Goal: Task Accomplishment & Management: Manage account settings

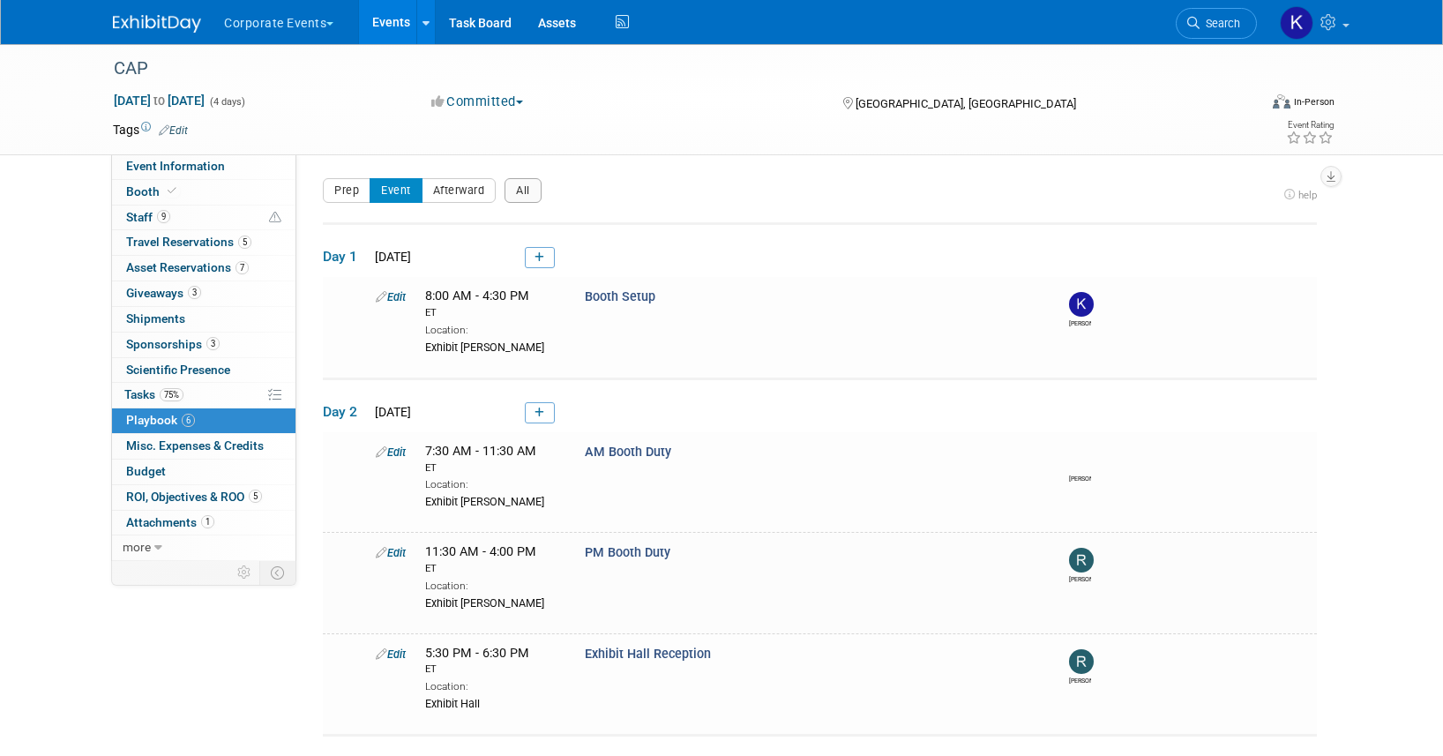
click at [309, 19] on button "Corporate Events" at bounding box center [288, 19] width 133 height 39
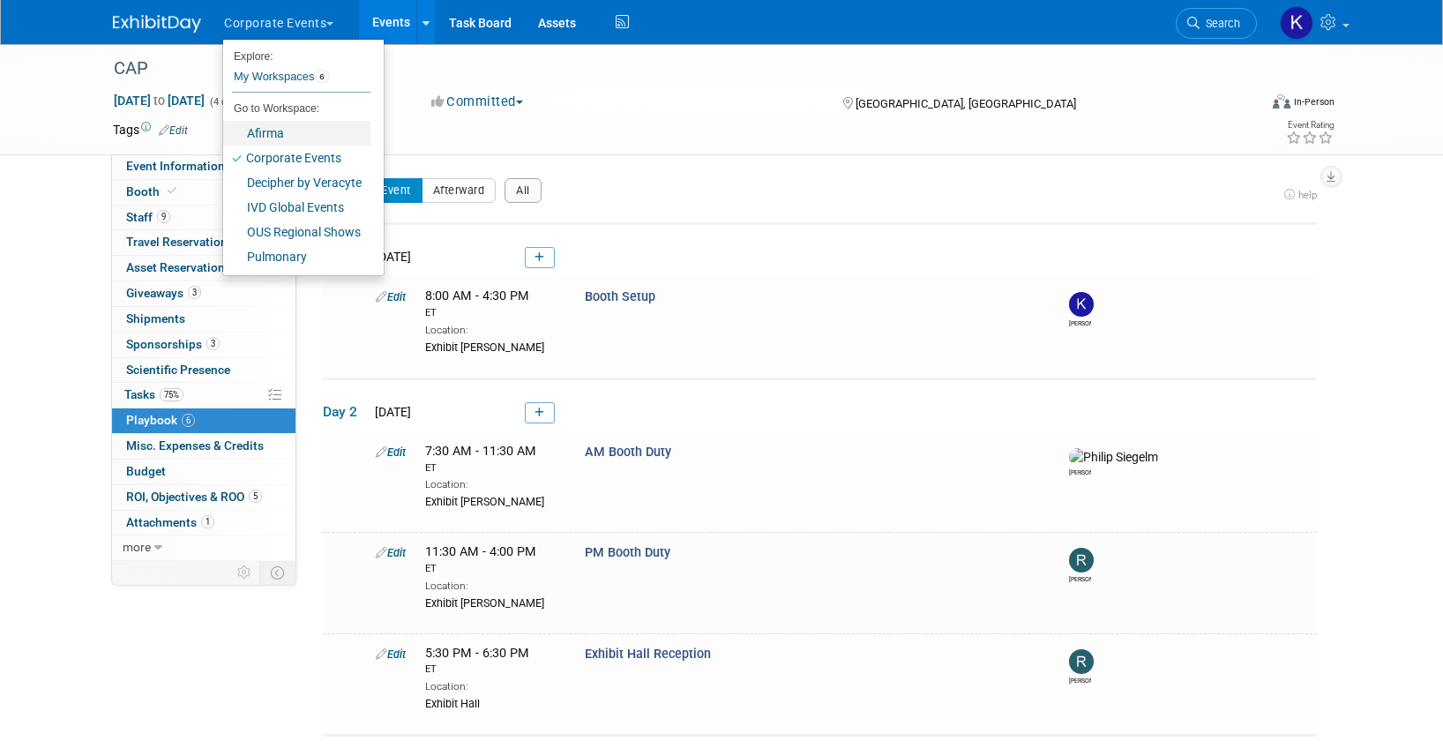
click at [306, 142] on link "Afirma" at bounding box center [296, 133] width 147 height 25
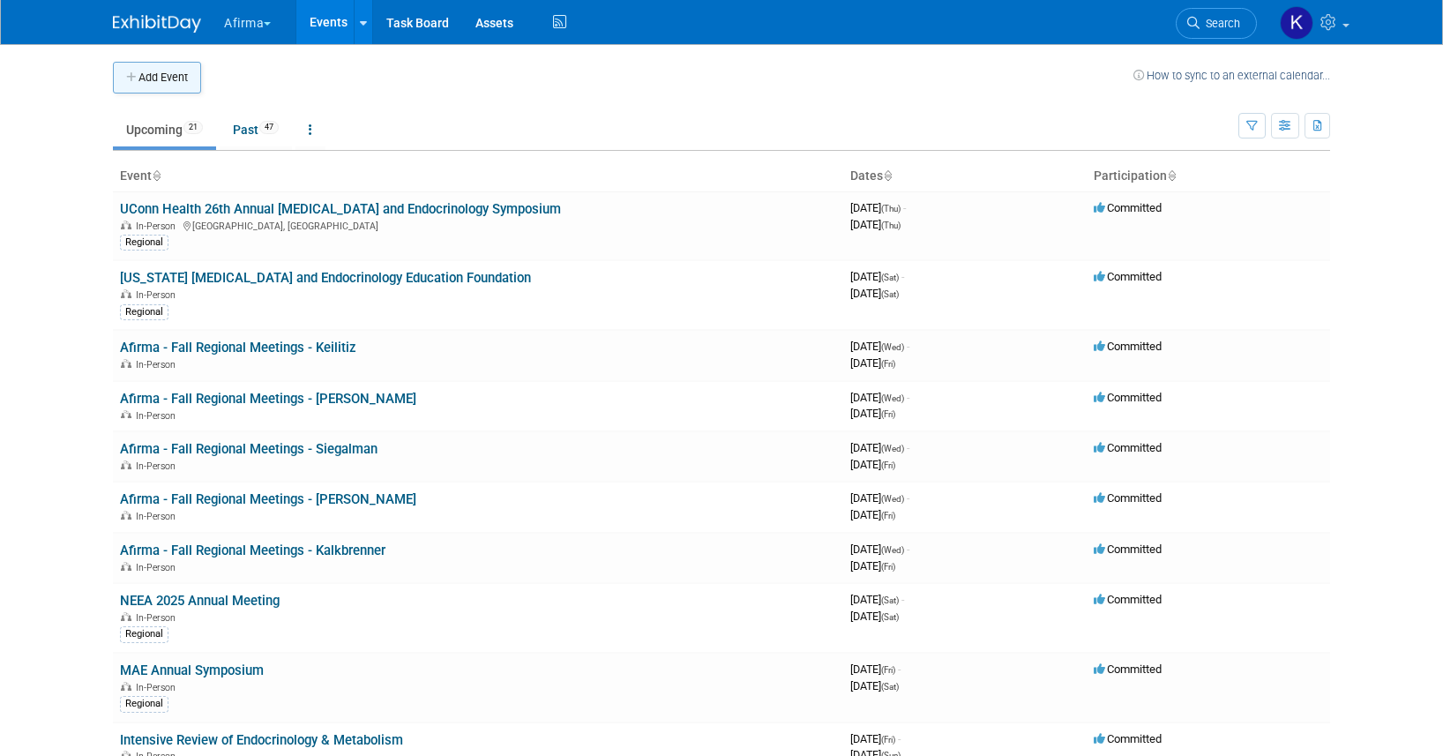
click at [174, 81] on button "Add Event" at bounding box center [157, 78] width 88 height 32
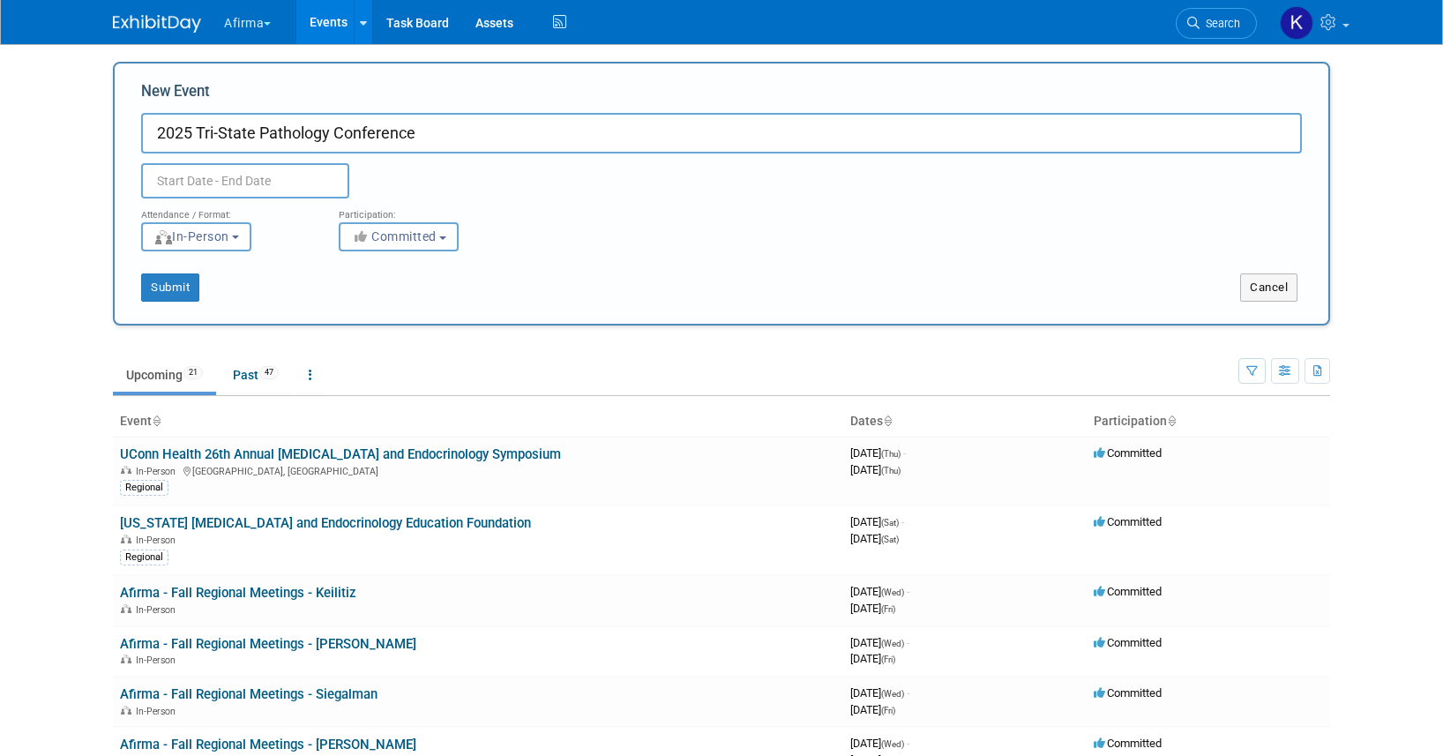
type input "2025 Tri-State Pathology Conference"
click at [239, 177] on input "text" at bounding box center [245, 180] width 208 height 35
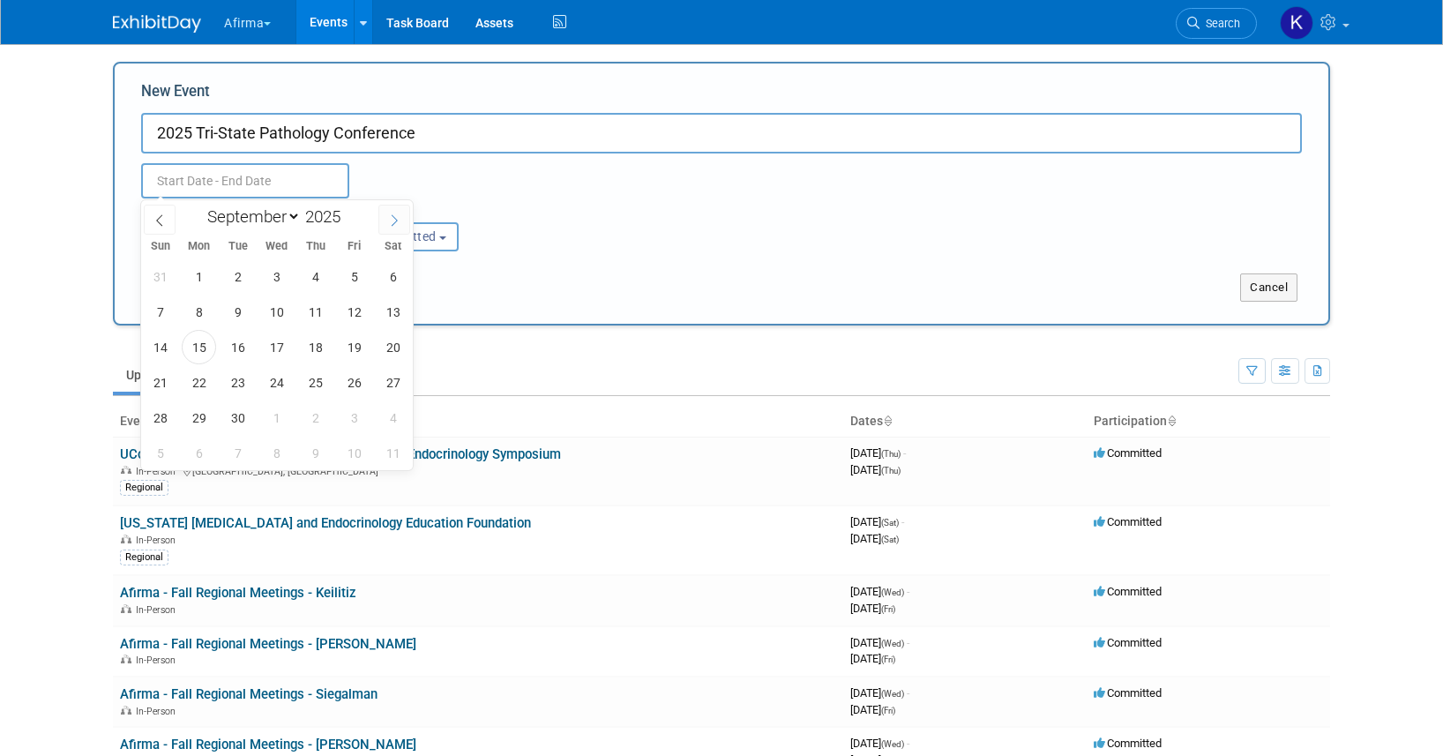
click at [395, 220] on icon at bounding box center [394, 220] width 12 height 12
select select "9"
click at [390, 281] on span "4" at bounding box center [393, 276] width 34 height 34
click at [156, 315] on span "5" at bounding box center [160, 312] width 34 height 34
type input "Oct 4, 2025 to Oct 5, 2025"
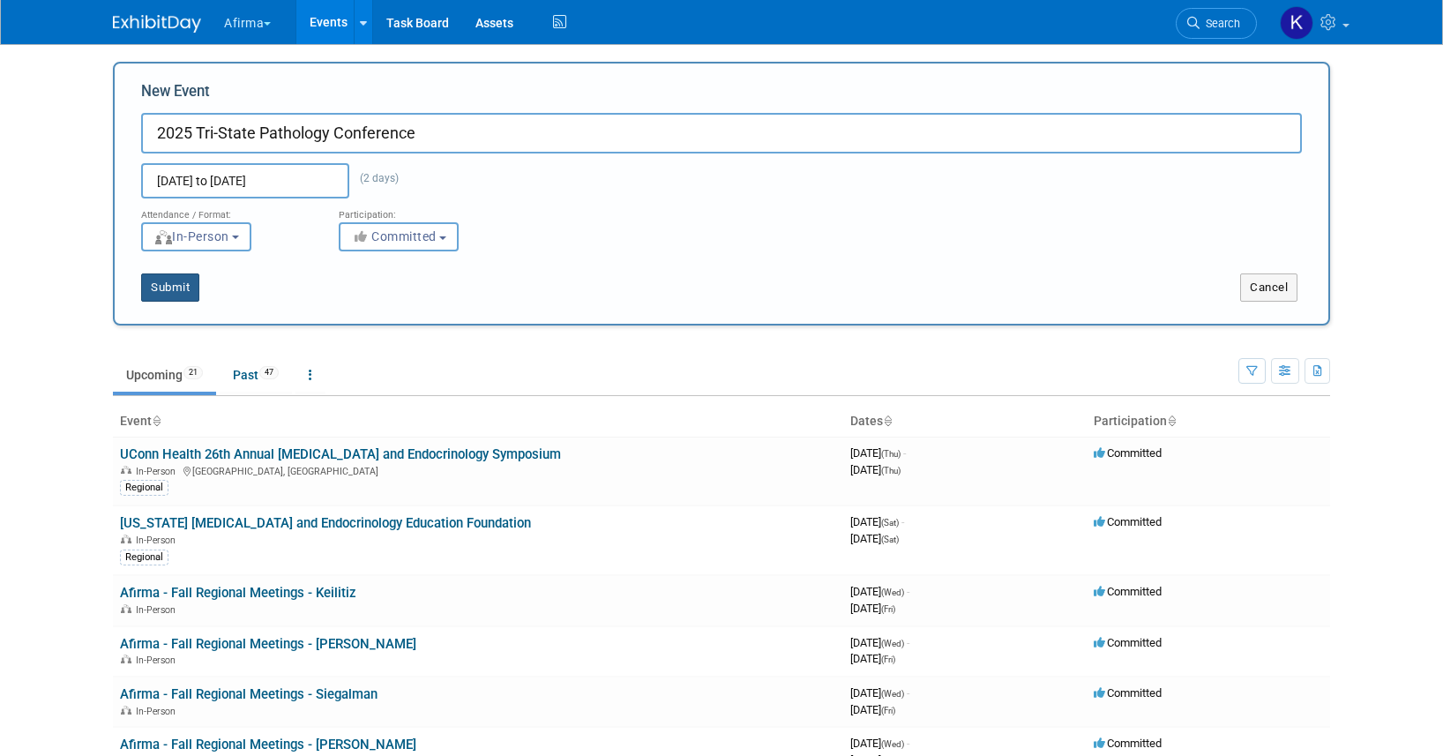
click at [182, 285] on button "Submit" at bounding box center [170, 287] width 58 height 28
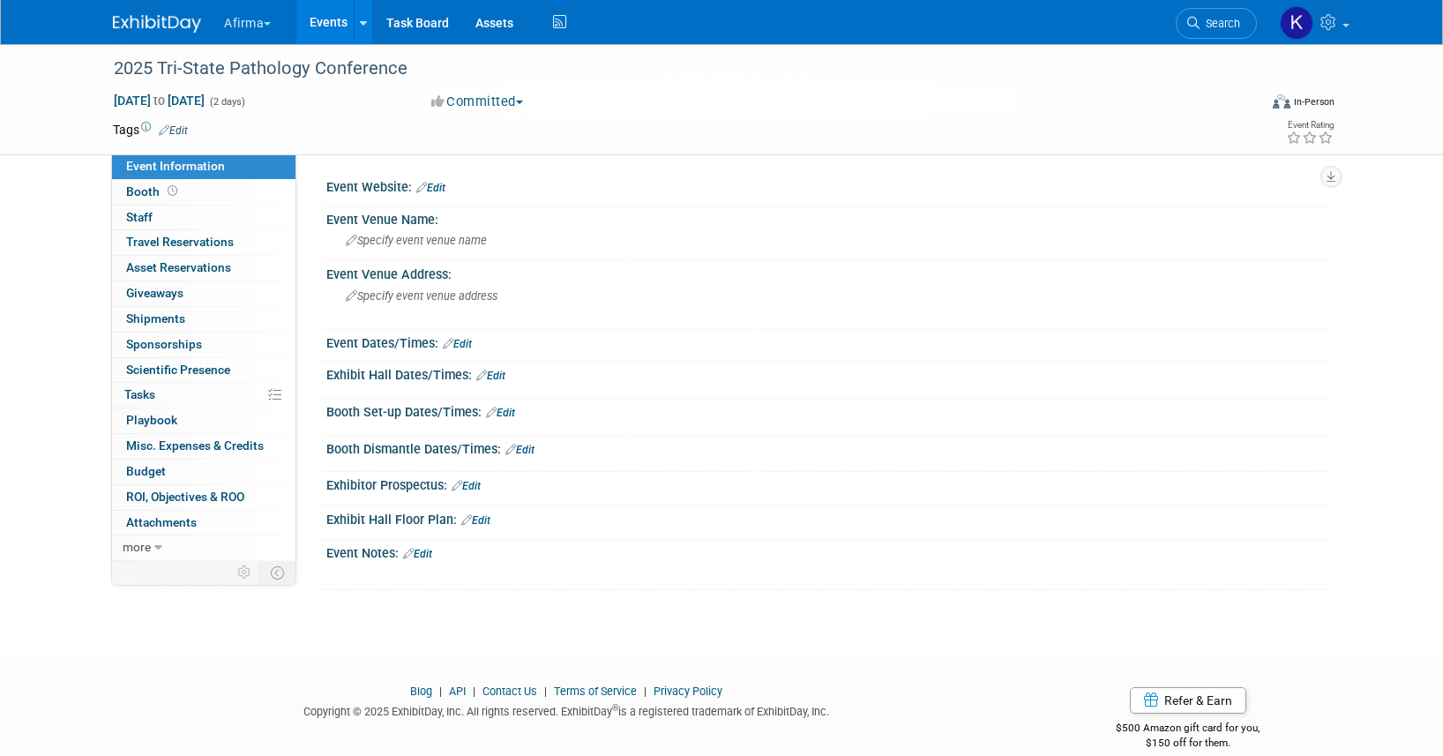
click at [188, 124] on link "Edit" at bounding box center [173, 130] width 29 height 12
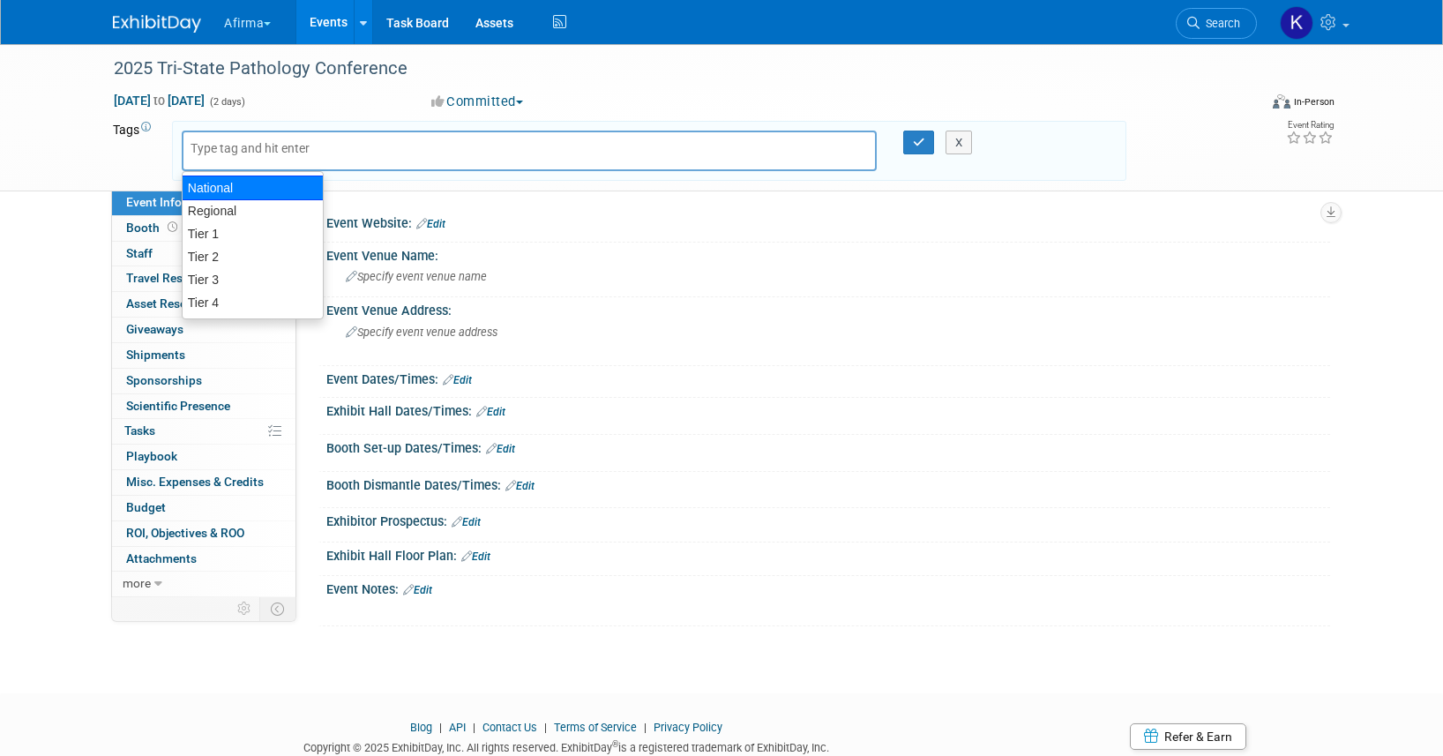
click at [296, 185] on div "National" at bounding box center [253, 187] width 142 height 25
type input "National"
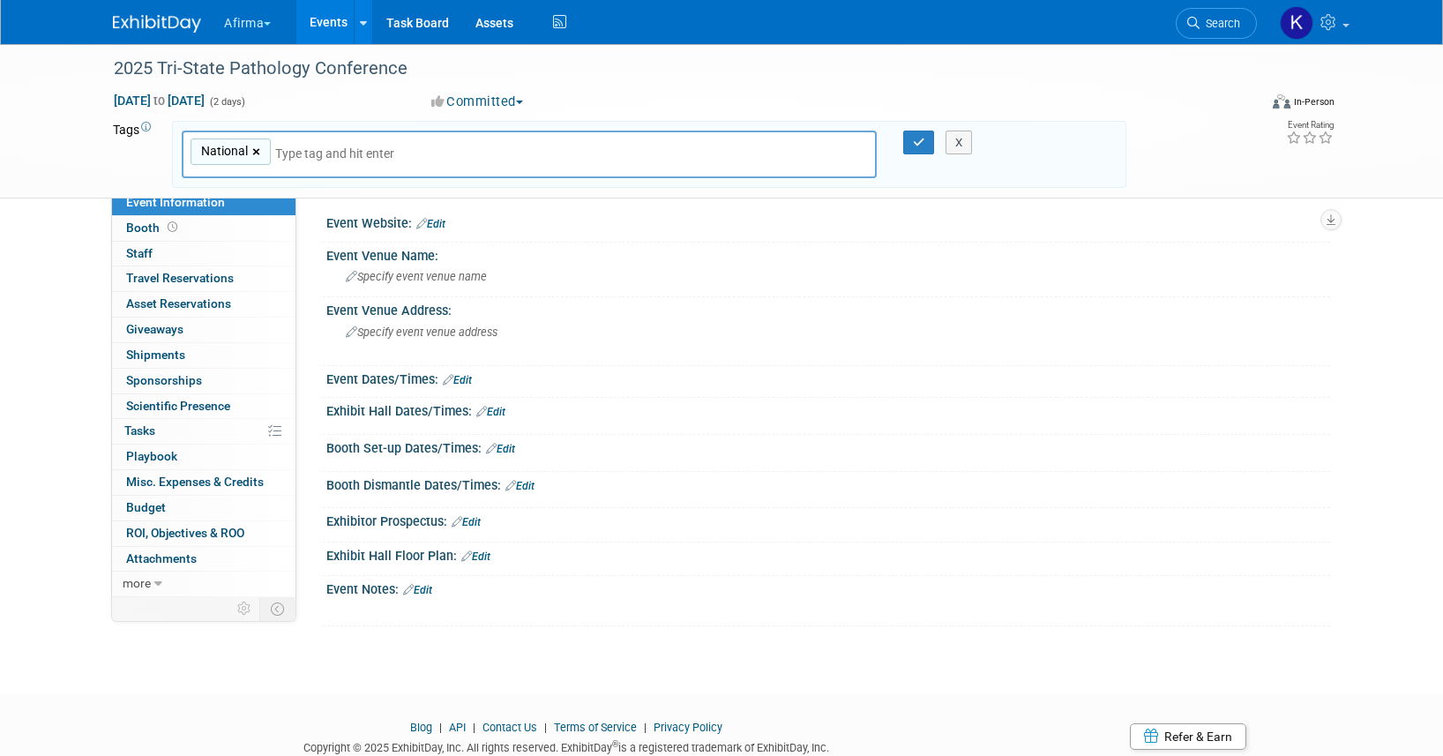
click at [262, 151] on link "×" at bounding box center [257, 152] width 11 height 20
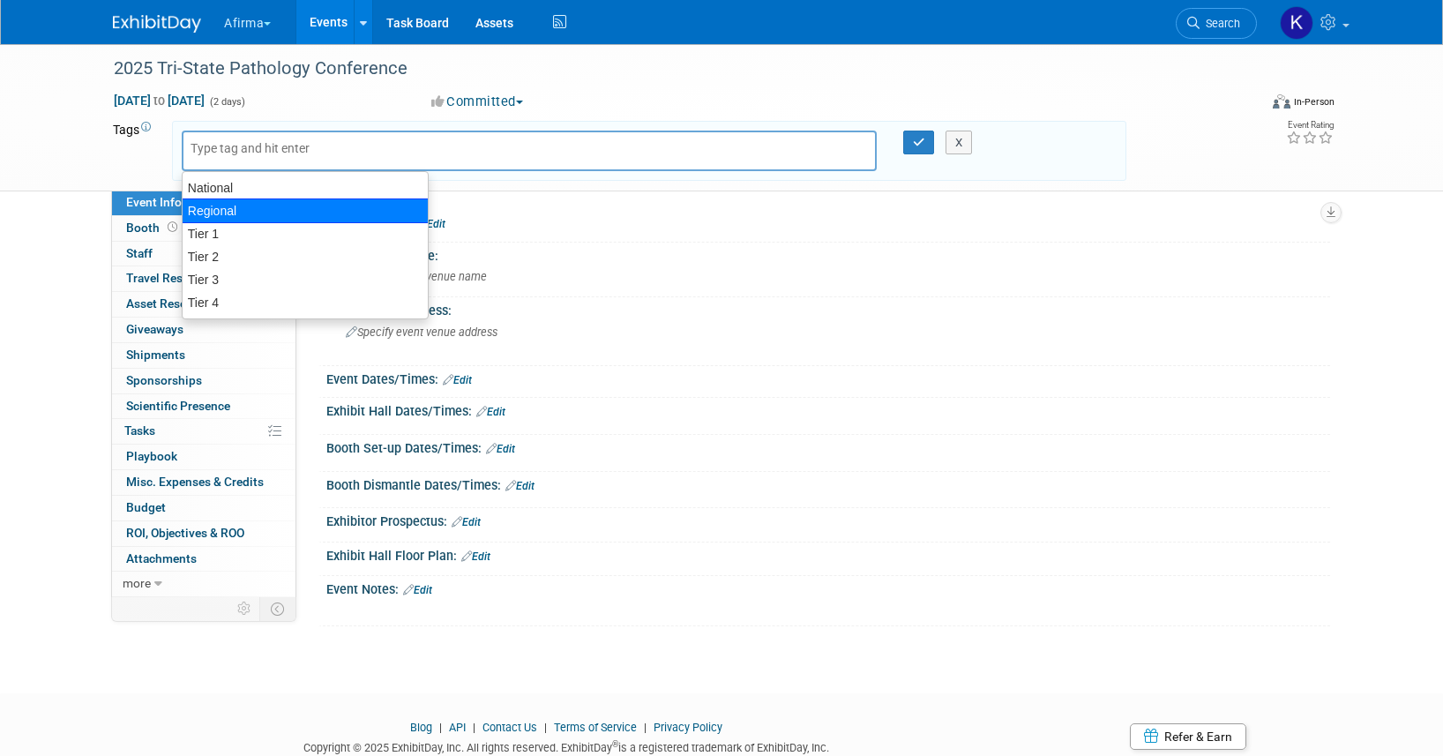
click at [255, 205] on div "Regional" at bounding box center [305, 210] width 247 height 25
type input "Regional"
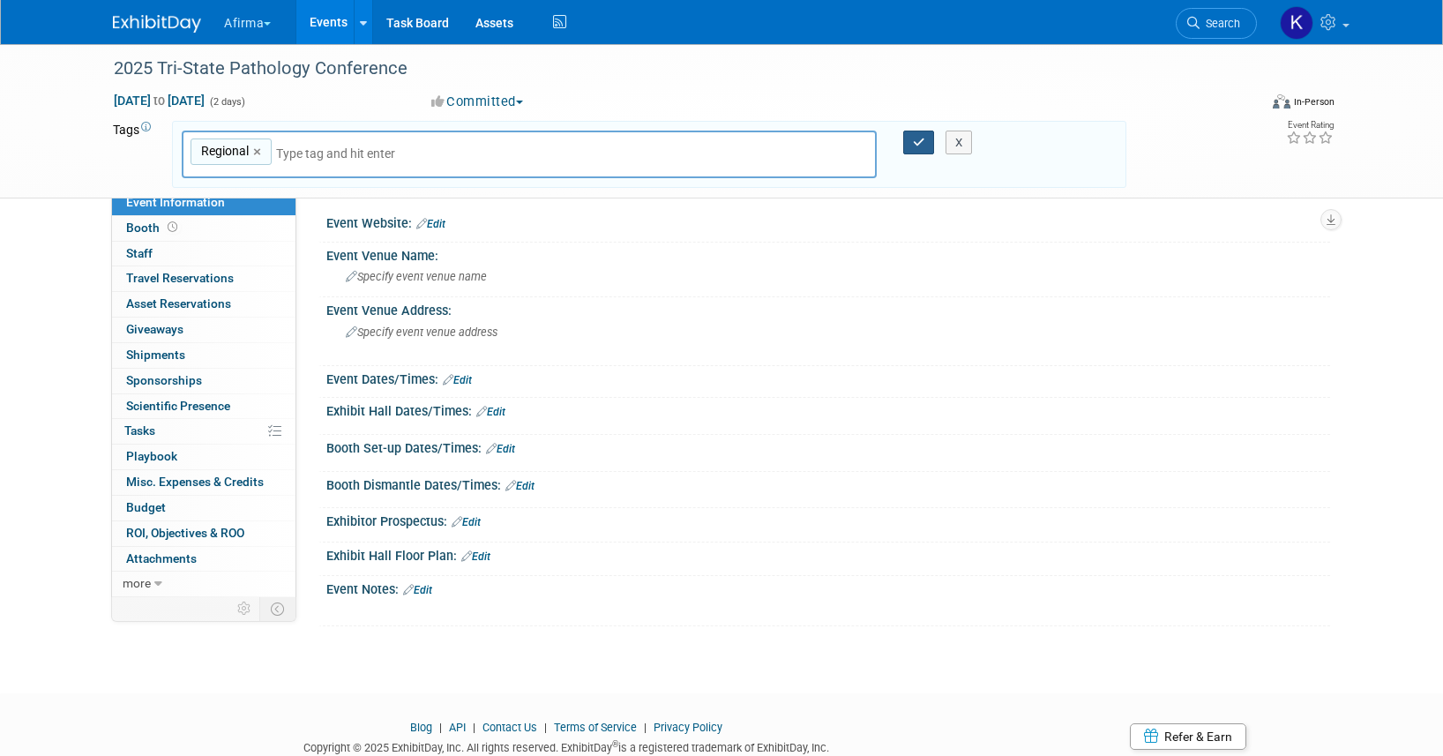
click at [913, 147] on icon "button" at bounding box center [919, 142] width 12 height 11
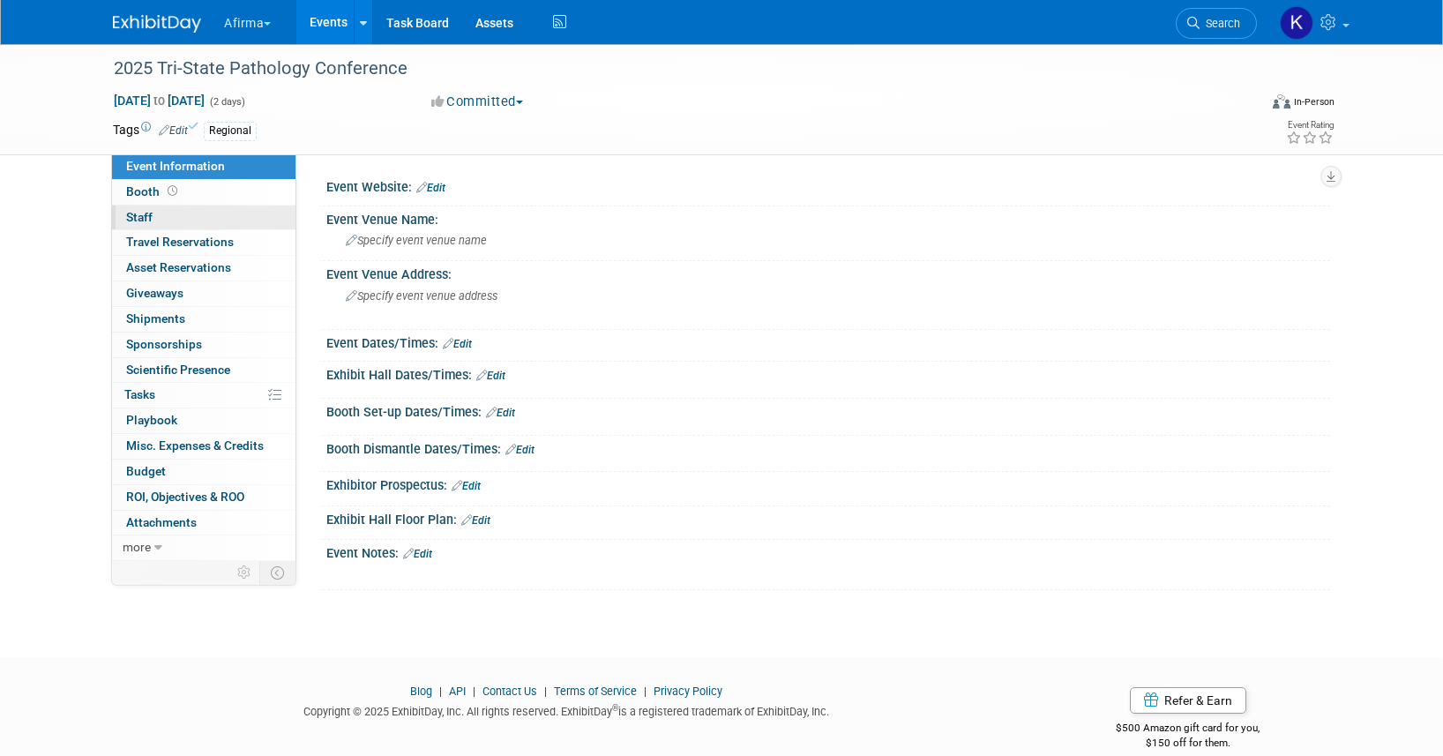
click at [177, 227] on link "0 Staff 0" at bounding box center [203, 217] width 183 height 25
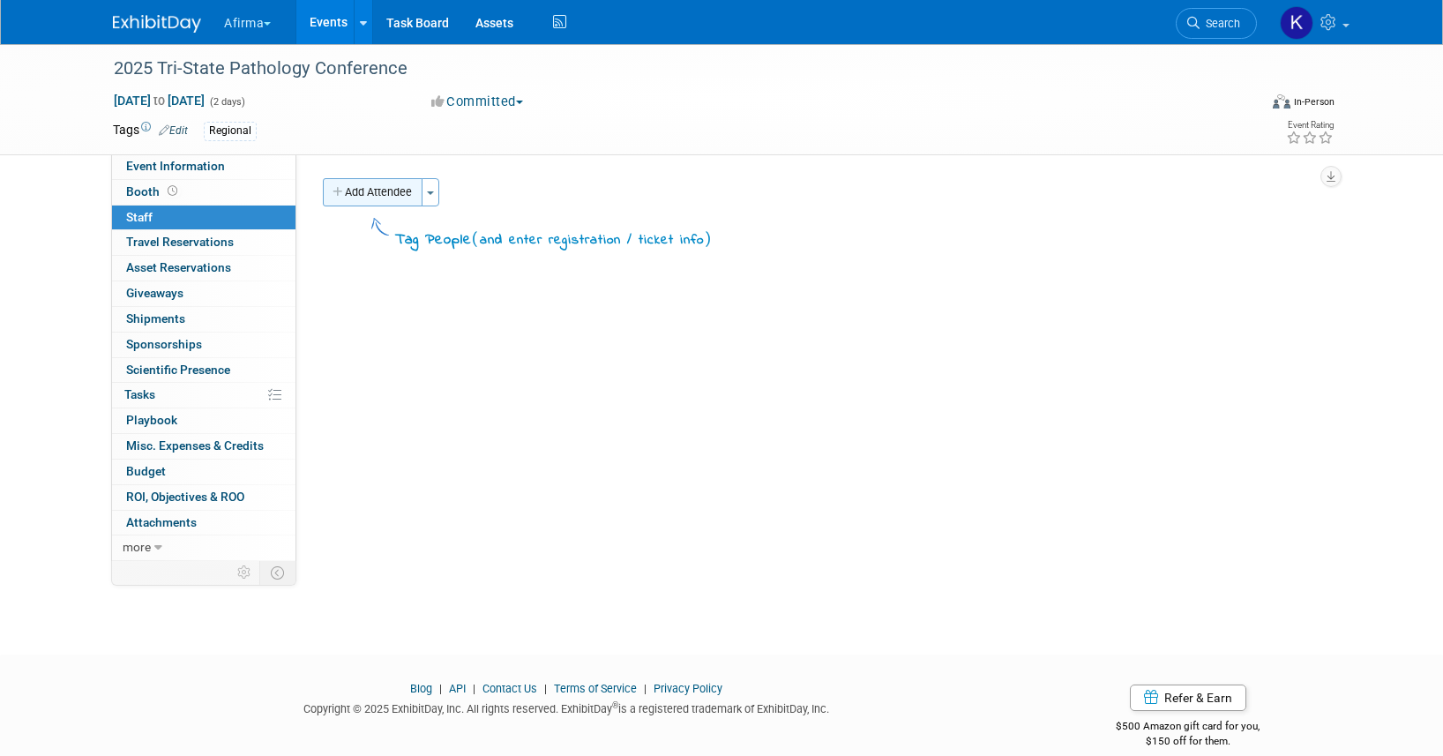
click at [354, 184] on button "Add Attendee" at bounding box center [373, 192] width 100 height 28
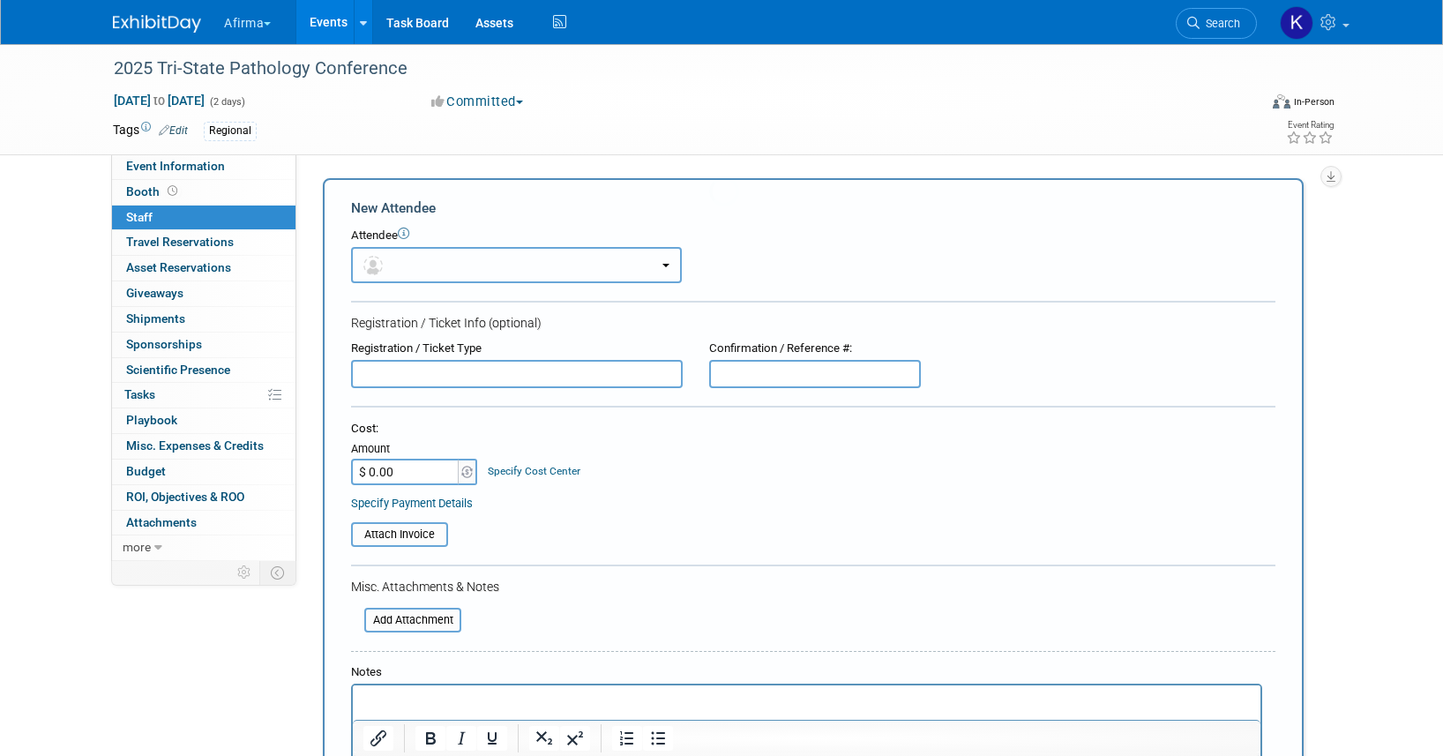
click at [405, 260] on button "button" at bounding box center [516, 265] width 331 height 36
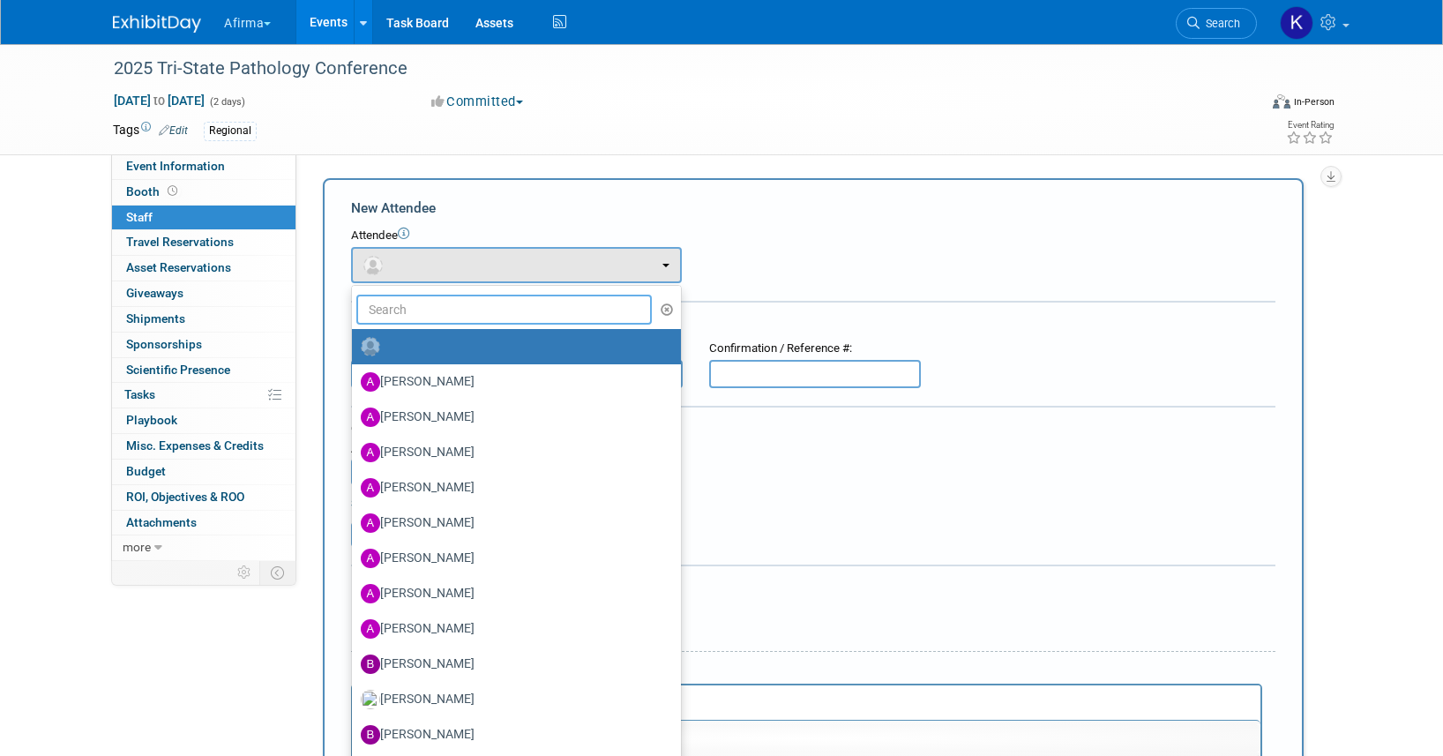
click at [412, 306] on input "text" at bounding box center [503, 310] width 295 height 30
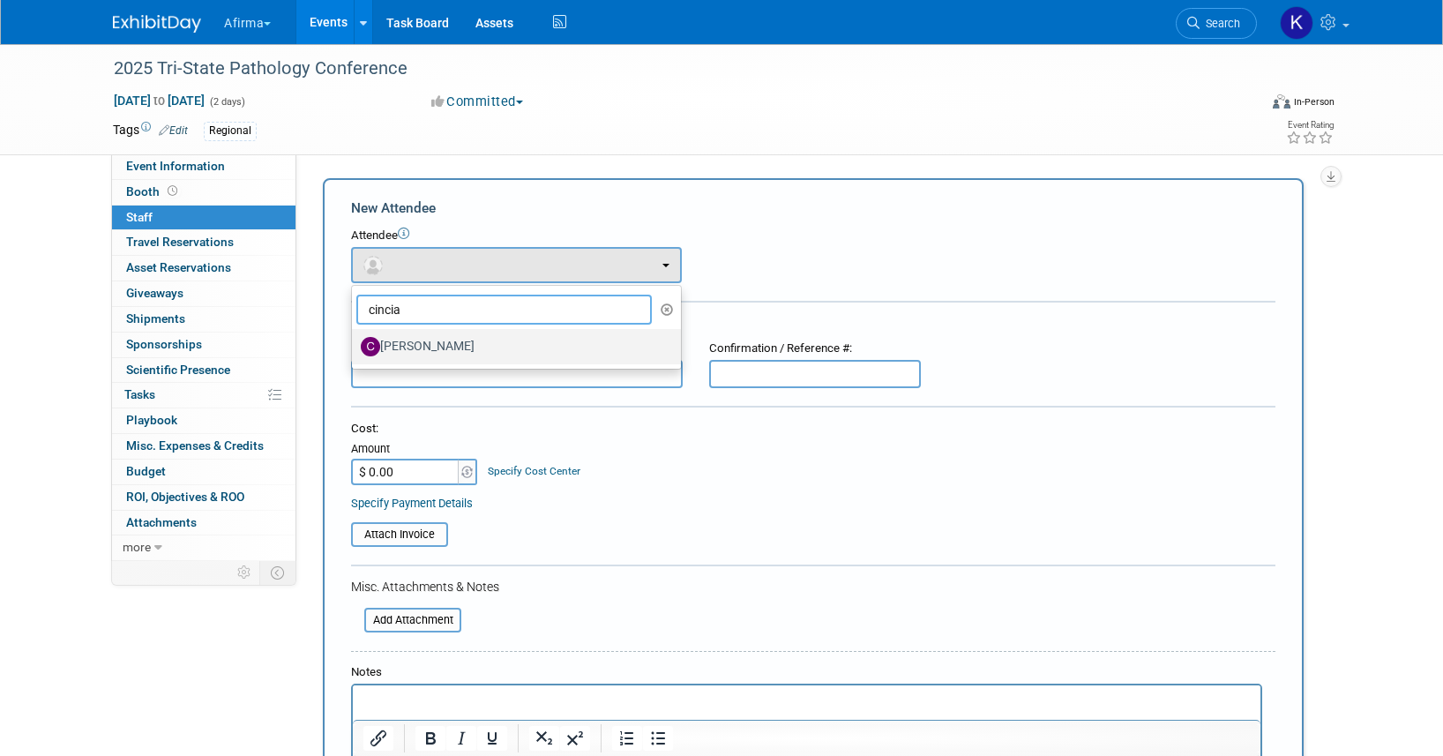
type input "cincia"
click at [441, 356] on label "[PERSON_NAME]" at bounding box center [512, 346] width 302 height 28
click at [354, 350] on input "[PERSON_NAME]" at bounding box center [348, 344] width 11 height 11
select select "16bee18b-4f5c-4af0-89cd-ce388e1a5140"
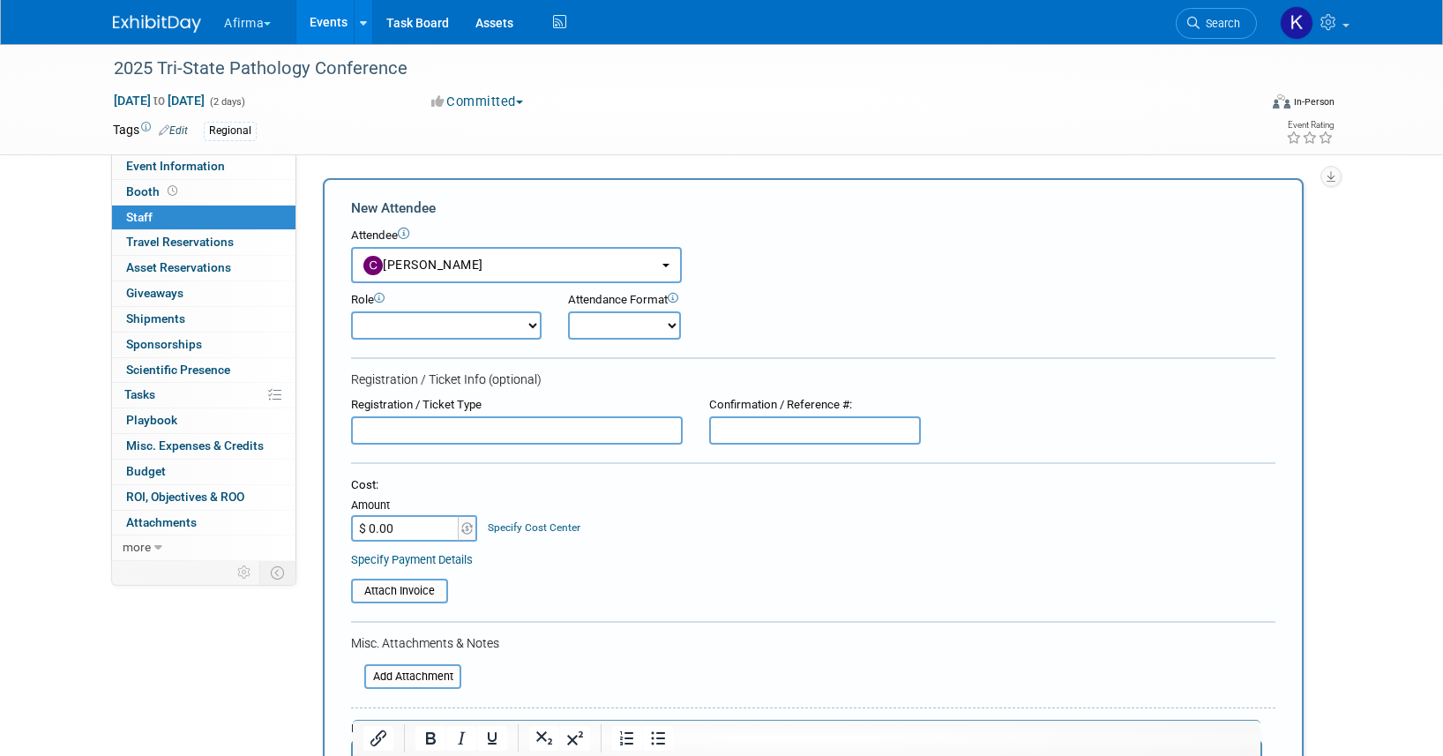
click at [626, 318] on select "Onsite Remote" at bounding box center [624, 325] width 113 height 28
select select "1"
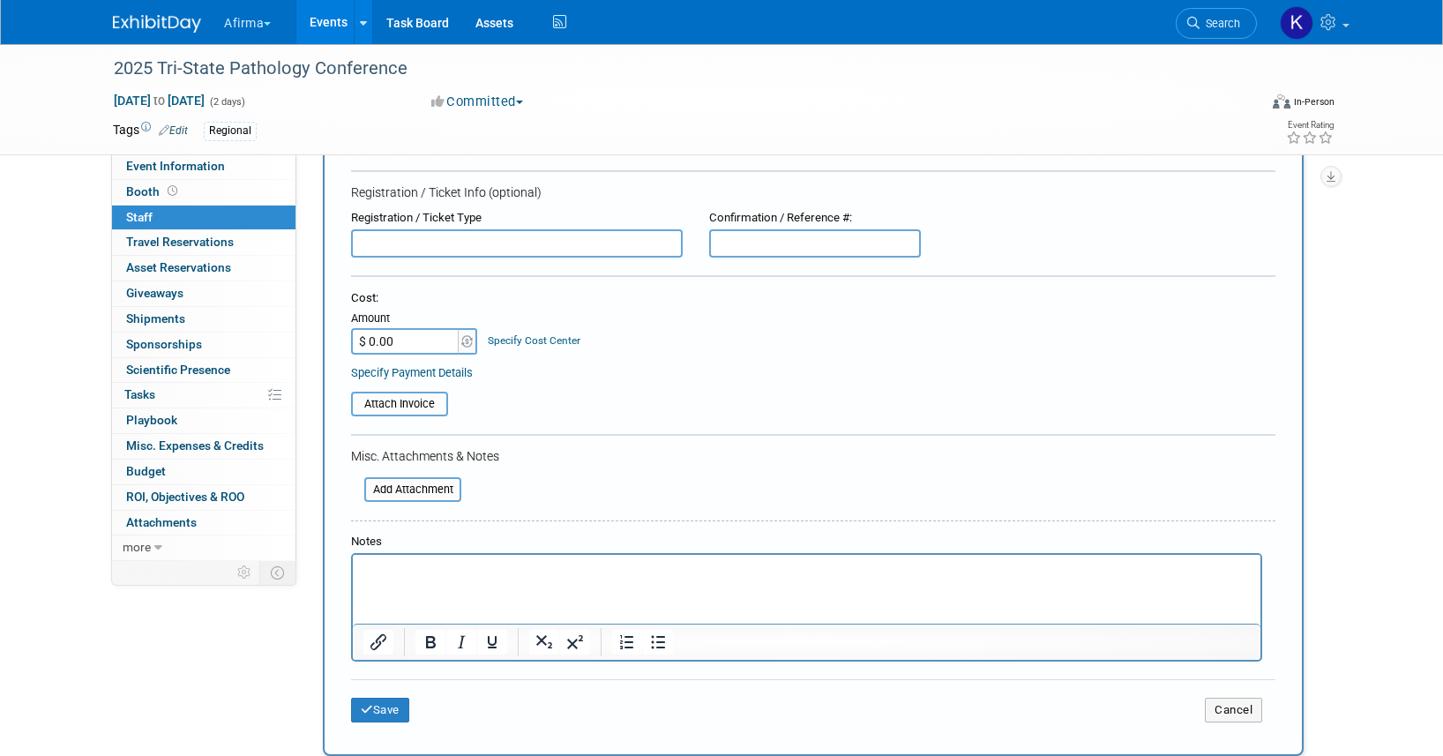
scroll to position [214, 0]
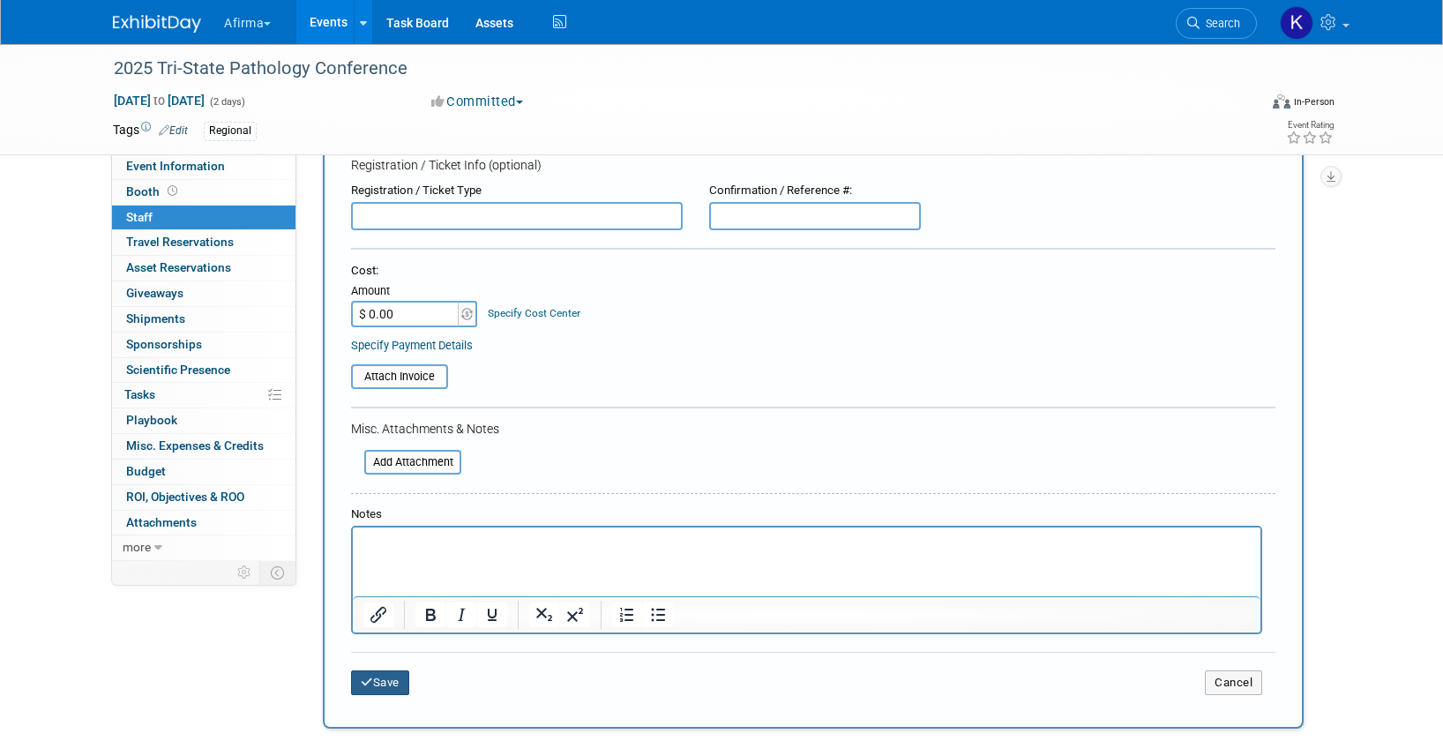
click at [370, 688] on icon "submit" at bounding box center [367, 681] width 12 height 11
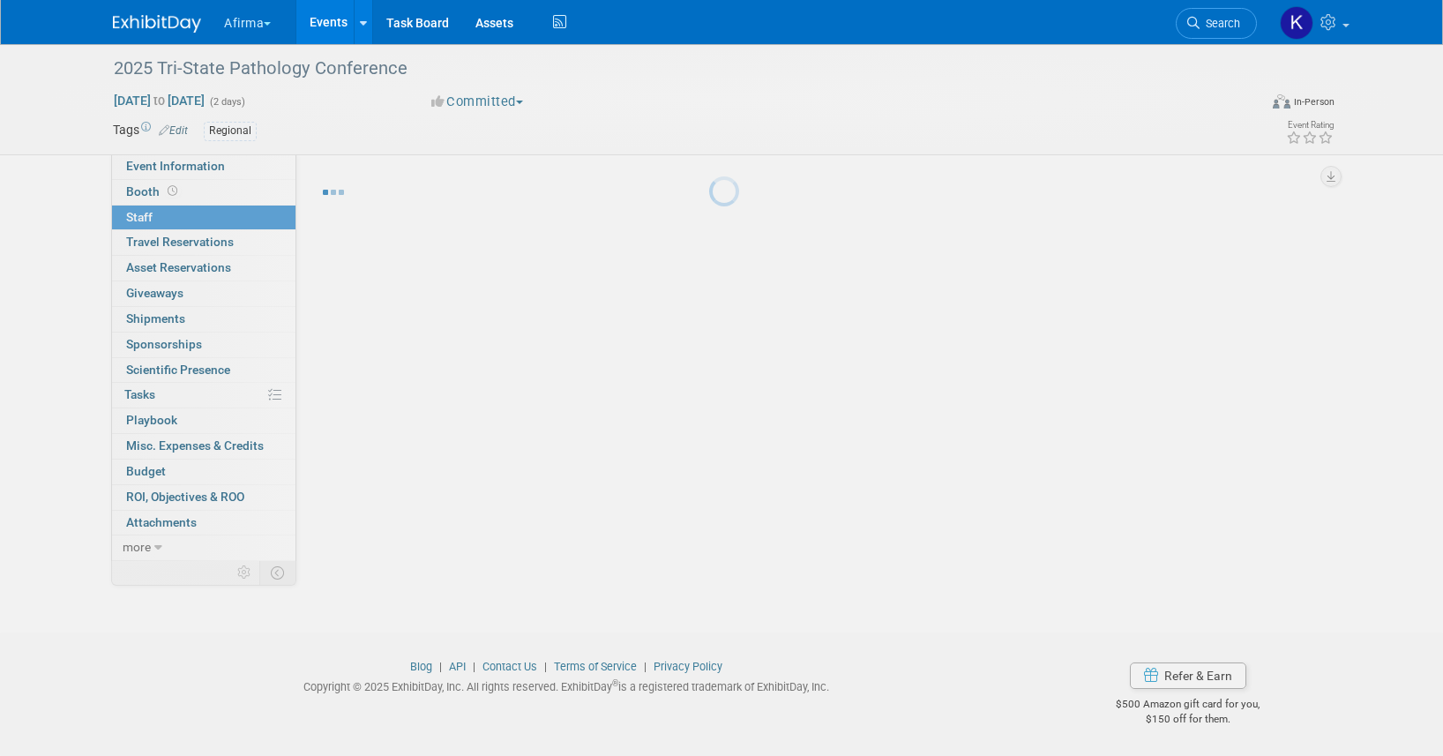
scroll to position [22, 0]
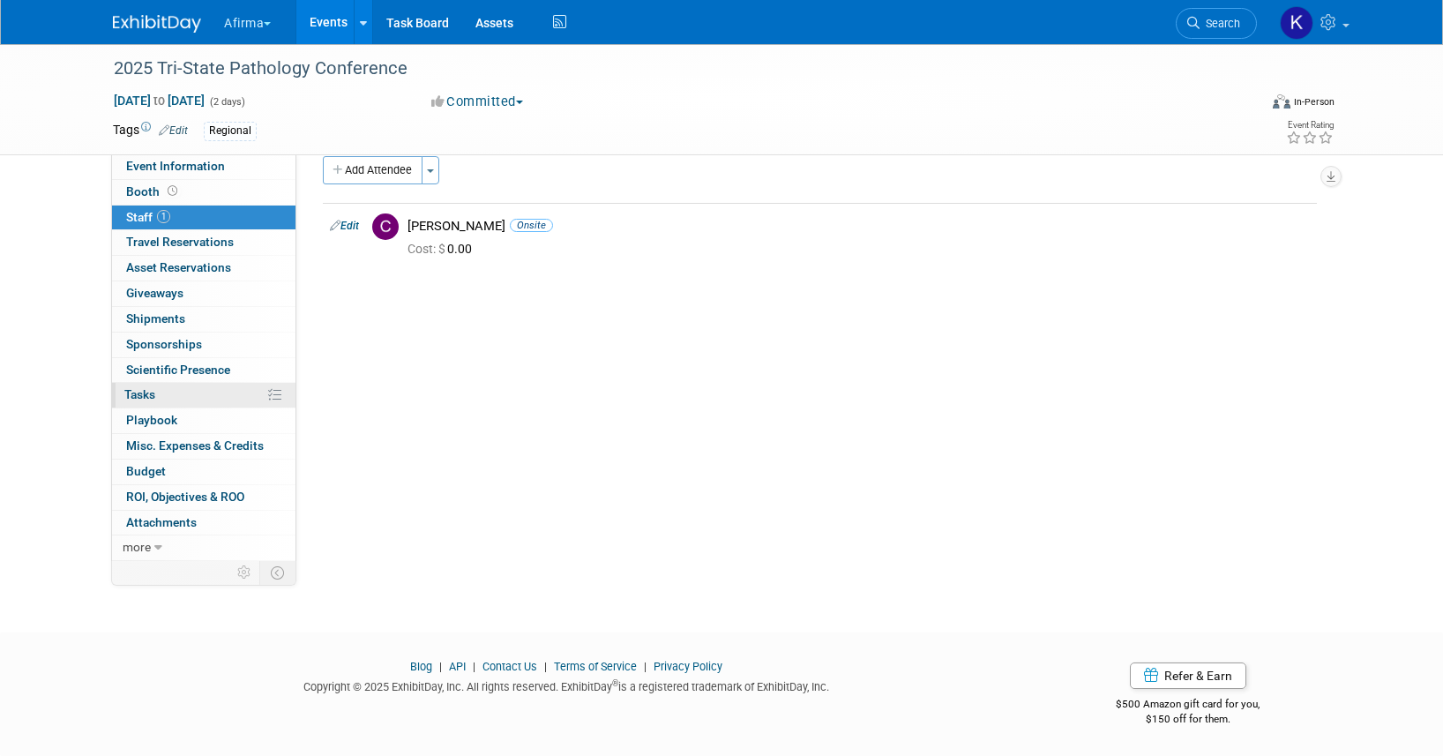
click at [181, 390] on link "0% Tasks 0%" at bounding box center [203, 395] width 183 height 25
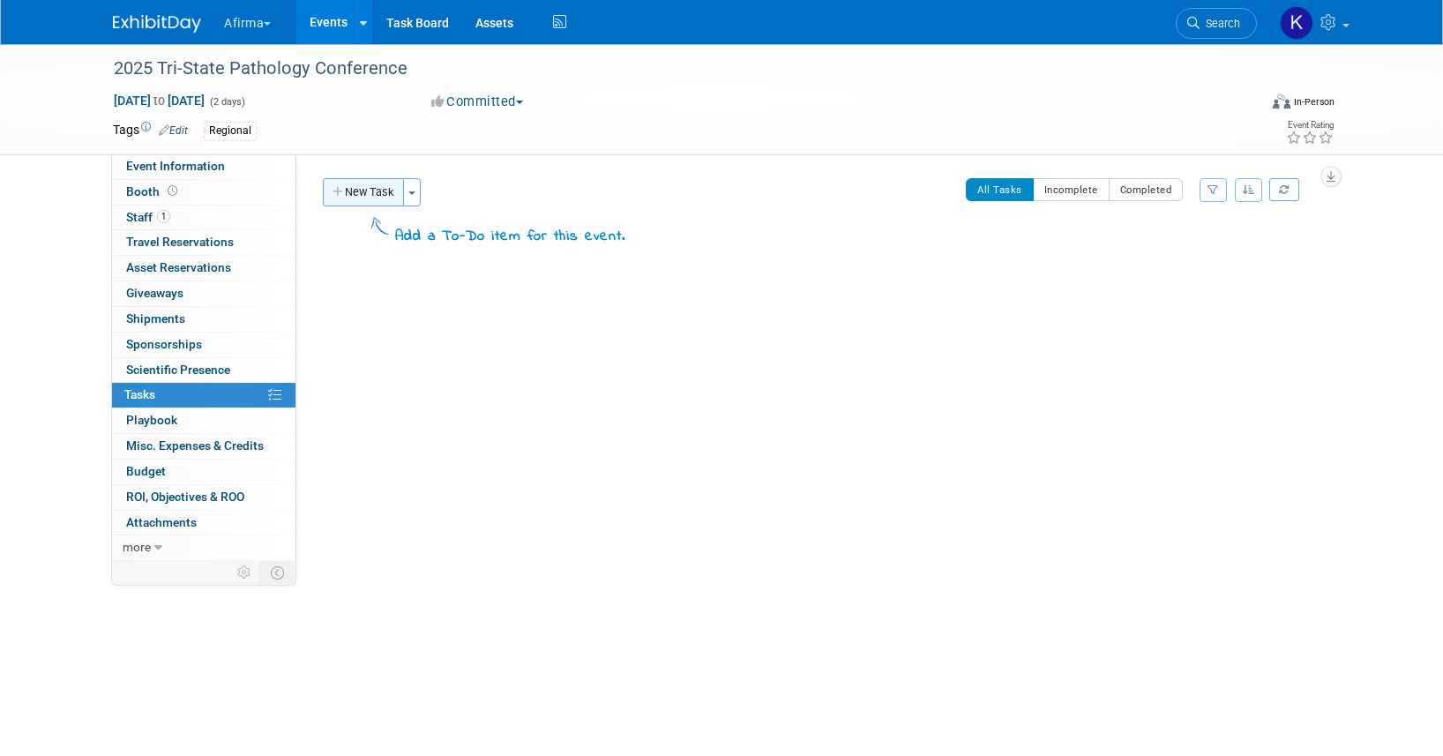
click at [356, 193] on button "New Task" at bounding box center [363, 192] width 81 height 28
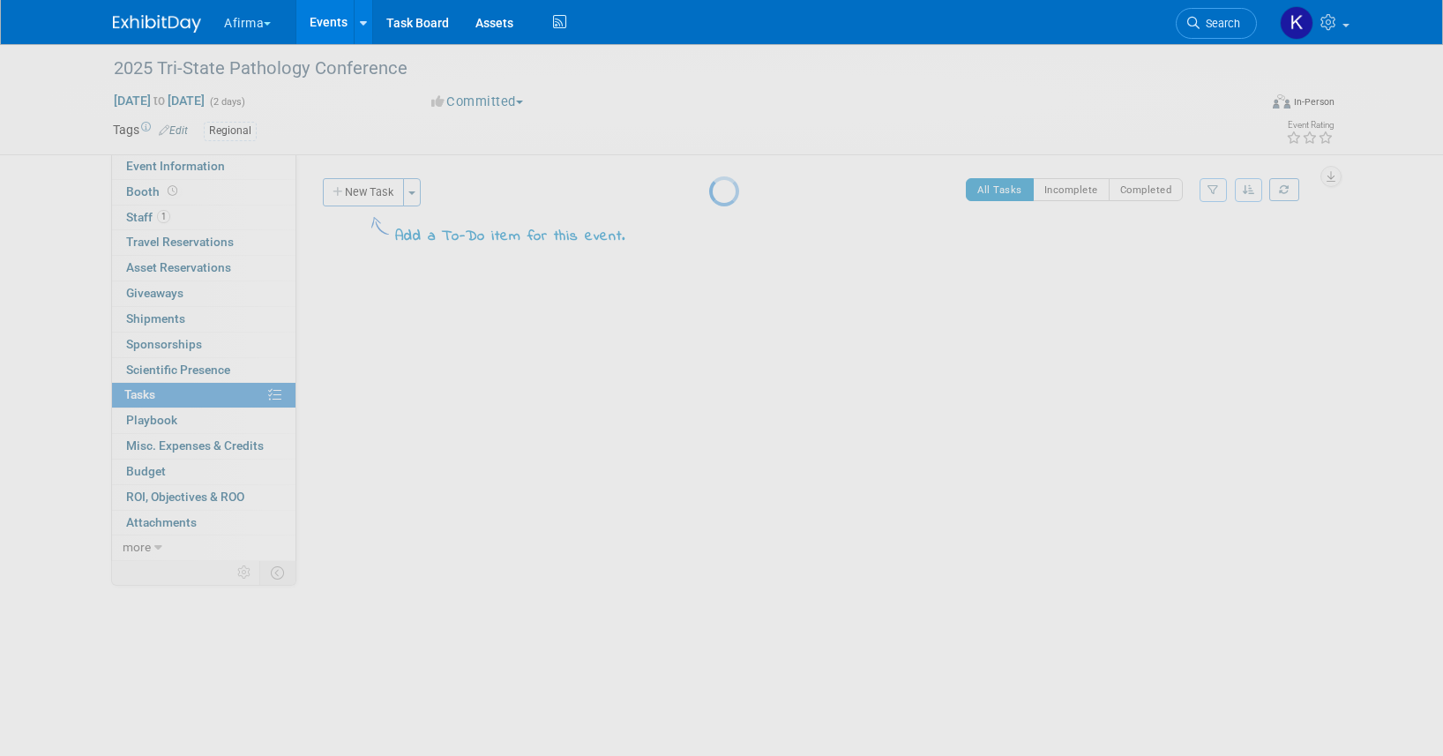
select select "8"
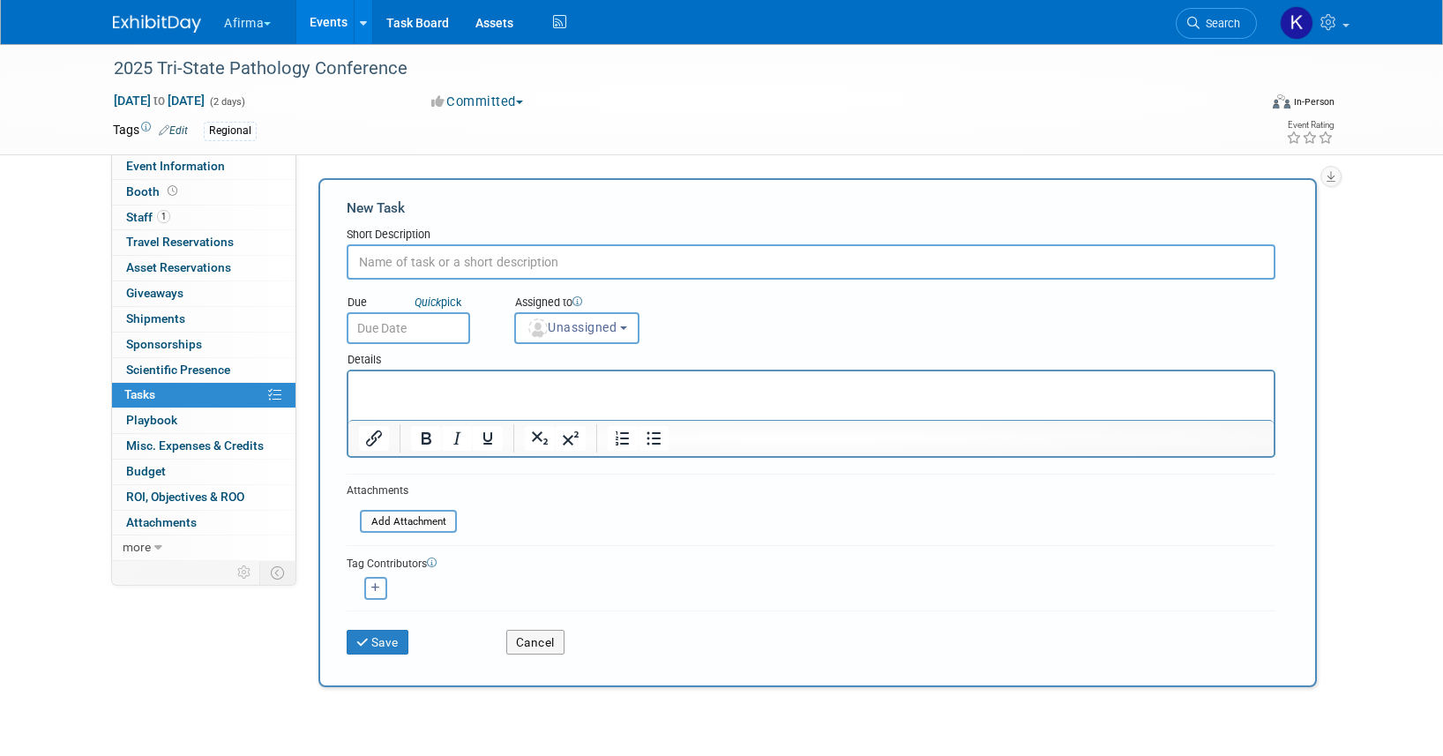
click at [403, 266] on input "text" at bounding box center [811, 261] width 929 height 35
type input "Complete post show summary"
click at [415, 332] on input "text" at bounding box center [408, 328] width 123 height 32
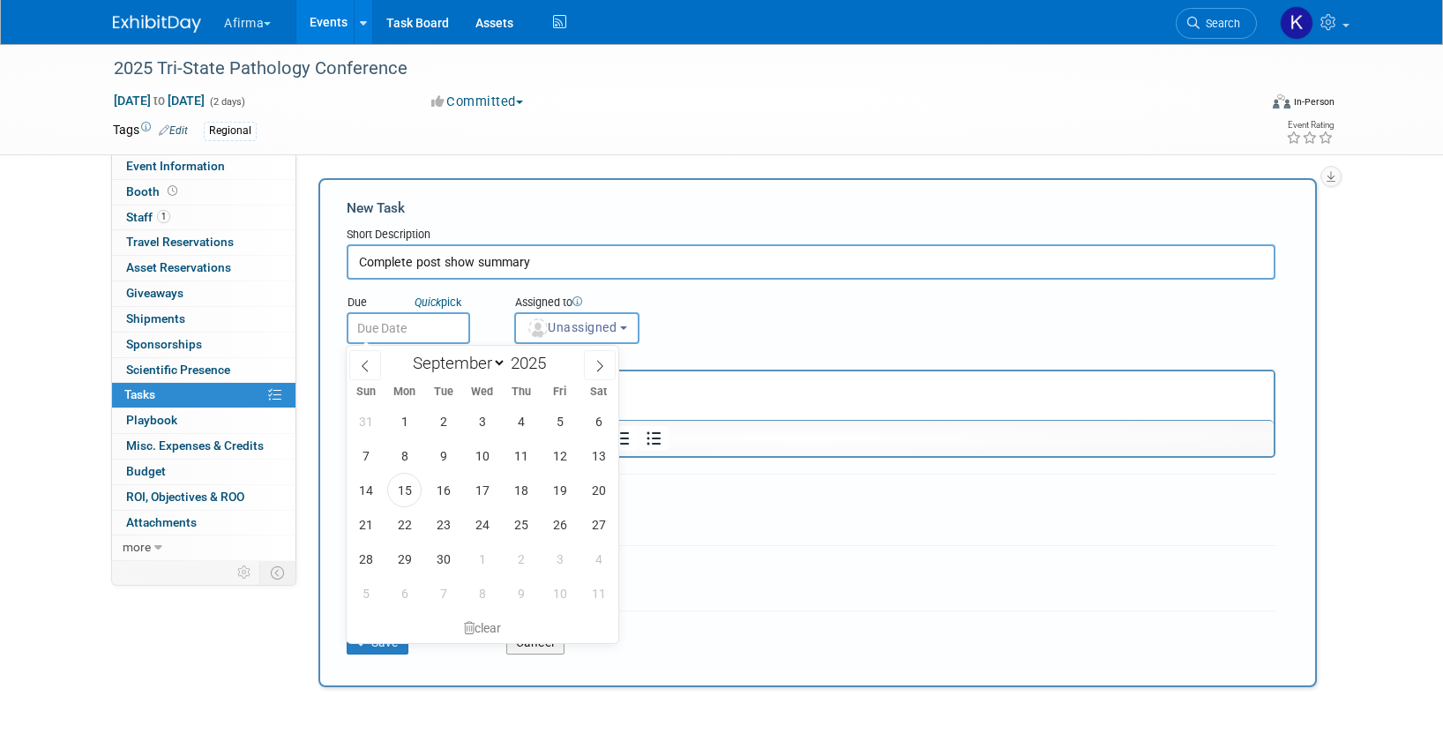
click at [581, 363] on div "January February March April May June July August September October November De…" at bounding box center [482, 361] width 204 height 30
click at [598, 364] on icon at bounding box center [599, 366] width 12 height 12
select select "9"
click at [565, 455] on span "10" at bounding box center [559, 455] width 34 height 34
type input "Oct 10, 2025"
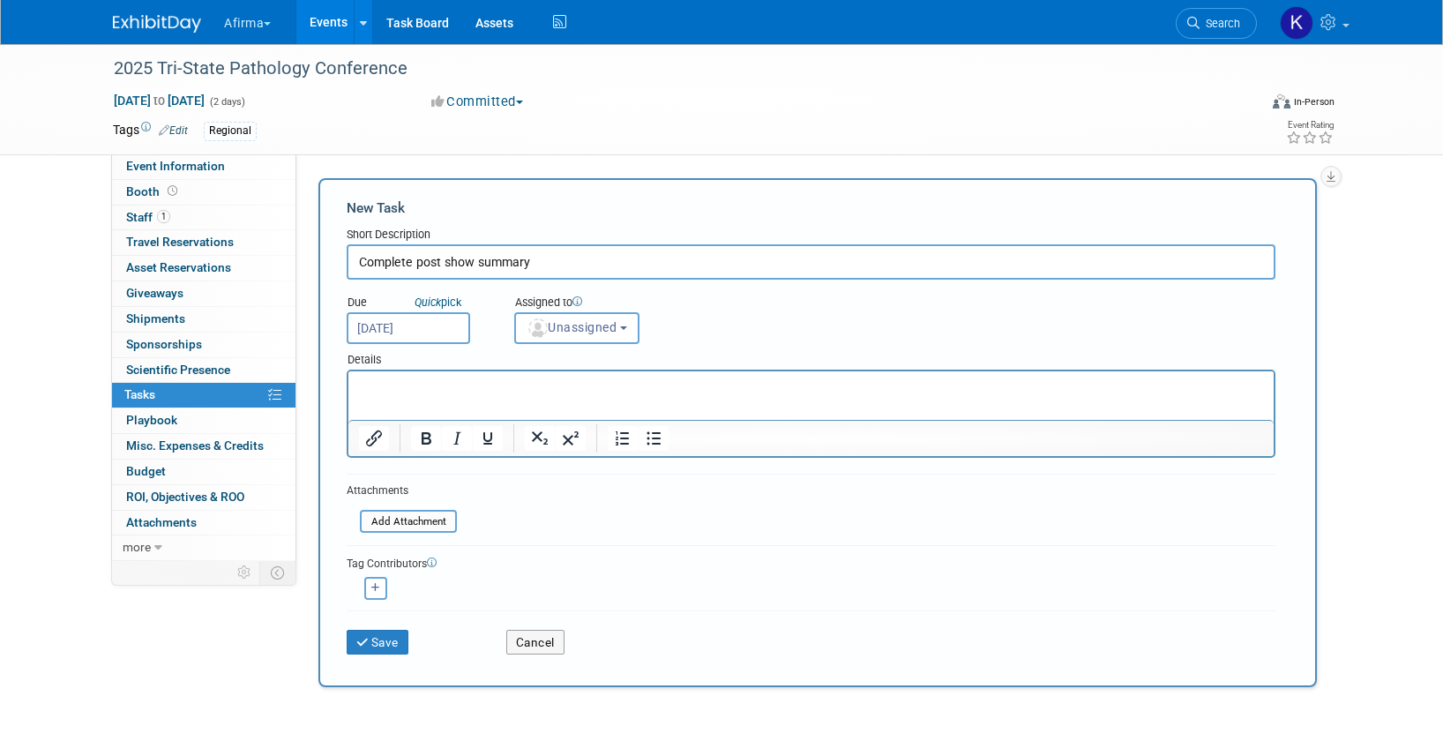
click at [549, 396] on html at bounding box center [810, 383] width 925 height 25
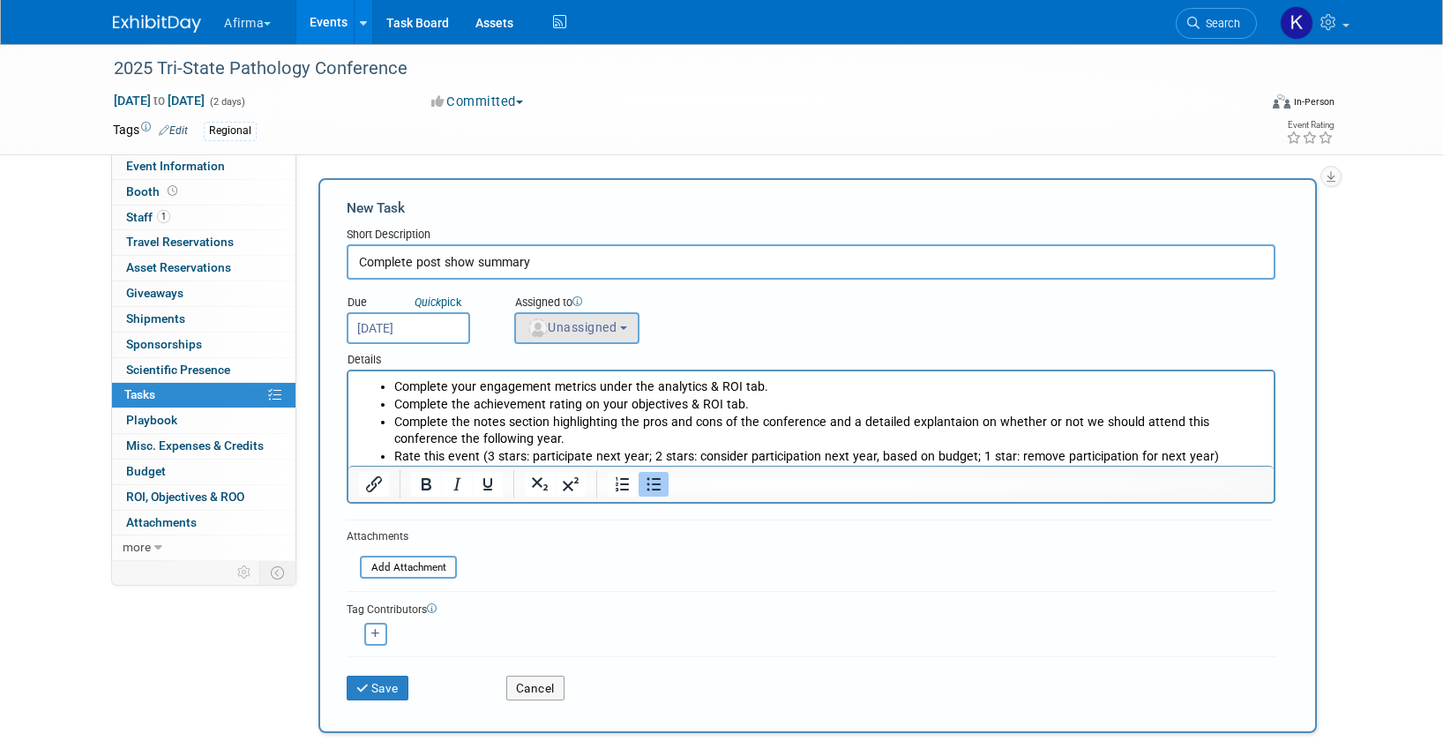
click at [561, 332] on span "Unassigned" at bounding box center [571, 327] width 90 height 14
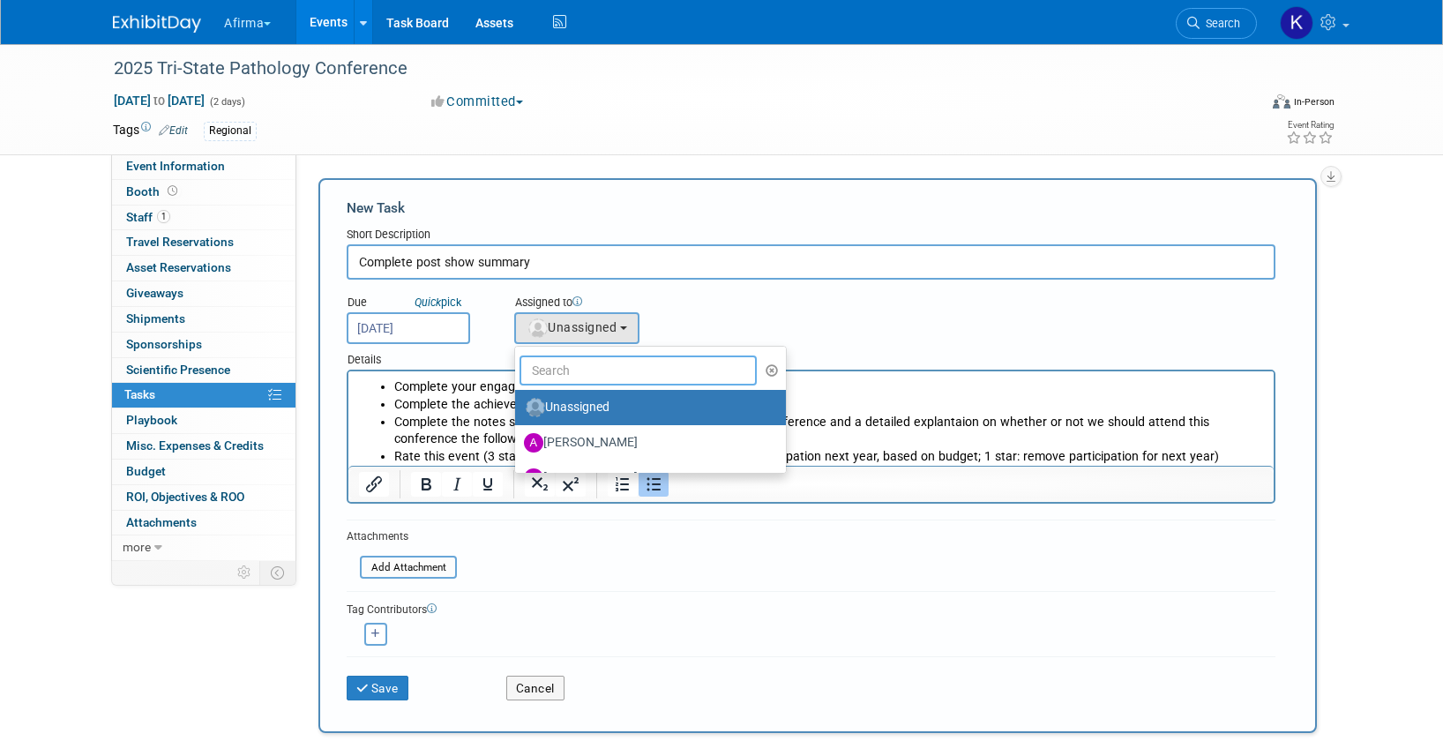
click at [561, 368] on input "text" at bounding box center [637, 370] width 237 height 30
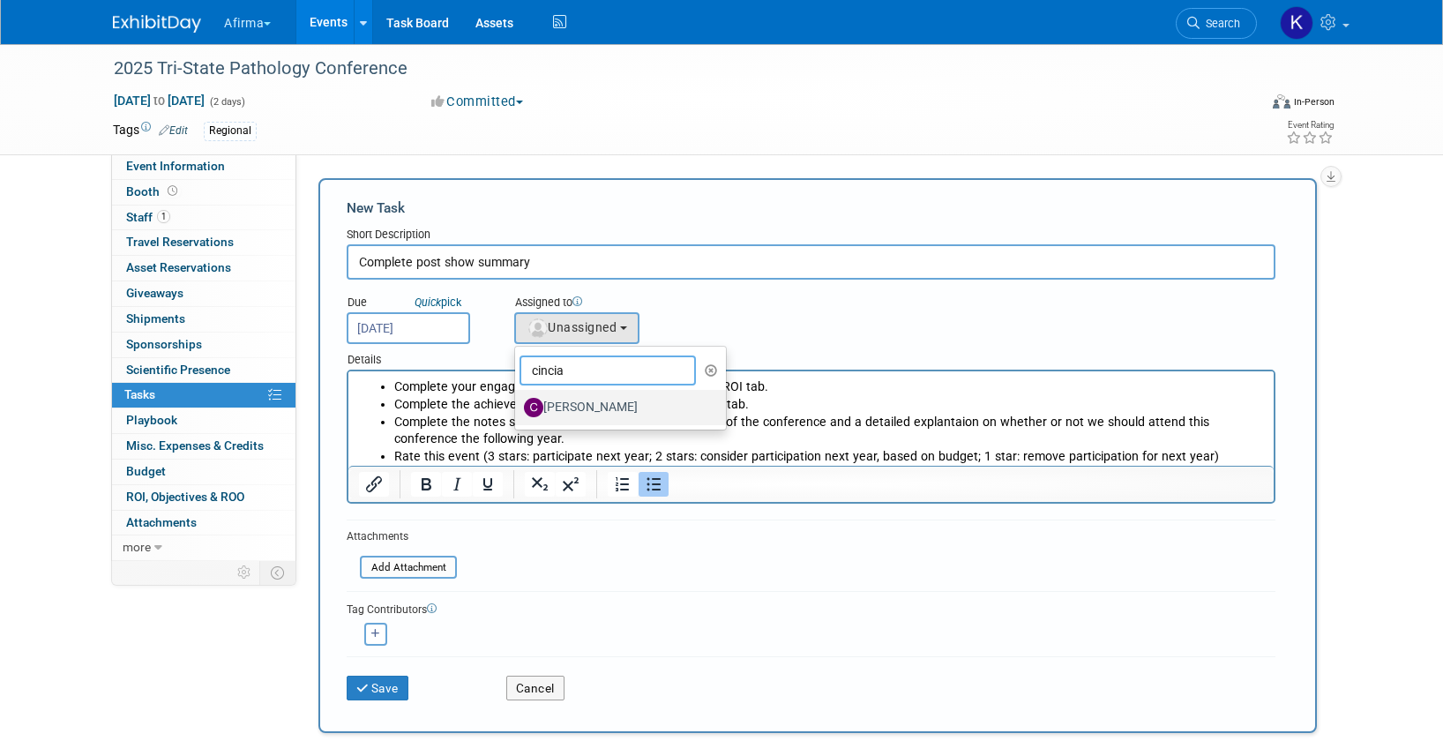
type input "cincia"
click at [573, 392] on link "Cincia Kerr" at bounding box center [620, 407] width 211 height 35
click at [573, 403] on label "Cincia Kerr" at bounding box center [616, 407] width 184 height 28
click at [518, 403] on input "Cincia Kerr" at bounding box center [511, 404] width 11 height 11
select select "16bee18b-4f5c-4af0-89cd-ce388e1a5140"
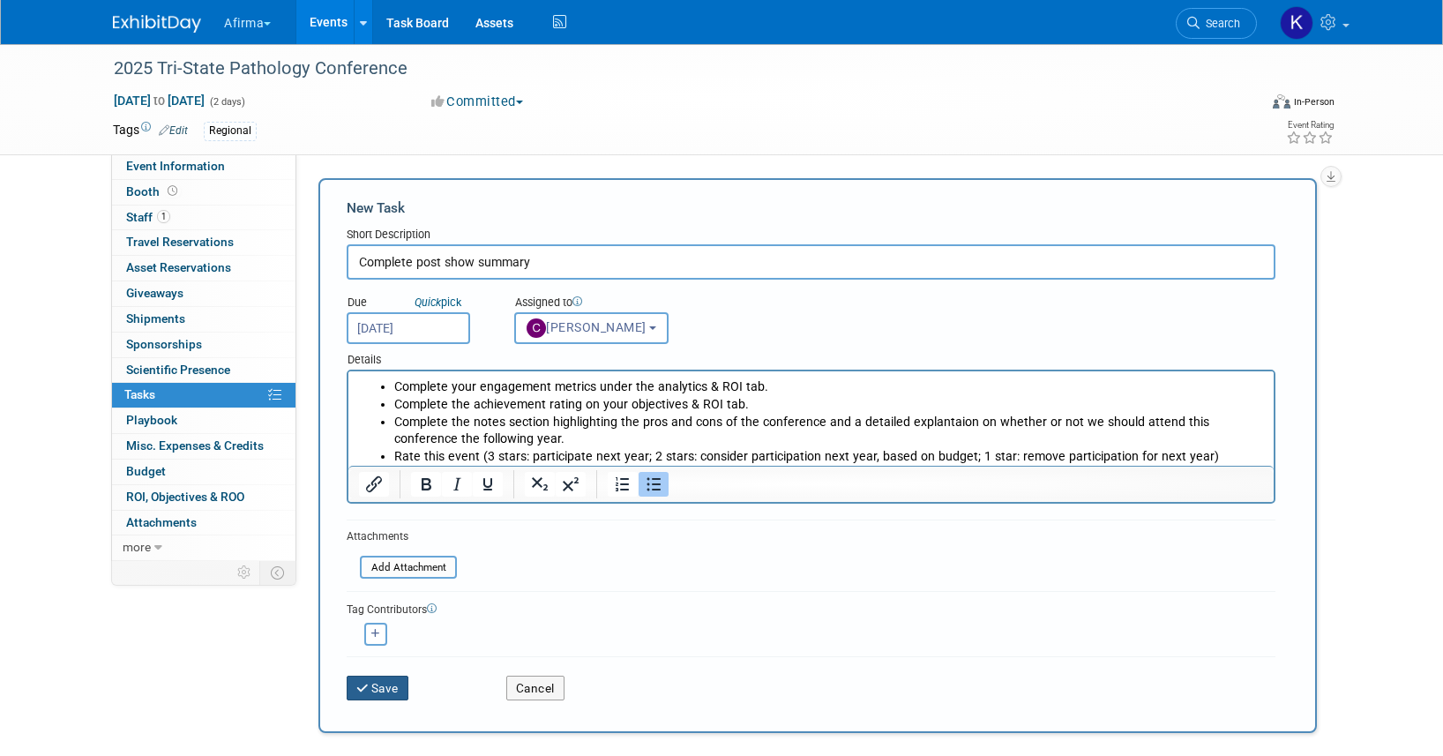
click at [400, 689] on button "Save" at bounding box center [378, 687] width 62 height 25
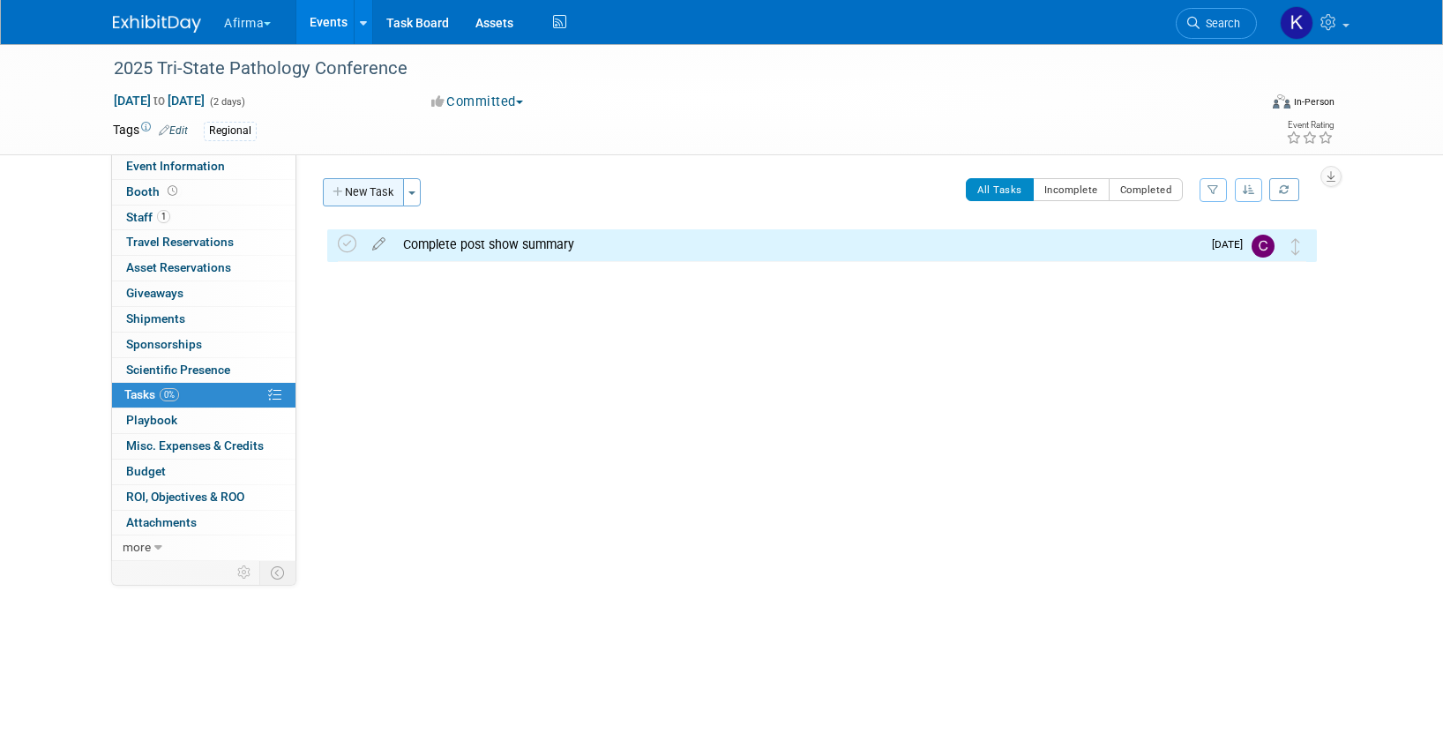
click at [365, 193] on button "New Task" at bounding box center [363, 192] width 81 height 28
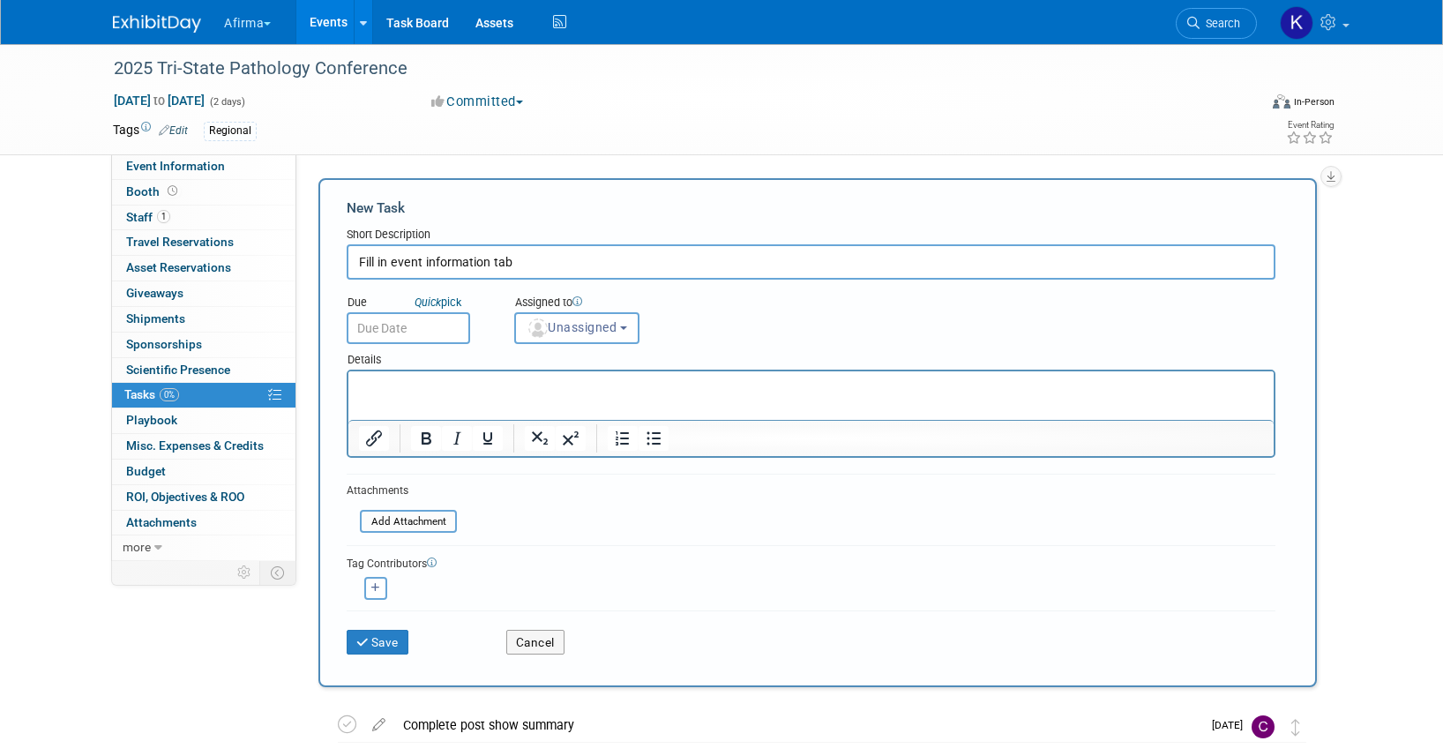
type input "Fill in event information tab"
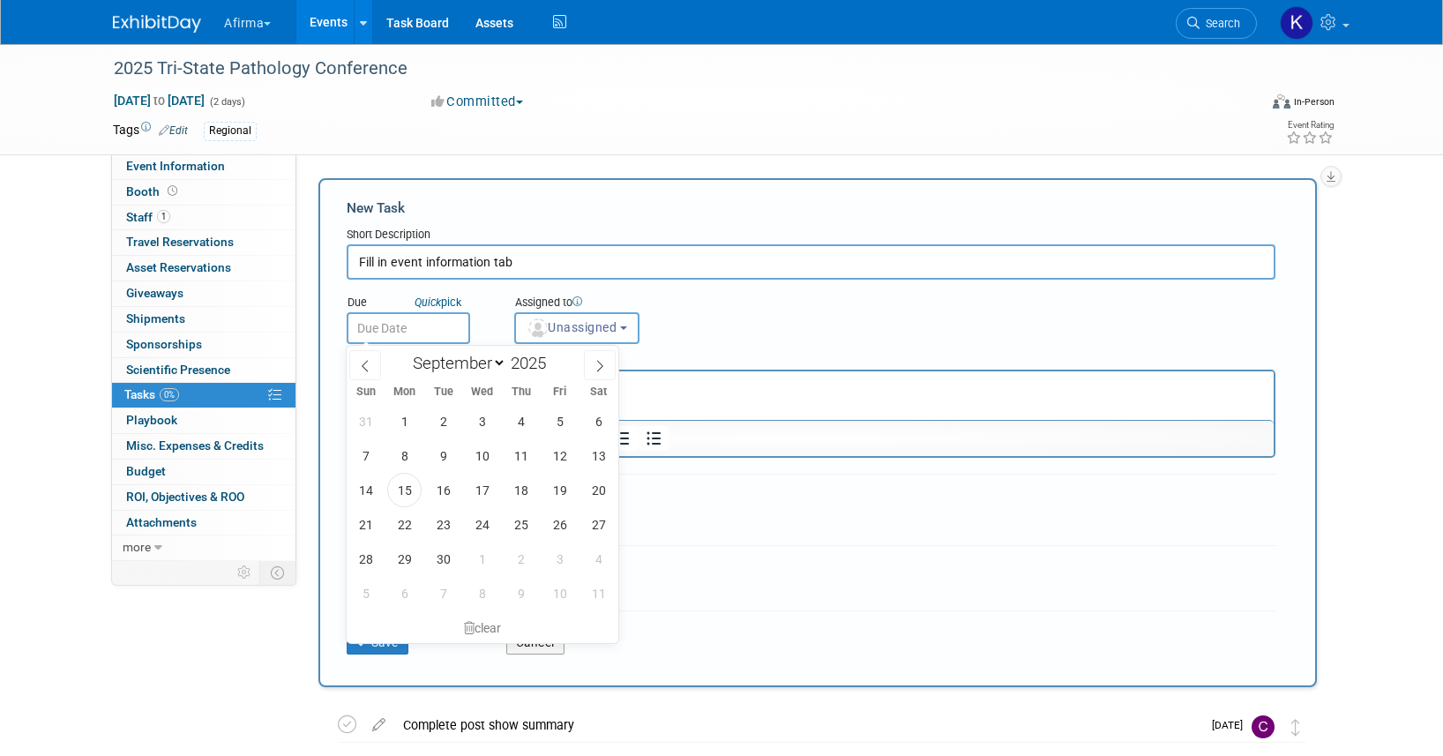
click at [405, 328] on input "text" at bounding box center [408, 328] width 123 height 32
click at [594, 365] on icon at bounding box center [599, 366] width 12 height 12
select select "9"
click at [484, 425] on span "1" at bounding box center [482, 421] width 34 height 34
type input "Oct 1, 2025"
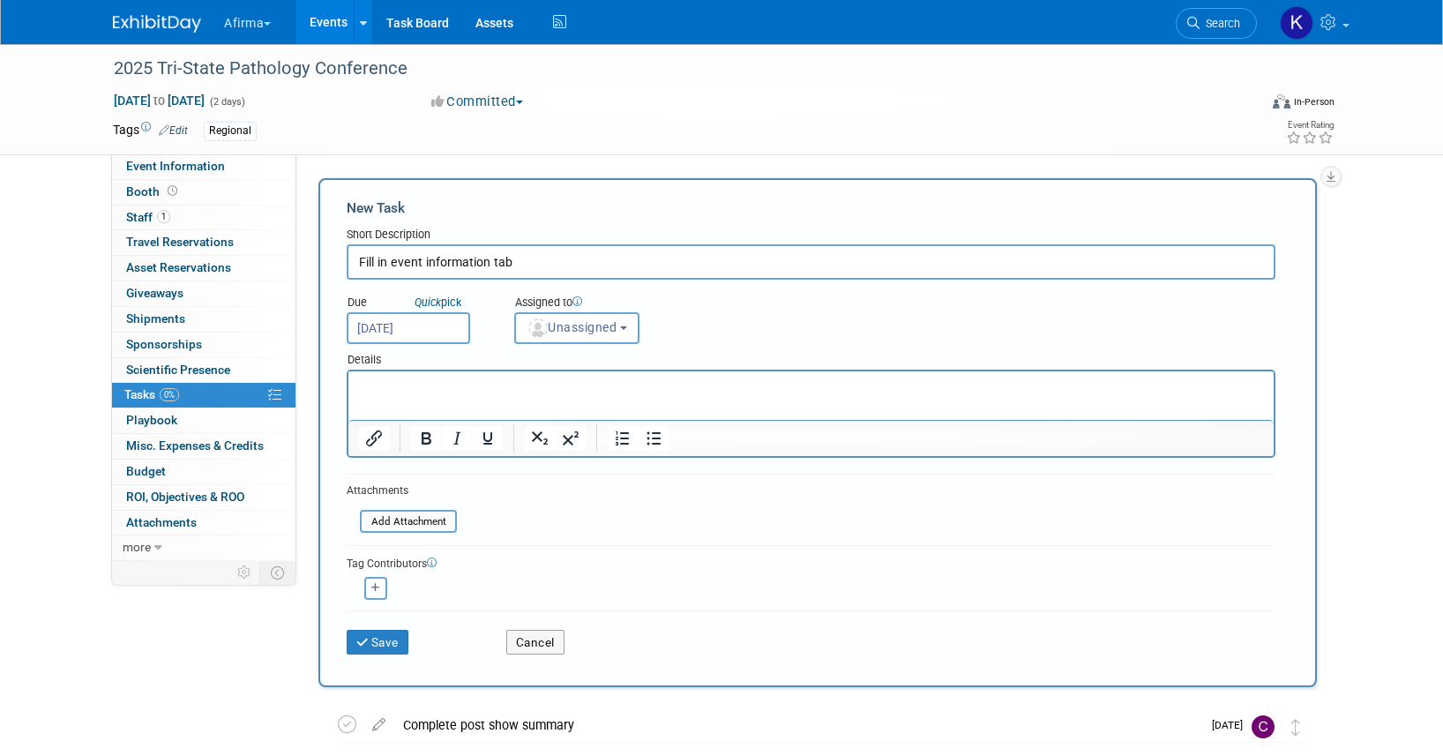
click at [486, 389] on p "Rich Text Area. Press ALT-0 for help." at bounding box center [811, 387] width 905 height 18
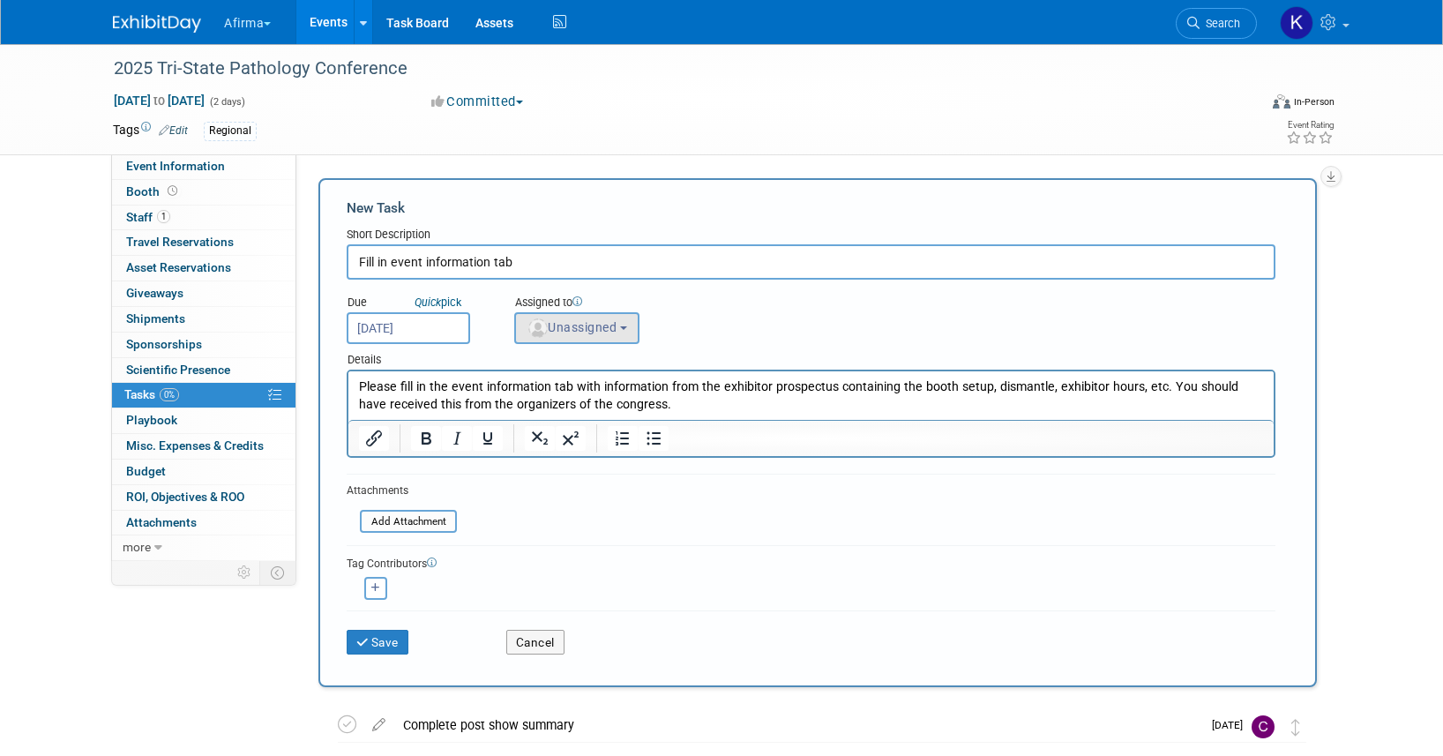
click at [573, 325] on span "Unassigned" at bounding box center [571, 327] width 90 height 14
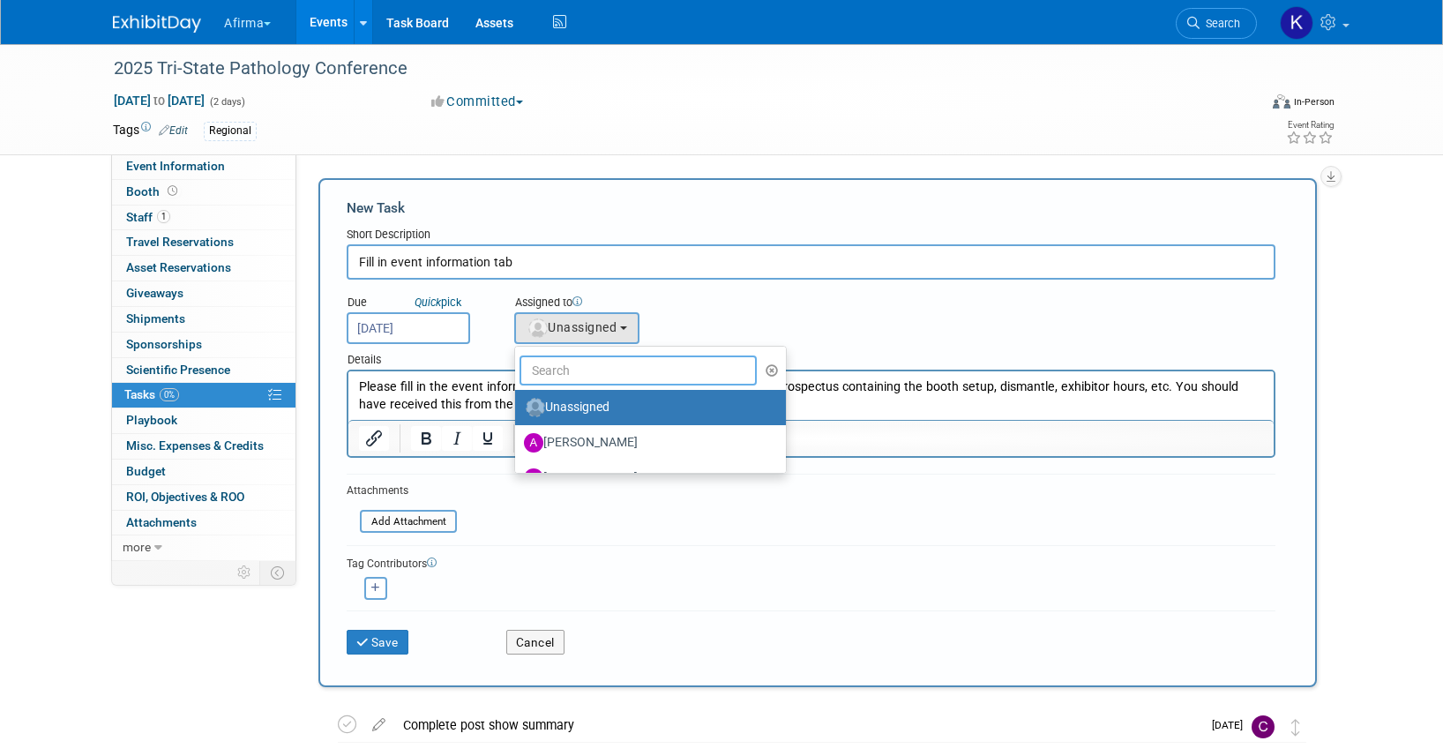
click at [573, 366] on input "text" at bounding box center [637, 370] width 237 height 30
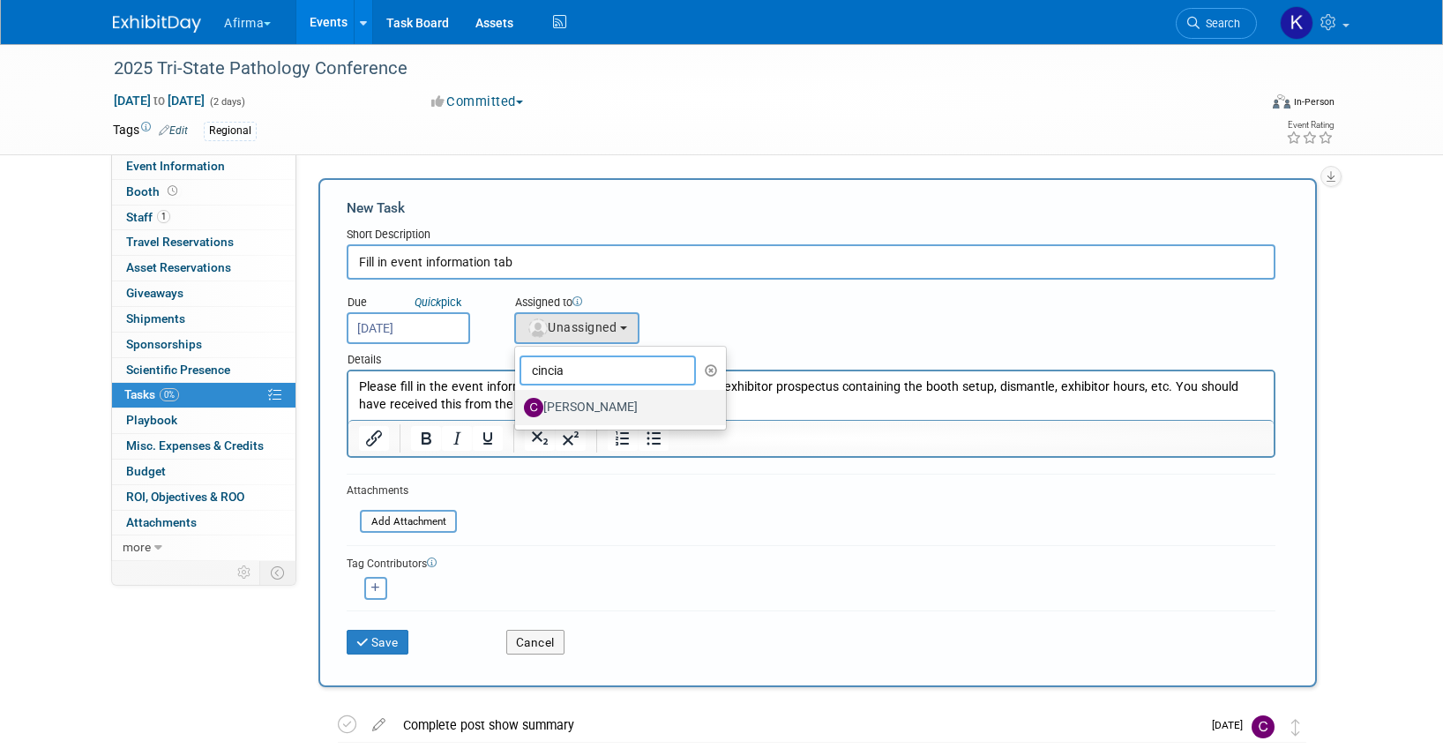
type input "cincia"
click at [582, 399] on label "Cincia Kerr" at bounding box center [616, 407] width 184 height 28
click at [518, 399] on input "Cincia Kerr" at bounding box center [511, 404] width 11 height 11
select select "16bee18b-4f5c-4af0-89cd-ce388e1a5140"
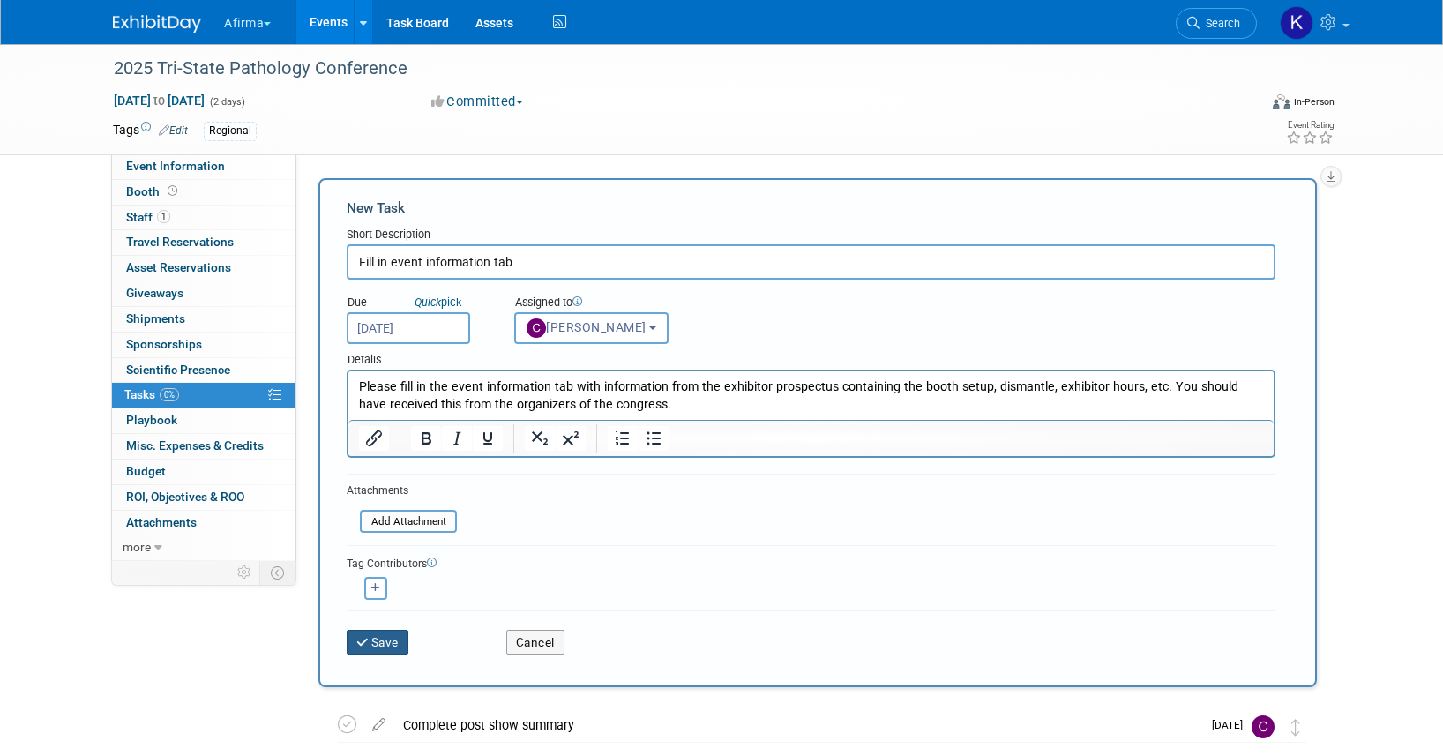
click at [389, 636] on button "Save" at bounding box center [378, 642] width 62 height 25
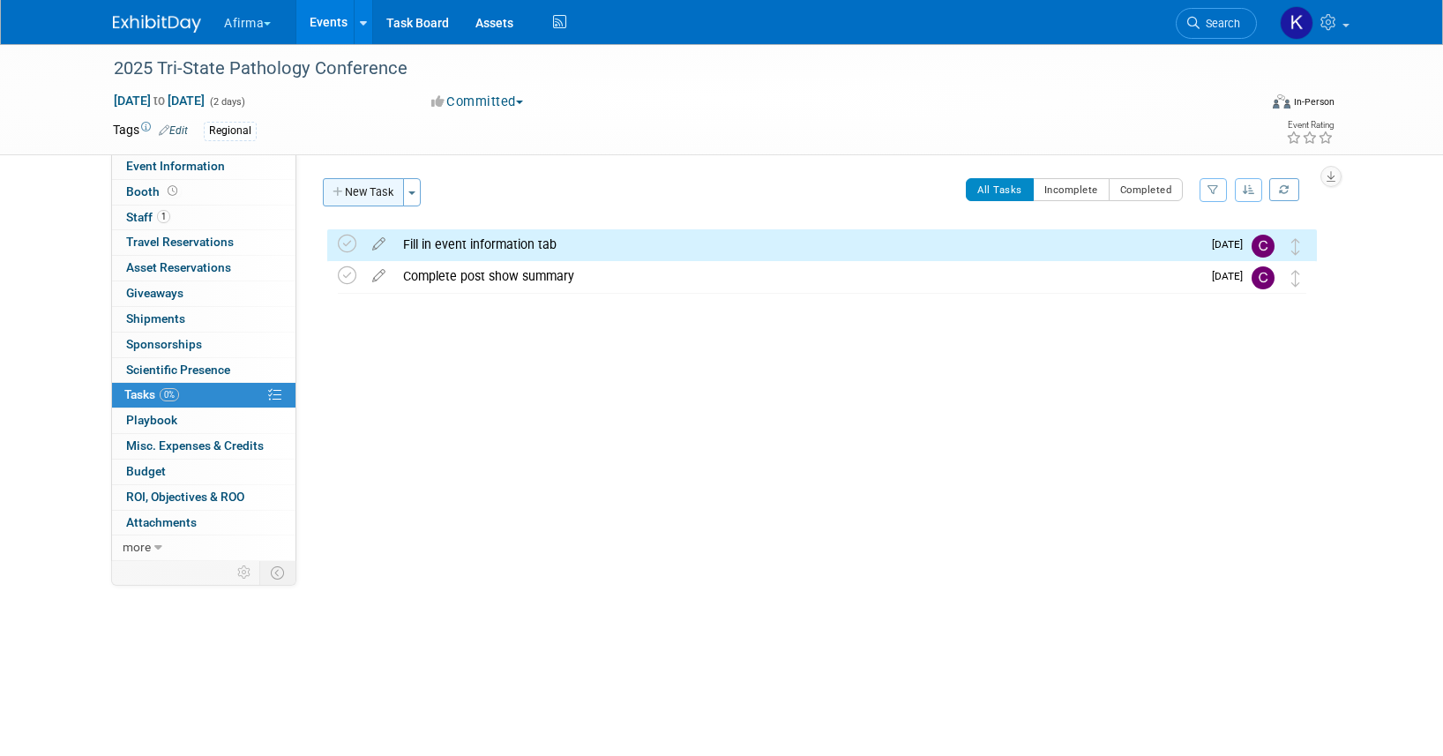
click at [352, 190] on button "New Task" at bounding box center [363, 192] width 81 height 28
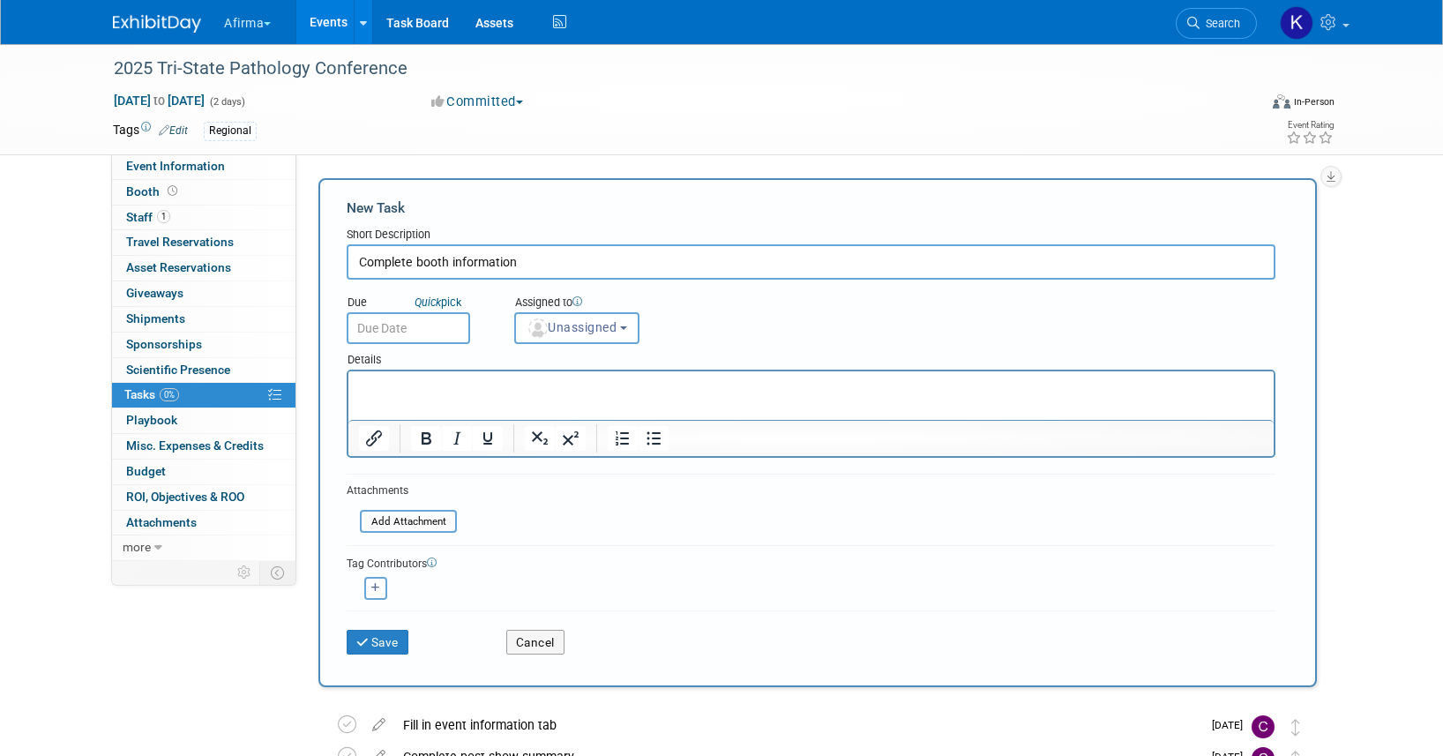
type input "Complete booth information"
click at [386, 325] on input "text" at bounding box center [408, 328] width 123 height 32
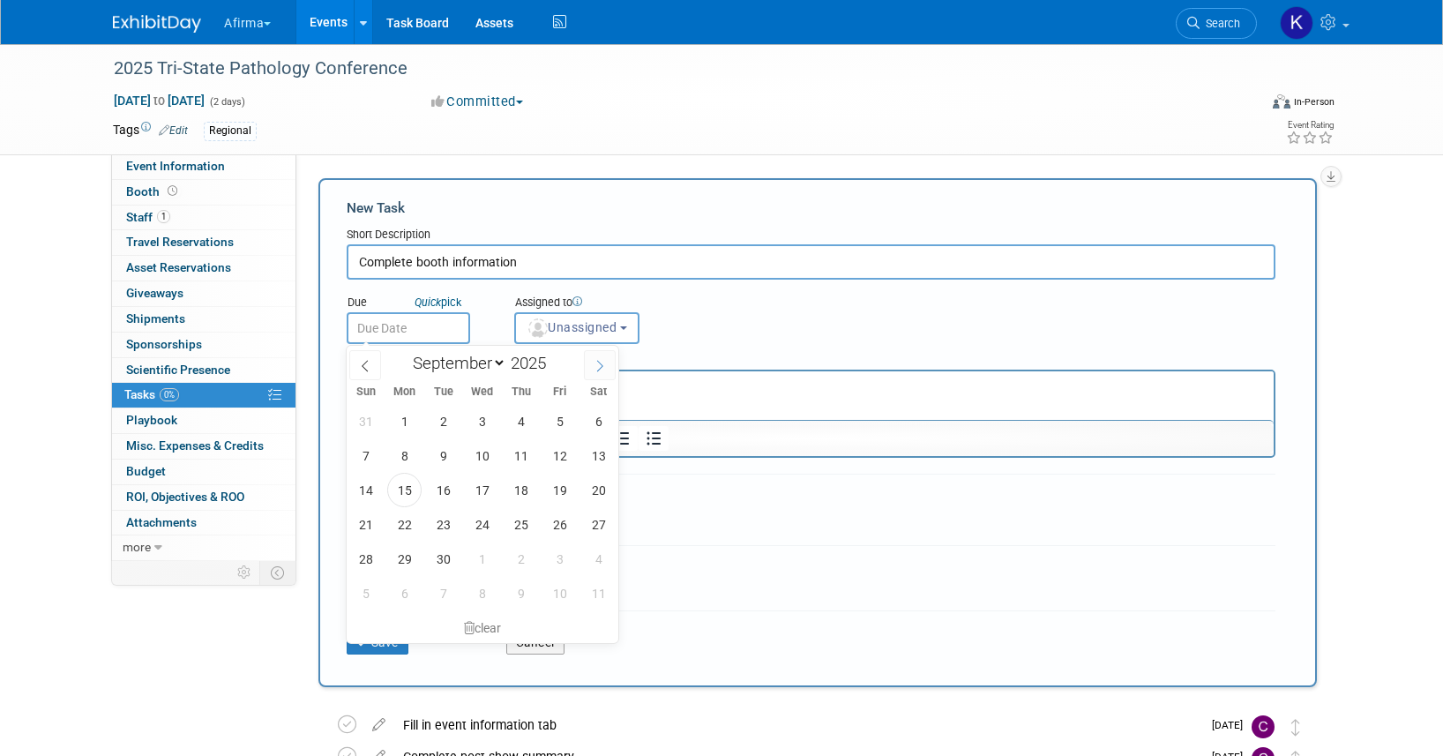
click at [593, 362] on span at bounding box center [600, 365] width 32 height 30
select select "9"
click at [488, 411] on span "1" at bounding box center [482, 421] width 34 height 34
type input "Oct 1, 2025"
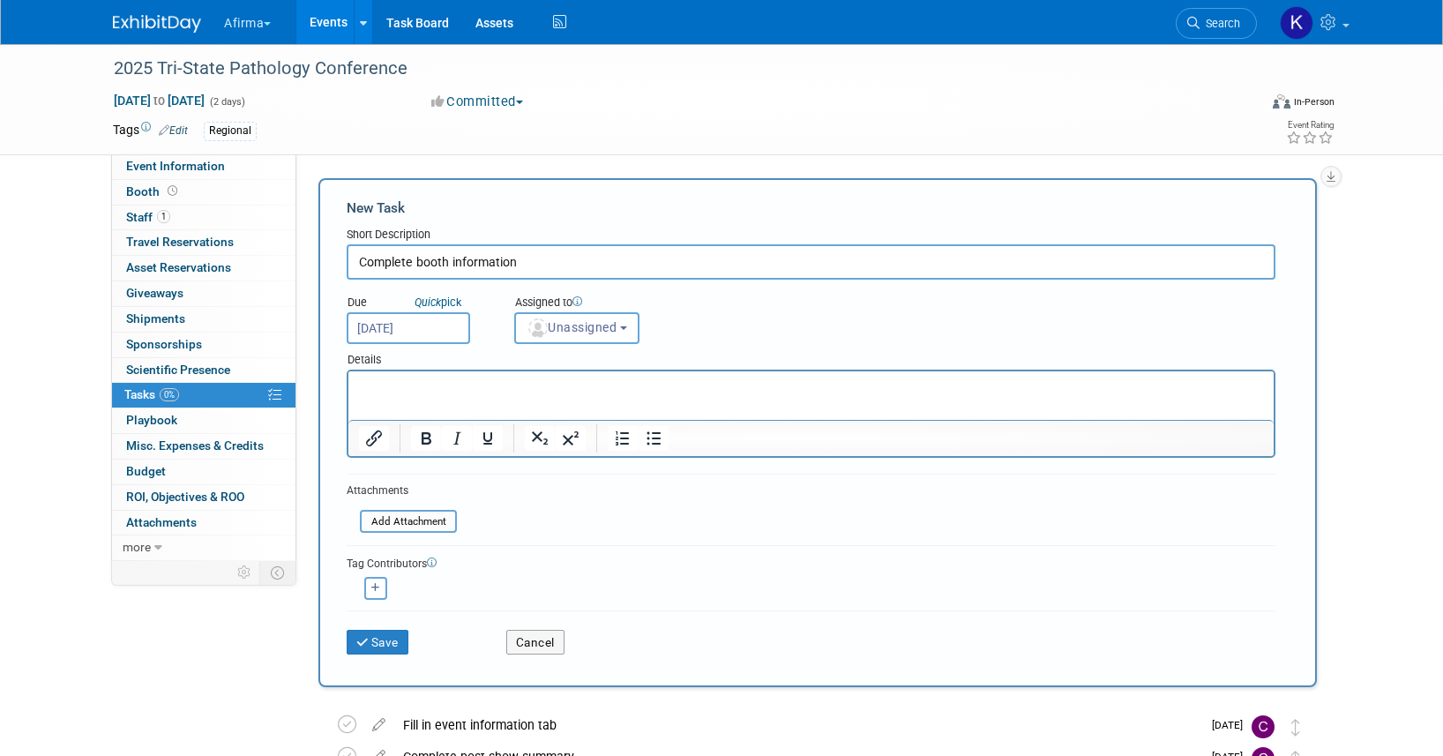
click at [497, 385] on p "Rich Text Area. Press ALT-0 for help." at bounding box center [811, 387] width 905 height 18
click at [583, 331] on span "Unassigned" at bounding box center [571, 327] width 90 height 14
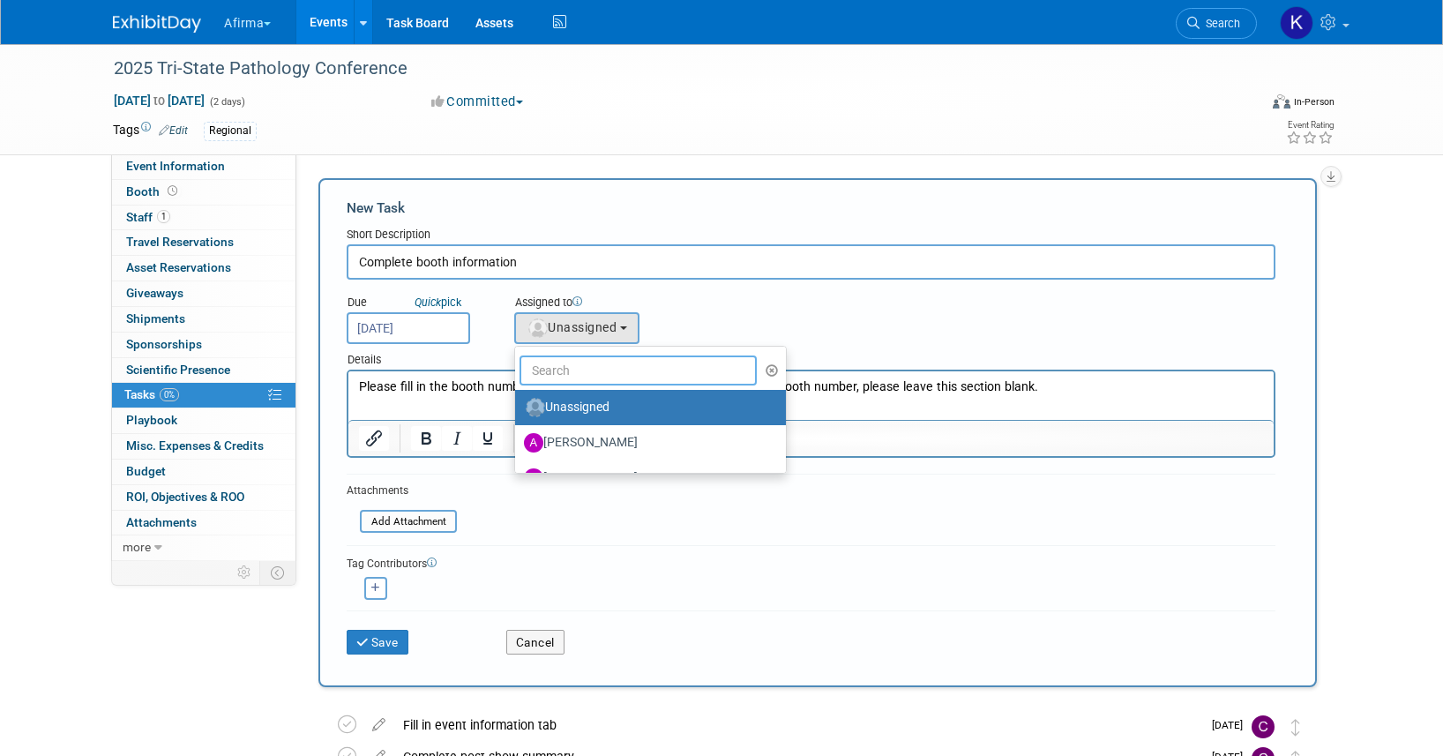
click at [583, 373] on input "text" at bounding box center [637, 370] width 237 height 30
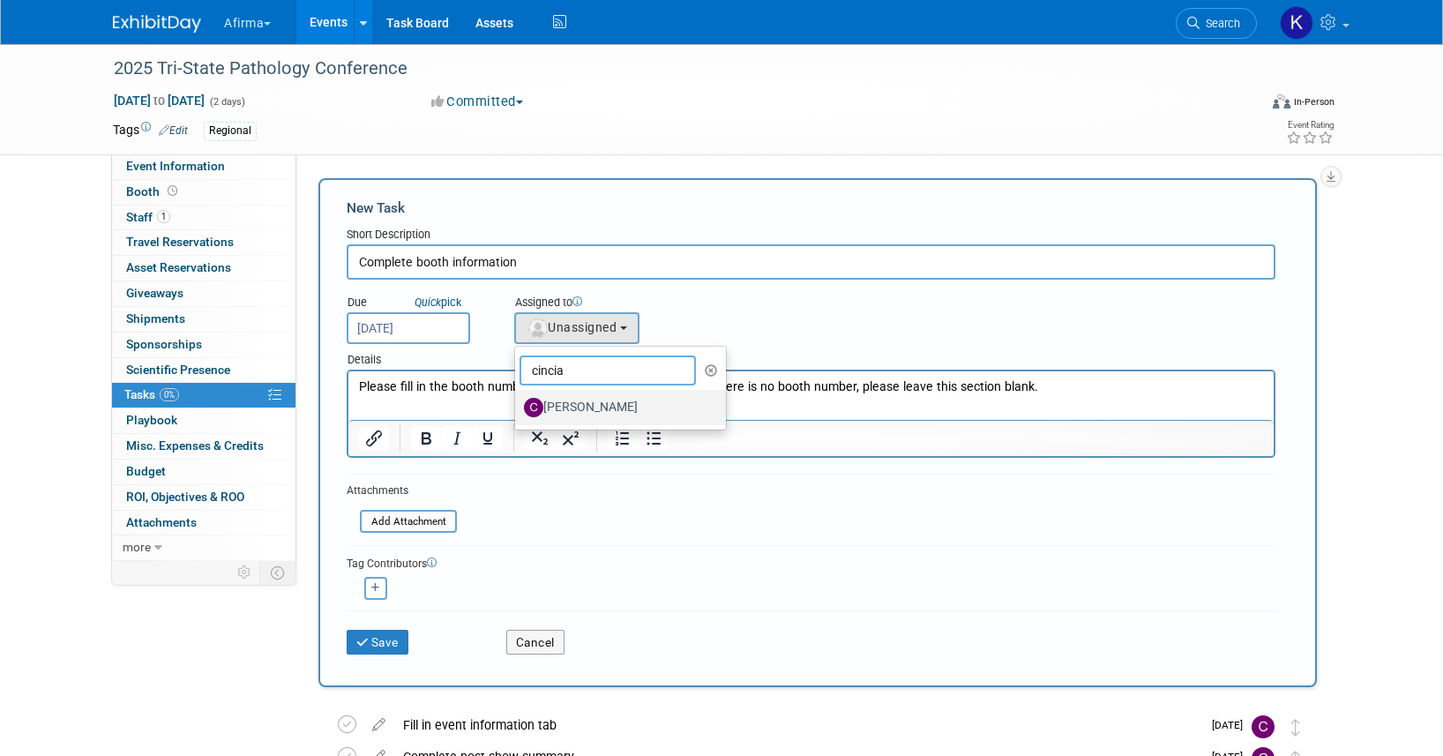
type input "cincia"
click at [591, 412] on label "Cincia Kerr" at bounding box center [616, 407] width 184 height 28
click at [518, 411] on input "Cincia Kerr" at bounding box center [511, 404] width 11 height 11
select select "16bee18b-4f5c-4af0-89cd-ce388e1a5140"
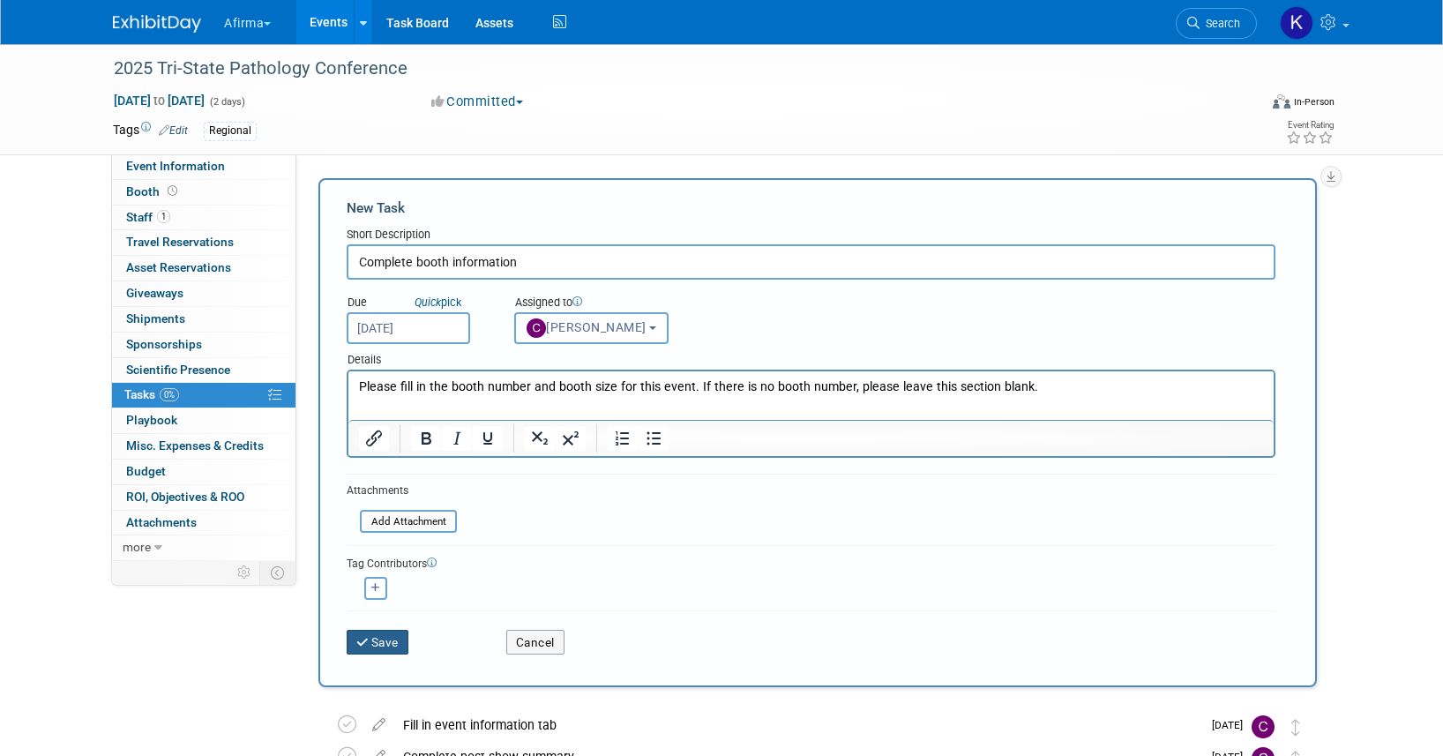
click at [381, 640] on button "Save" at bounding box center [378, 642] width 62 height 25
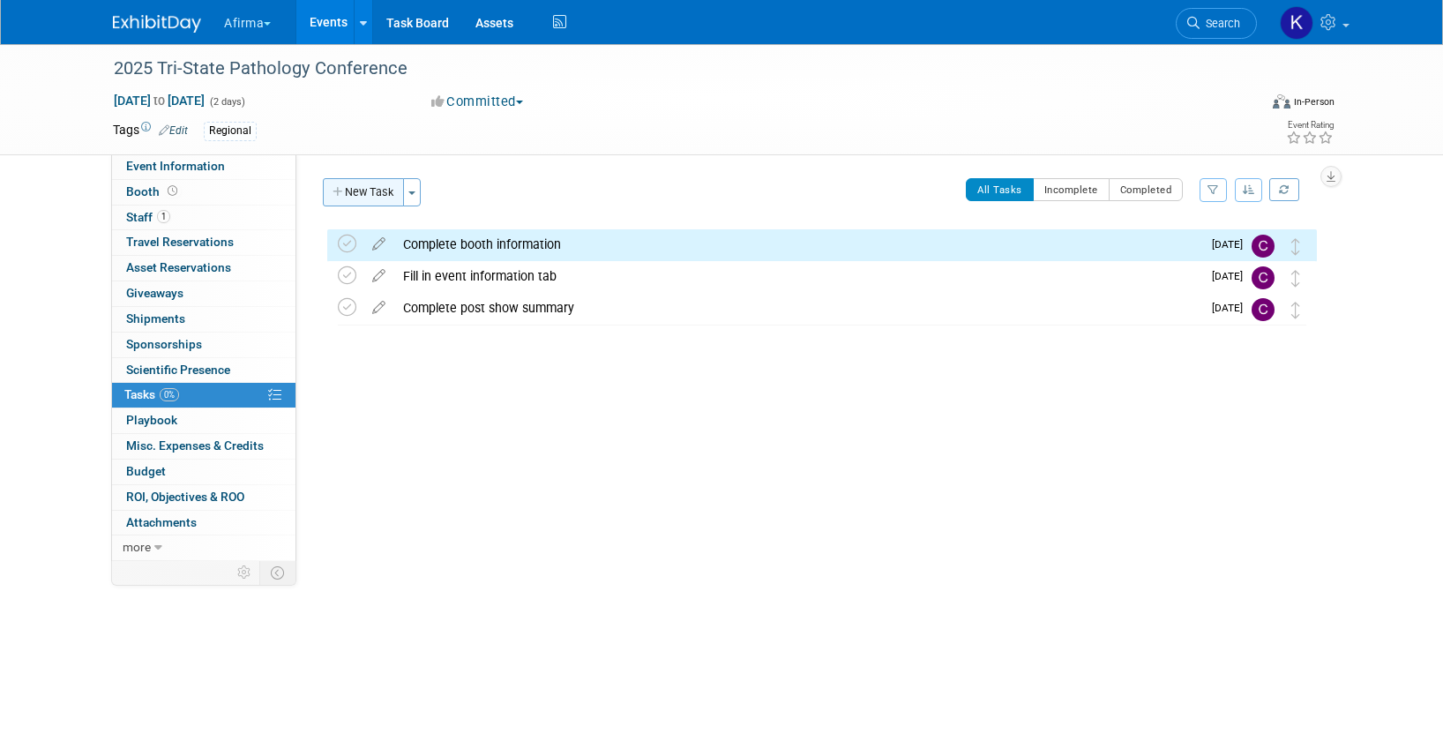
click at [367, 193] on button "New Task" at bounding box center [363, 192] width 81 height 28
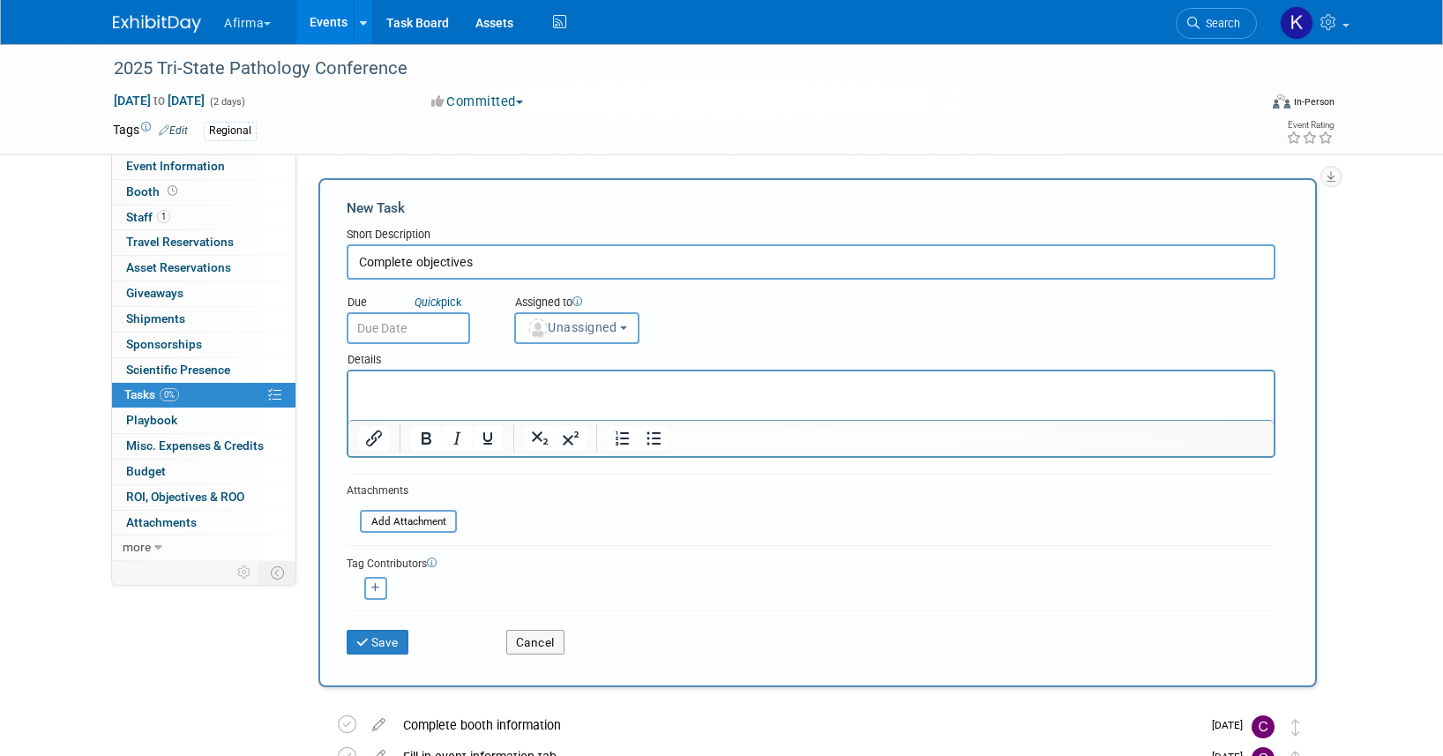
type input "Complete objectives"
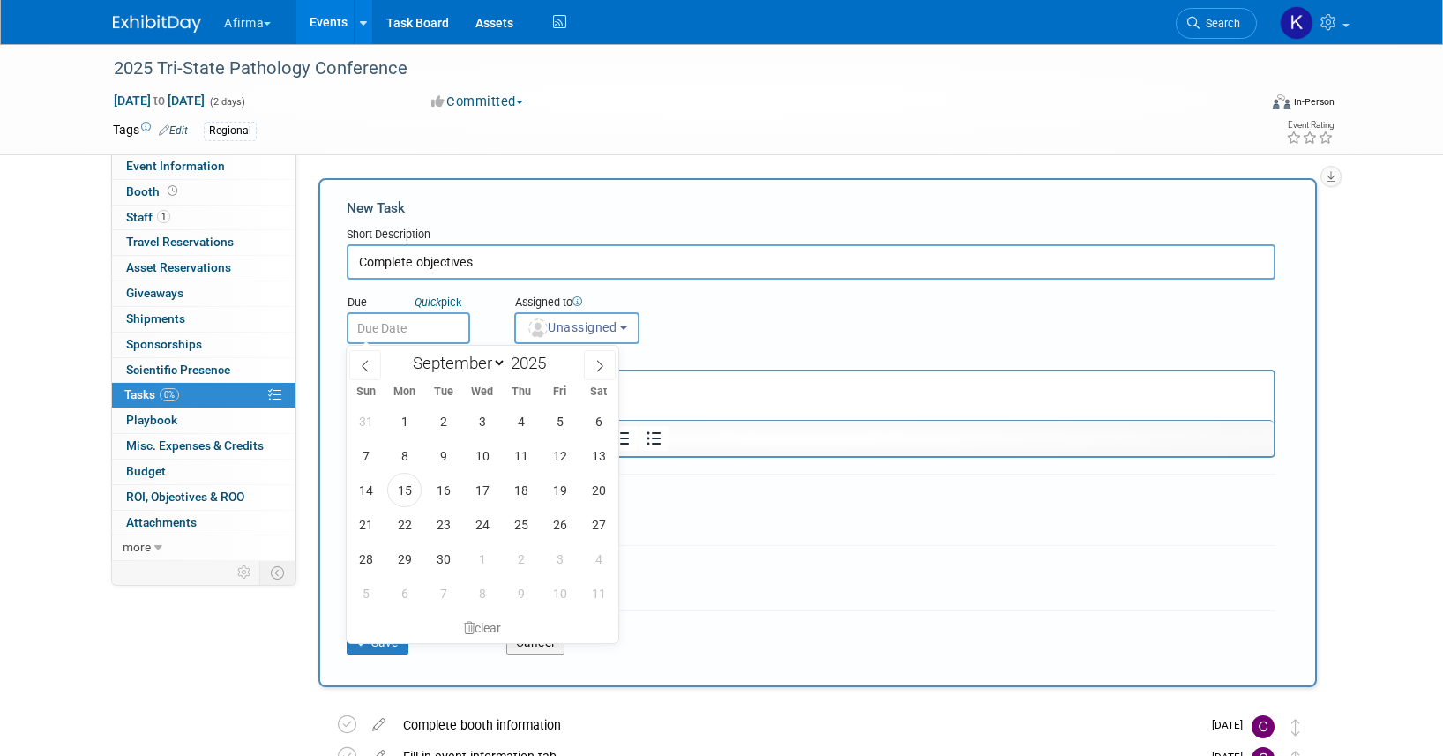
click at [388, 332] on input "text" at bounding box center [408, 328] width 123 height 32
click at [594, 373] on span at bounding box center [600, 365] width 32 height 30
select select "9"
click at [494, 417] on span "1" at bounding box center [482, 421] width 34 height 34
type input "Oct 1, 2025"
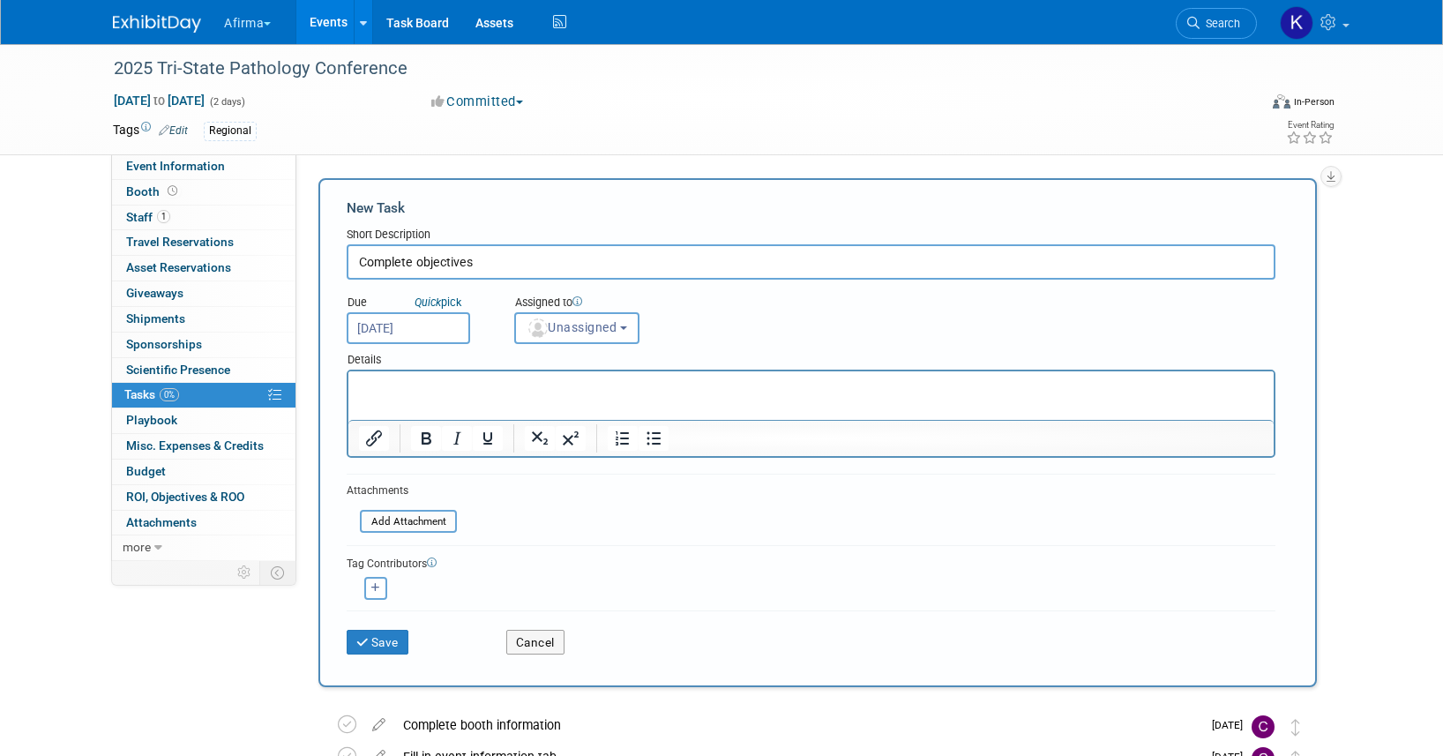
click at [488, 389] on p "Rich Text Area. Press ALT-0 for help." at bounding box center [811, 387] width 905 height 18
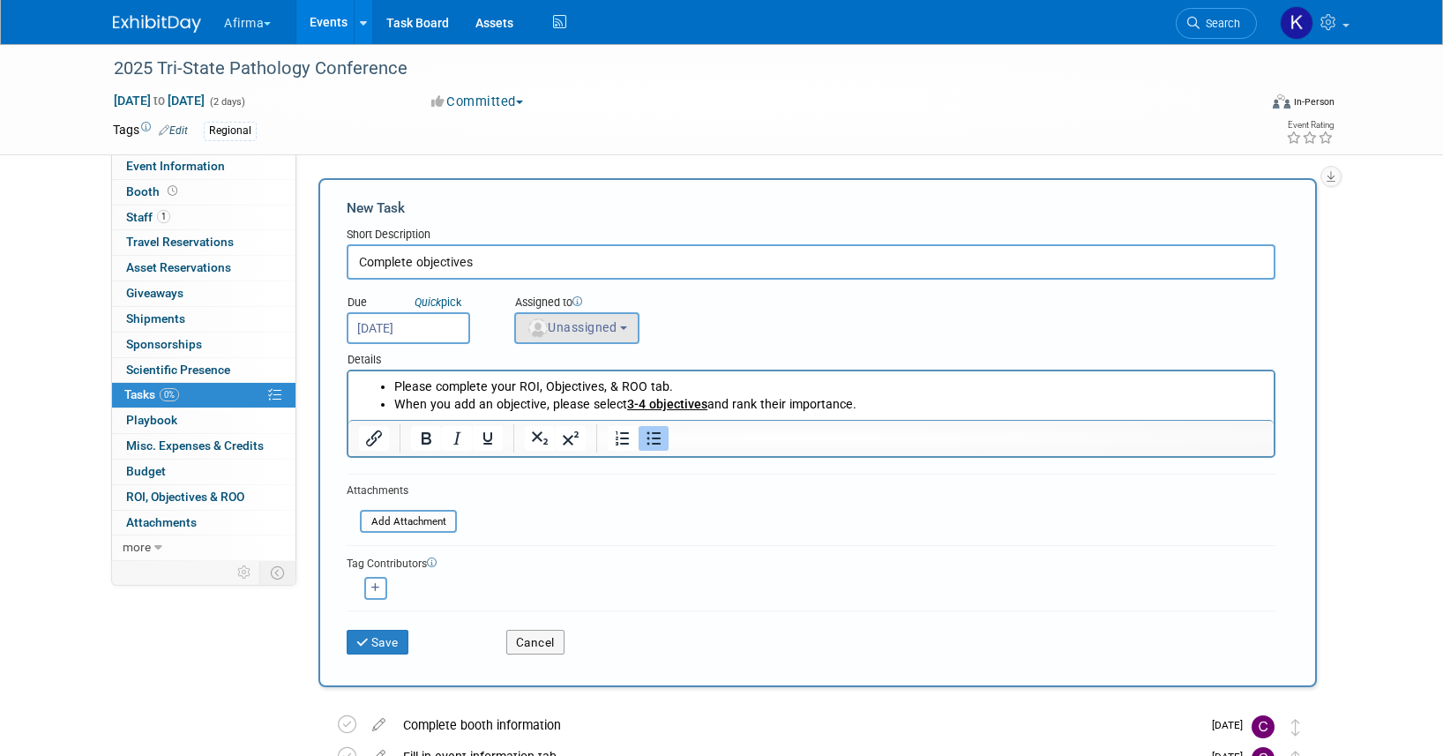
click at [602, 327] on span "Unassigned" at bounding box center [571, 327] width 90 height 14
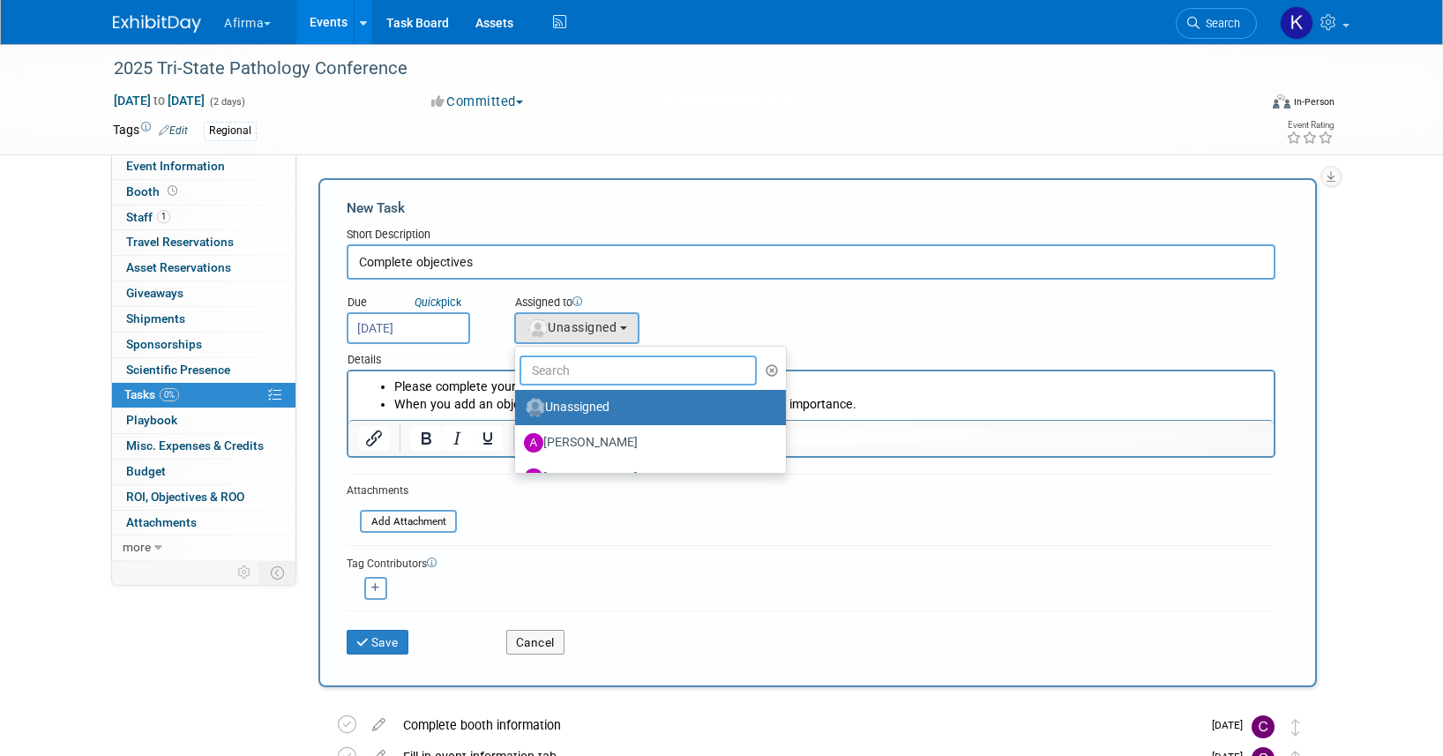
click at [599, 374] on input "text" at bounding box center [637, 370] width 237 height 30
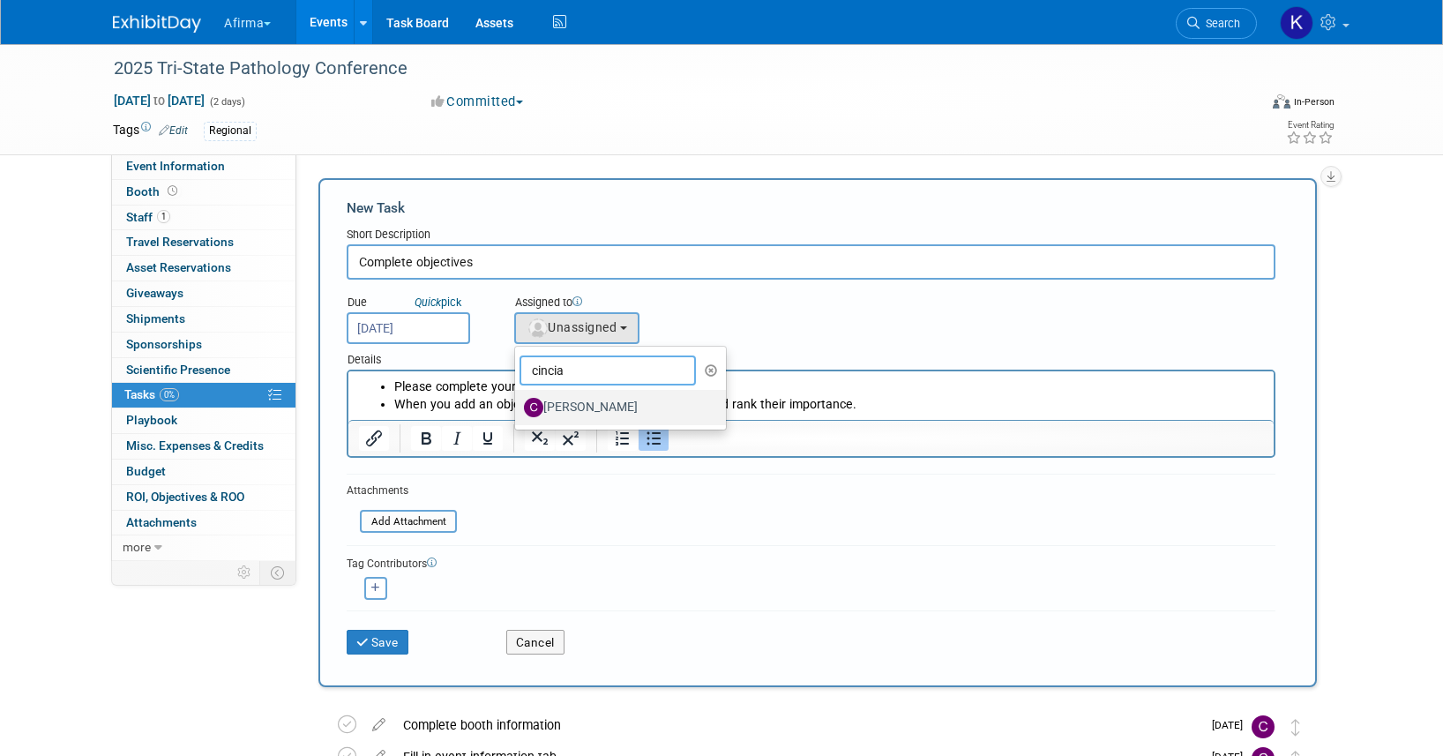
type input "cincia"
click at [591, 407] on label "Cincia Kerr" at bounding box center [616, 407] width 184 height 28
click at [518, 407] on input "Cincia Kerr" at bounding box center [511, 404] width 11 height 11
select select "16bee18b-4f5c-4af0-89cd-ce388e1a5140"
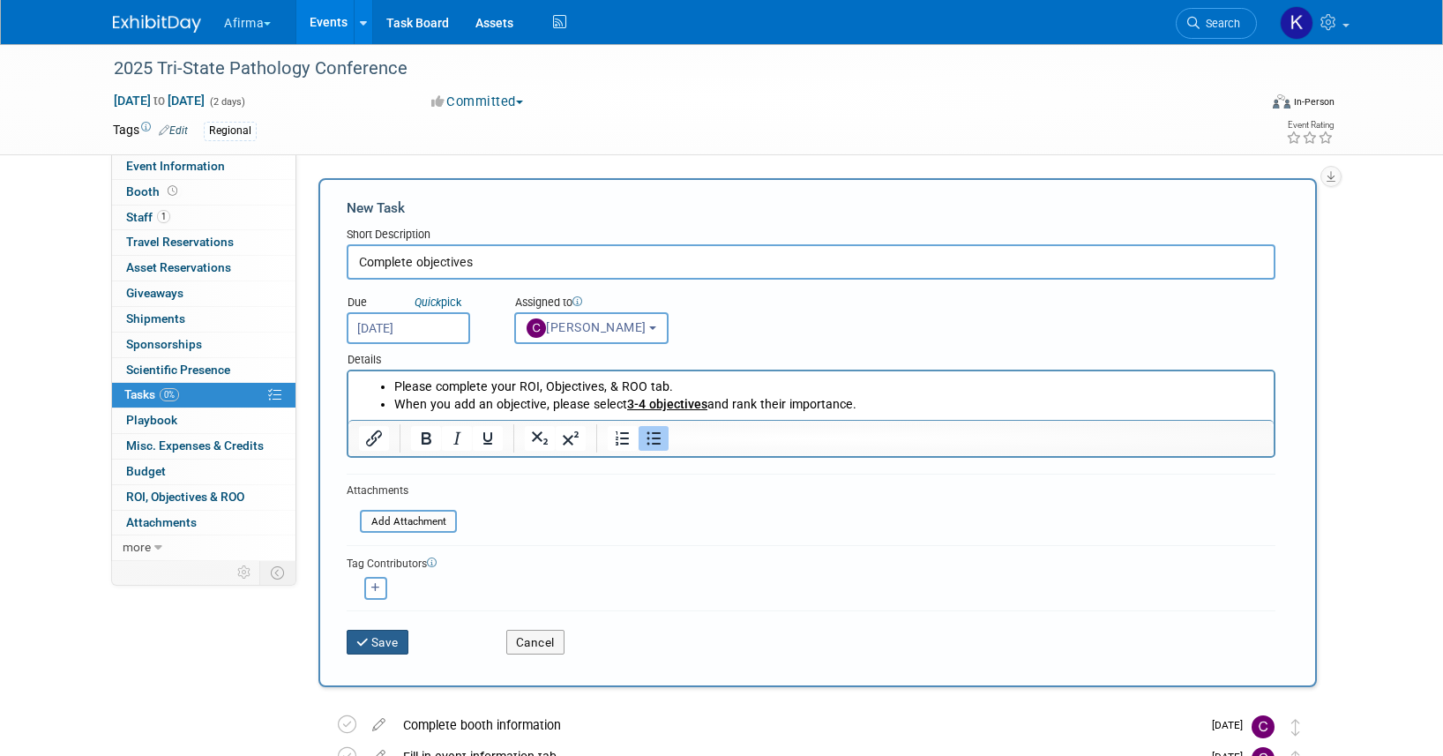
click at [389, 640] on button "Save" at bounding box center [378, 642] width 62 height 25
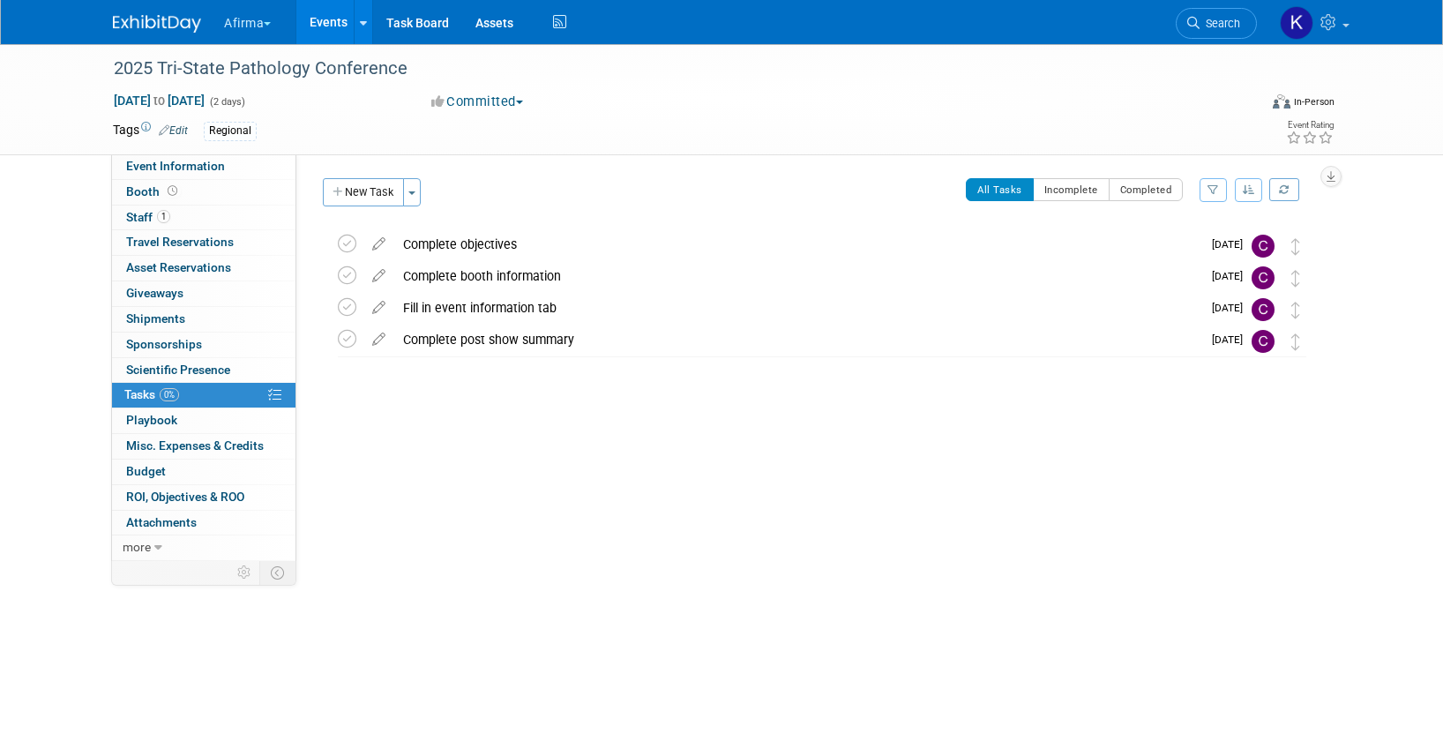
click at [338, 28] on link "Events" at bounding box center [328, 22] width 64 height 44
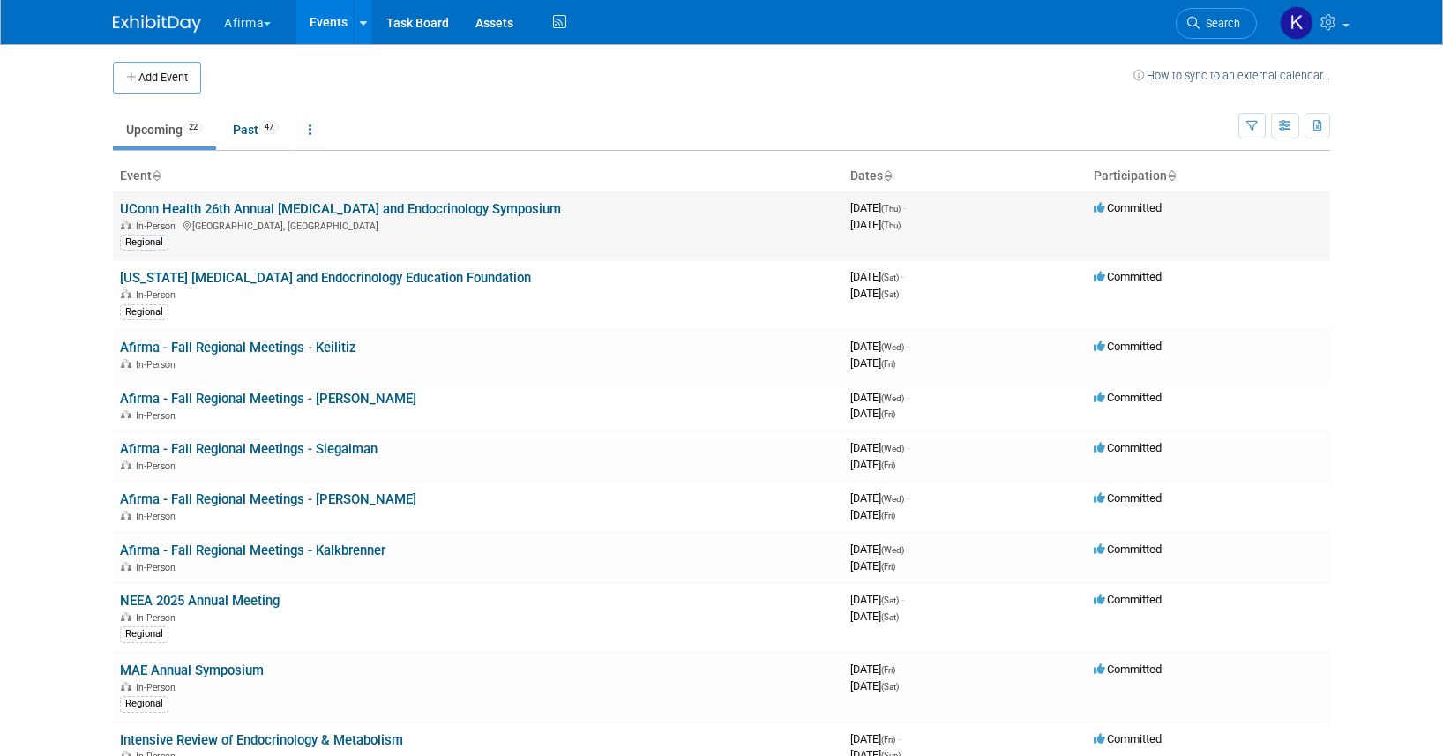
click at [221, 205] on link "UConn Health 26th Annual Diabetes and Endocrinology Symposium" at bounding box center [340, 209] width 441 height 16
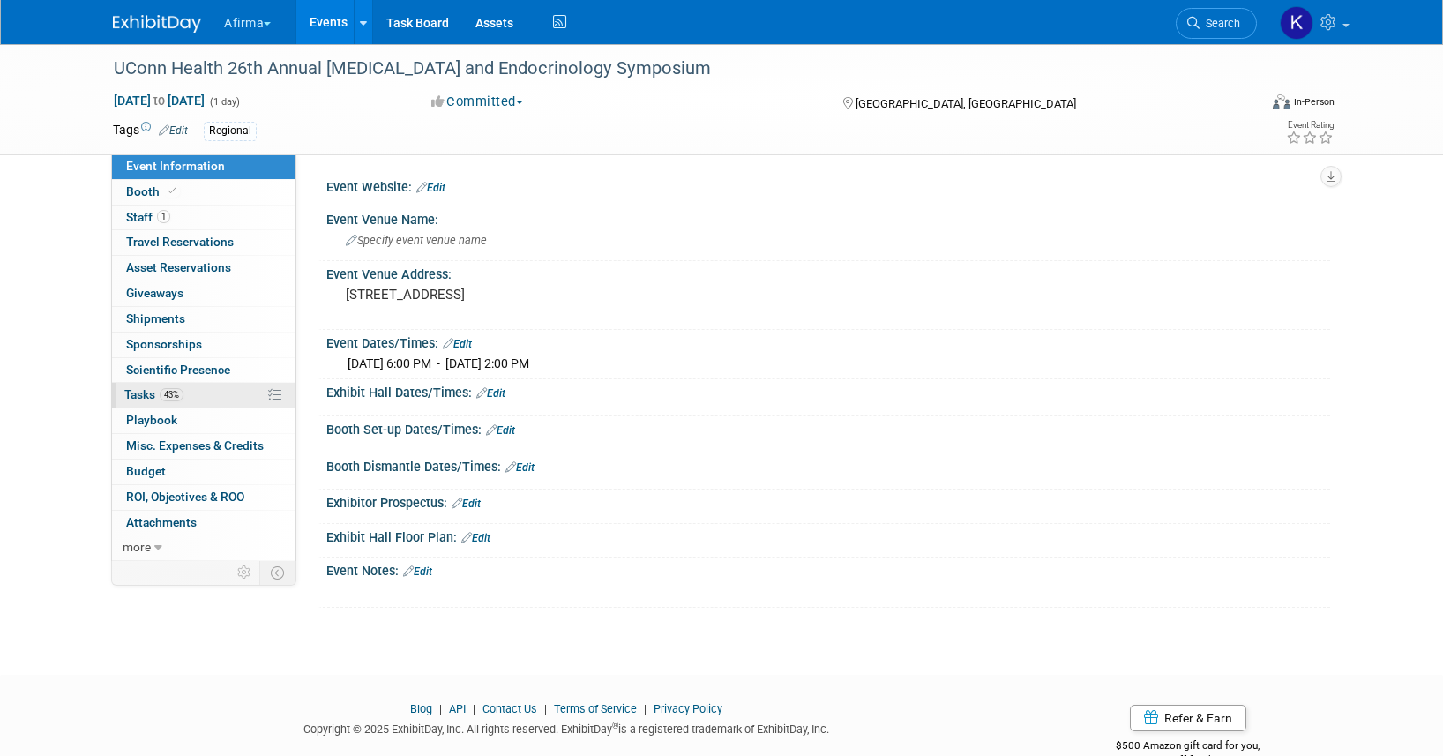
click at [193, 385] on link "43% Tasks 43%" at bounding box center [203, 395] width 183 height 25
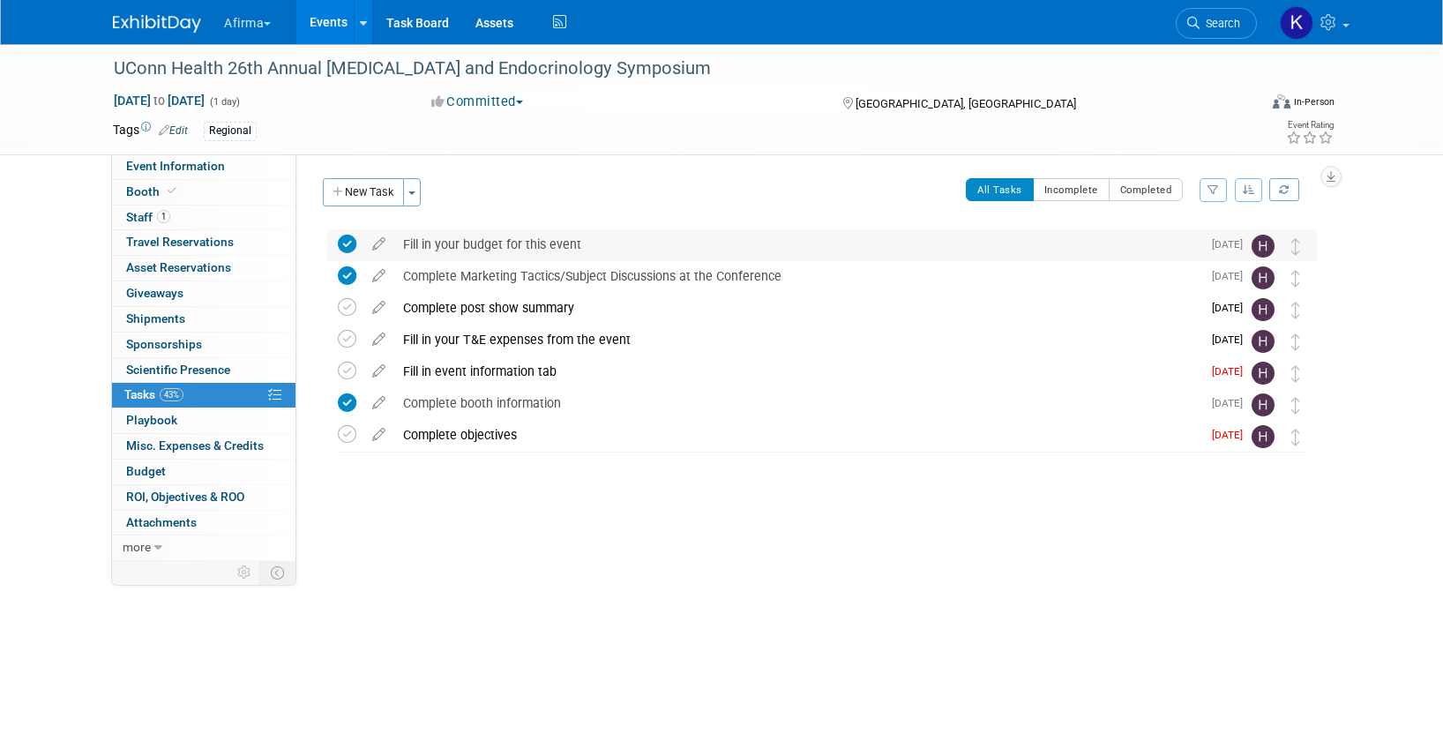
click at [472, 246] on div "Fill in your budget for this event" at bounding box center [797, 244] width 807 height 30
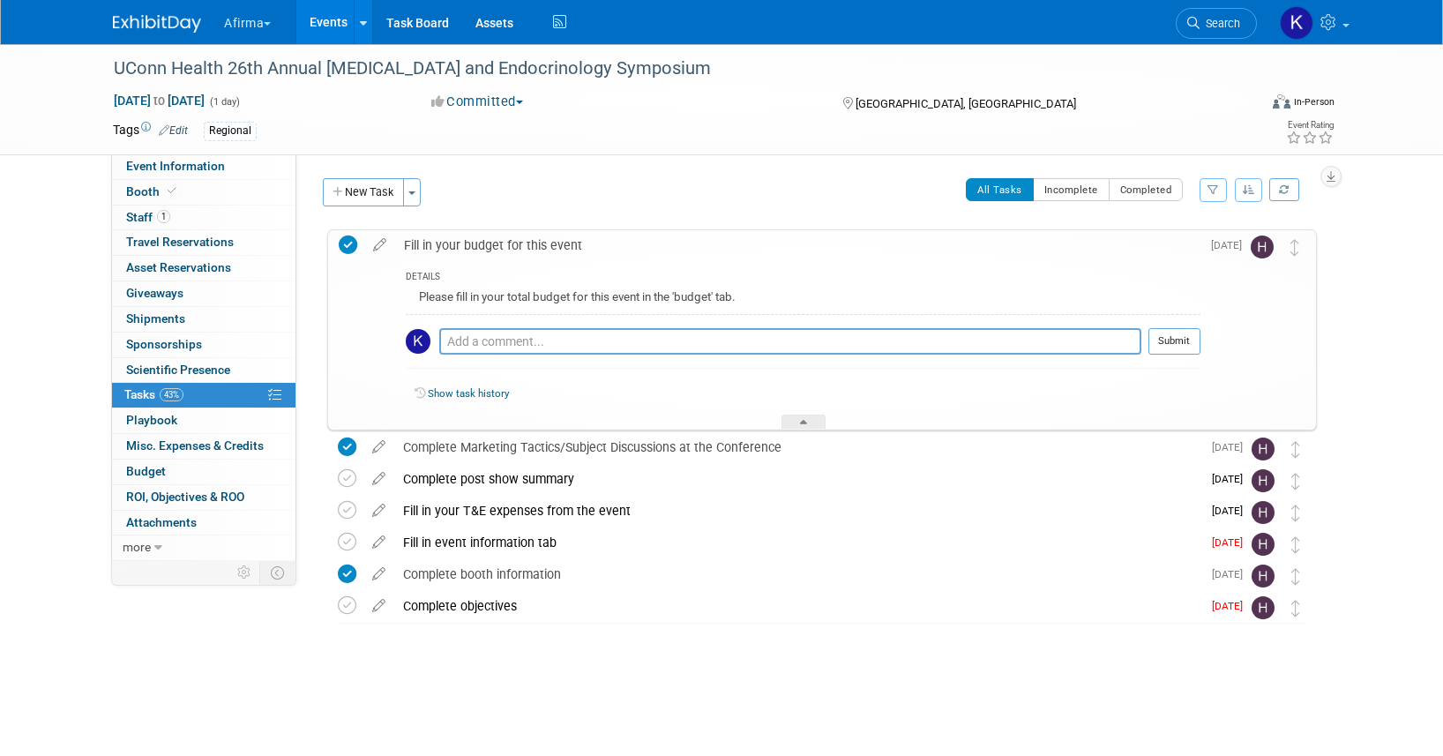
click at [468, 243] on div "Fill in your budget for this event" at bounding box center [797, 245] width 805 height 30
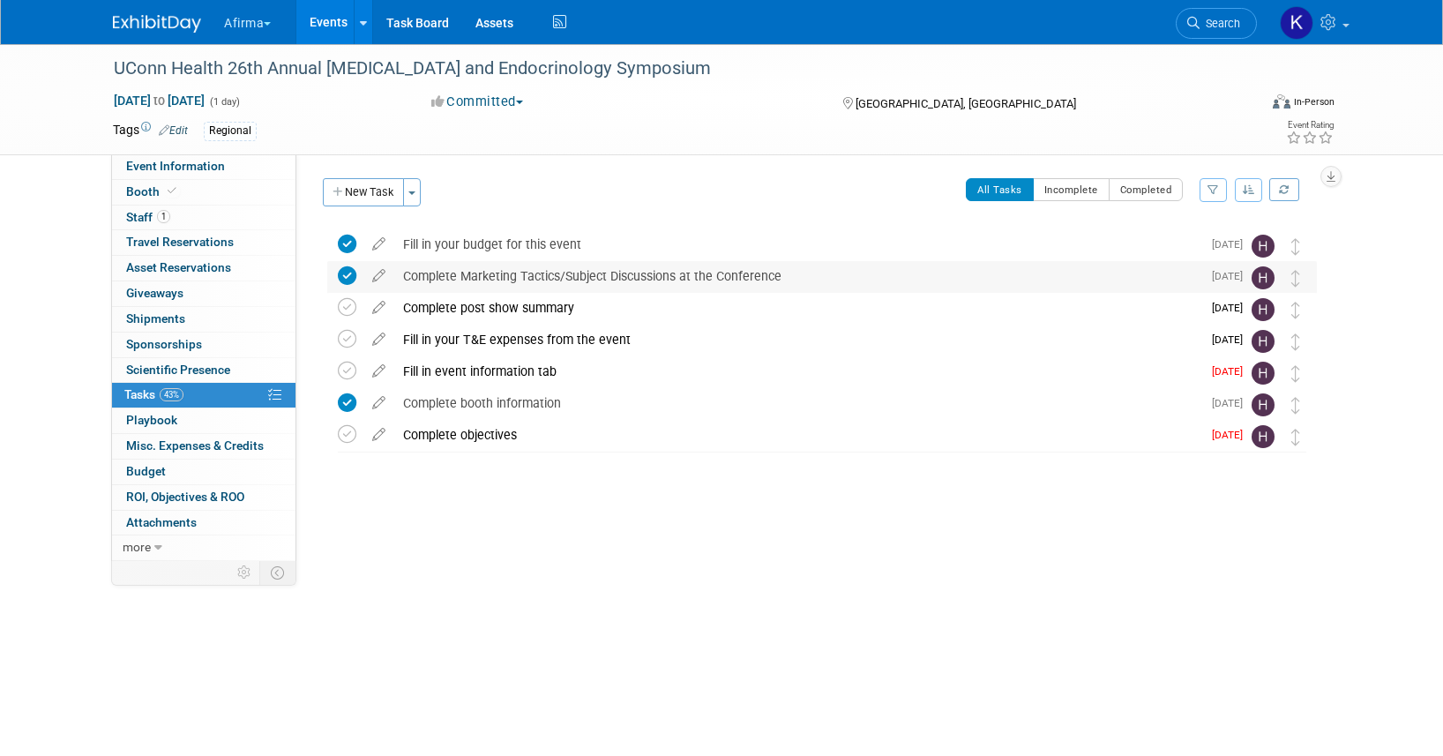
click at [468, 272] on div "Complete Marketing Tactics/Subject Discussions at the Conference" at bounding box center [797, 276] width 807 height 30
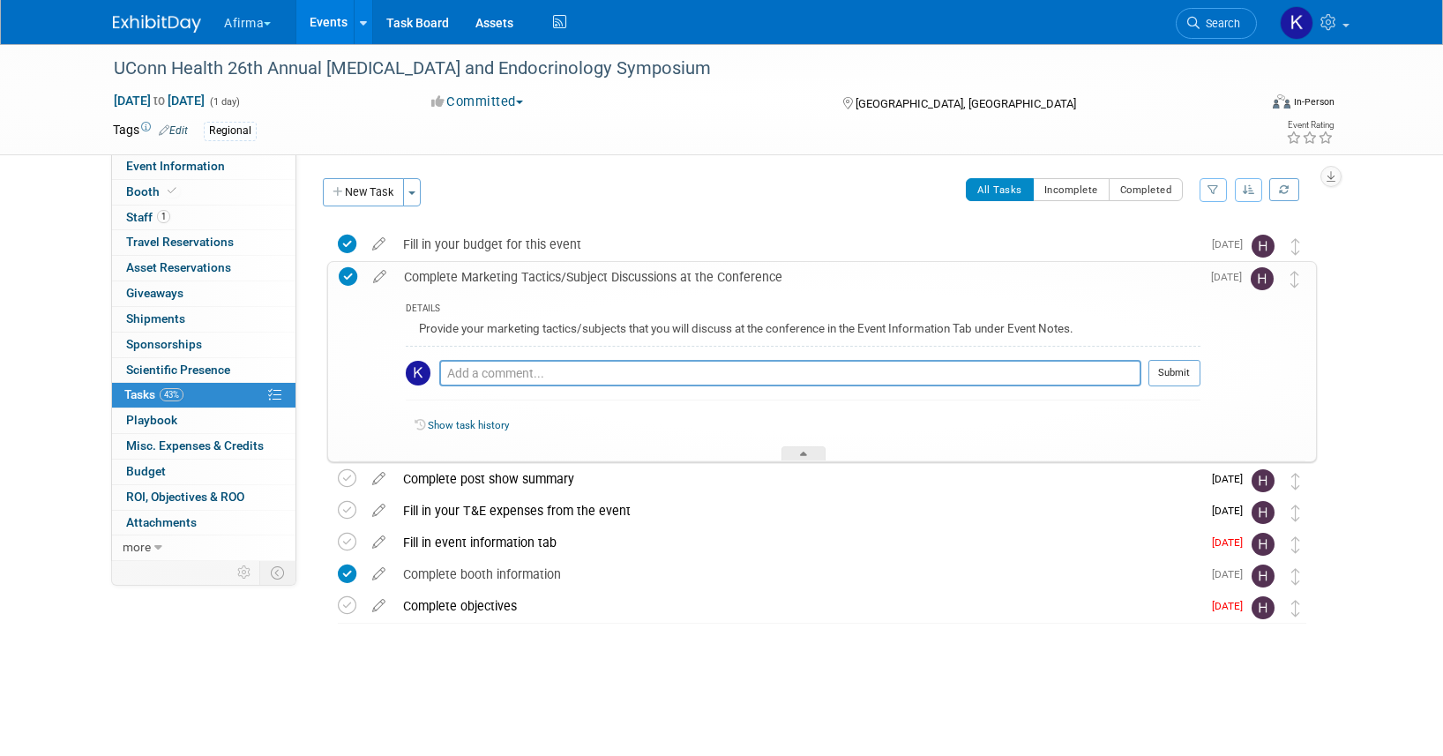
click at [471, 275] on div "Complete Marketing Tactics/Subject Discussions at the Conference" at bounding box center [797, 277] width 805 height 30
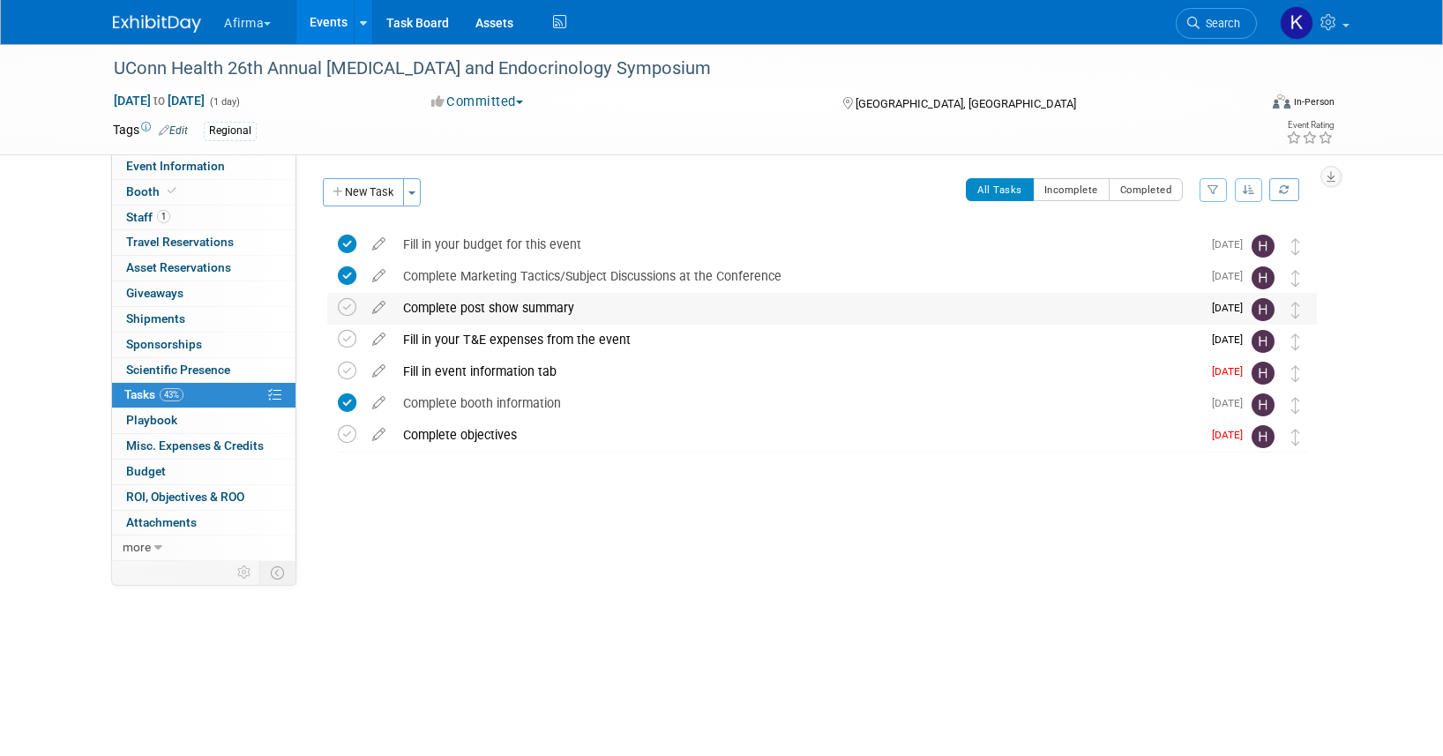
click at [470, 303] on div "Complete post show summary" at bounding box center [797, 308] width 807 height 30
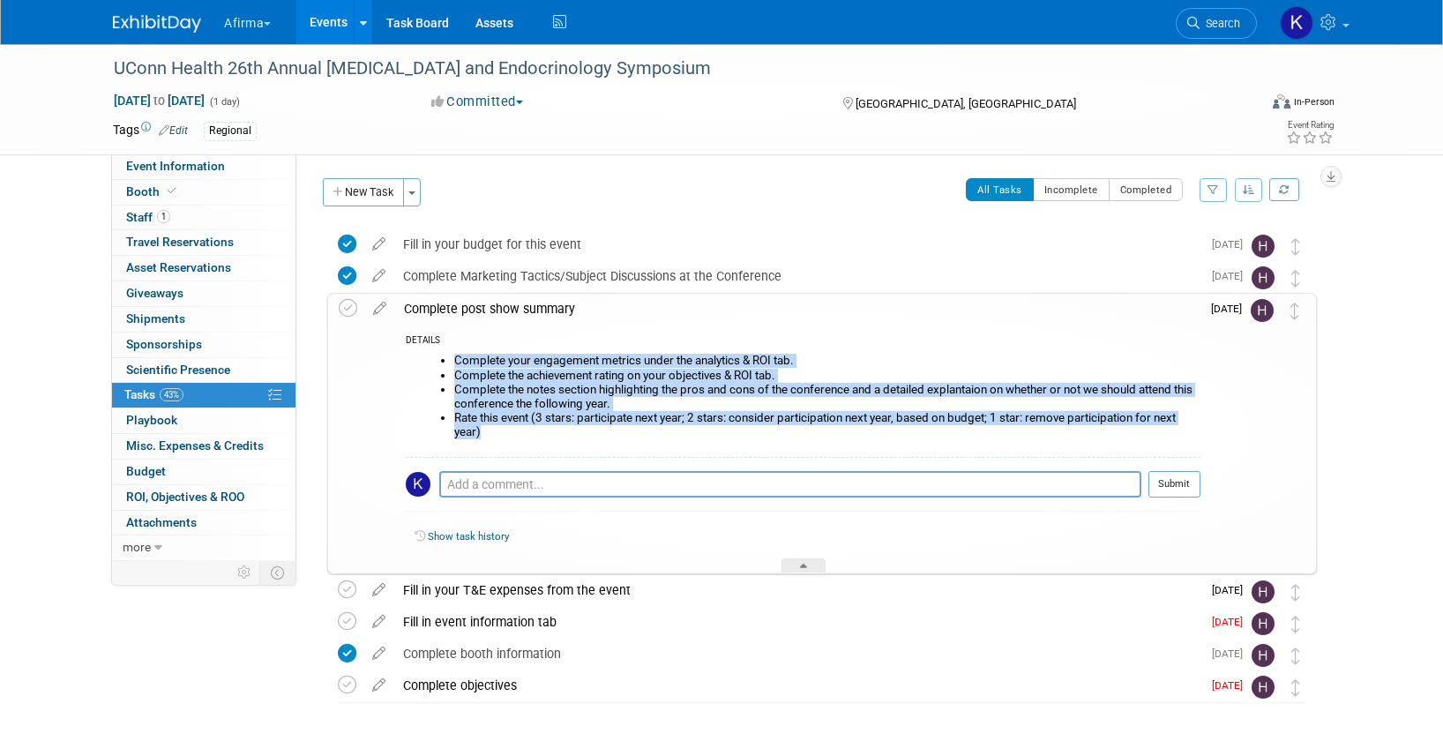
drag, startPoint x: 484, startPoint y: 435, endPoint x: 457, endPoint y: 361, distance: 79.0
click at [457, 361] on ul "Complete your engagement metrics under the analytics & ROI tab. Complete the ac…" at bounding box center [809, 396] width 781 height 85
copy ul "Complete your engagement metrics under the analytics & ROI tab. Complete the ac…"
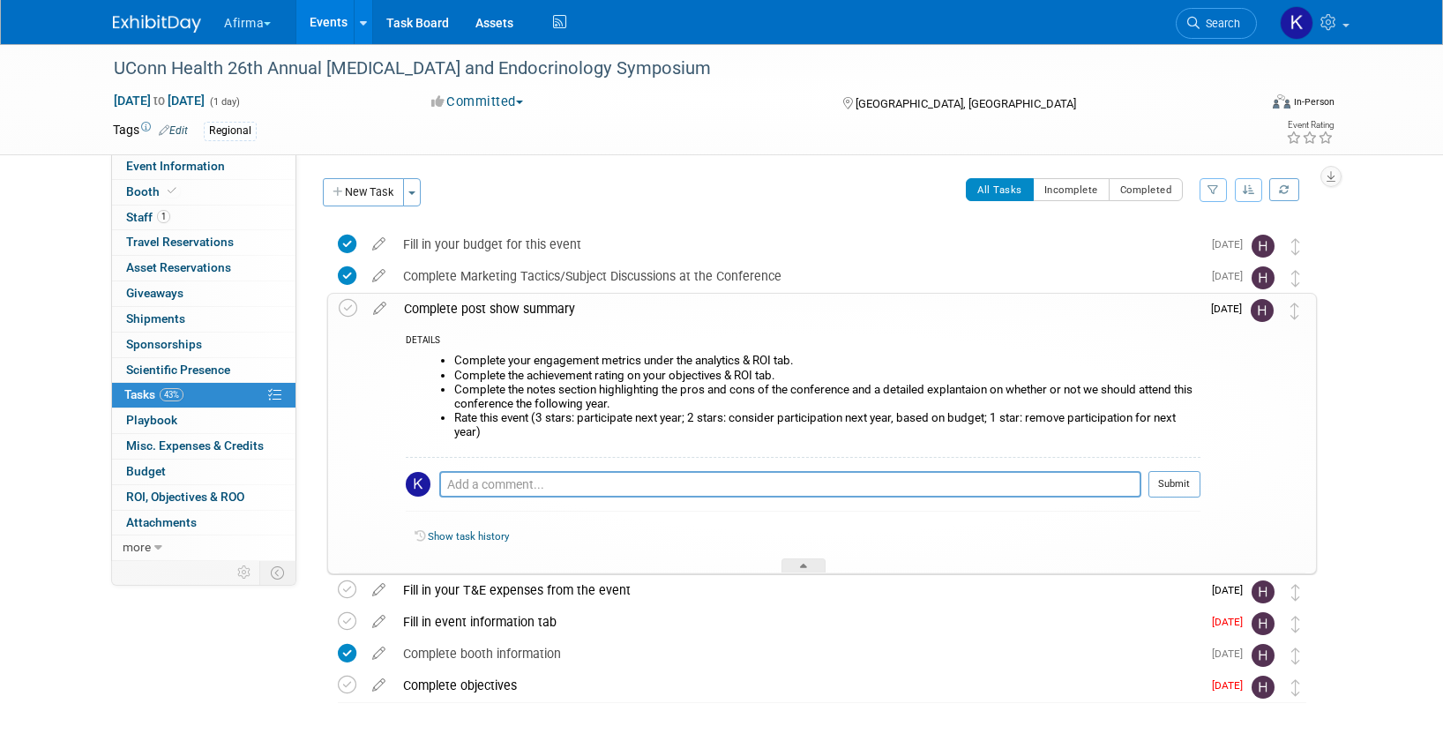
click at [444, 305] on div "Complete post show summary" at bounding box center [797, 309] width 805 height 30
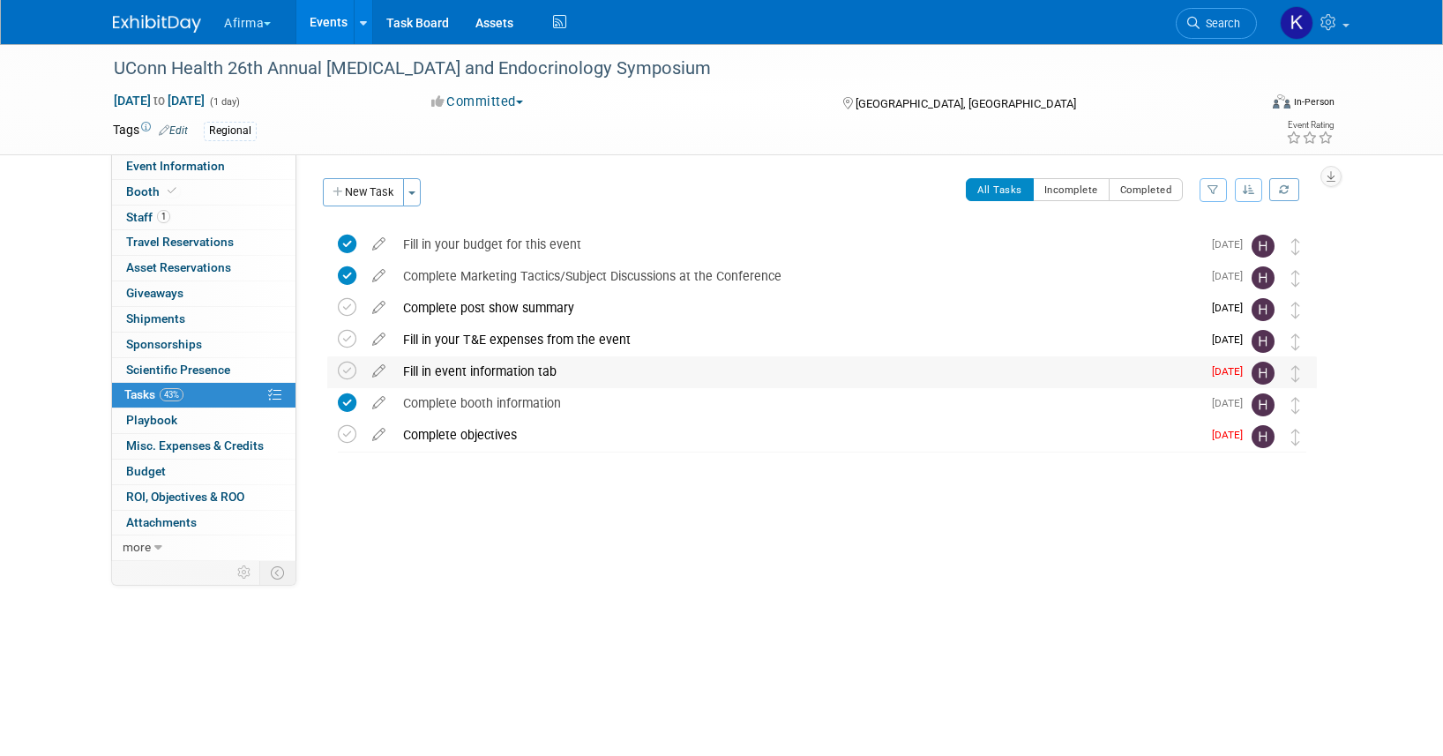
click at [446, 375] on div "Fill in event information tab" at bounding box center [797, 371] width 807 height 30
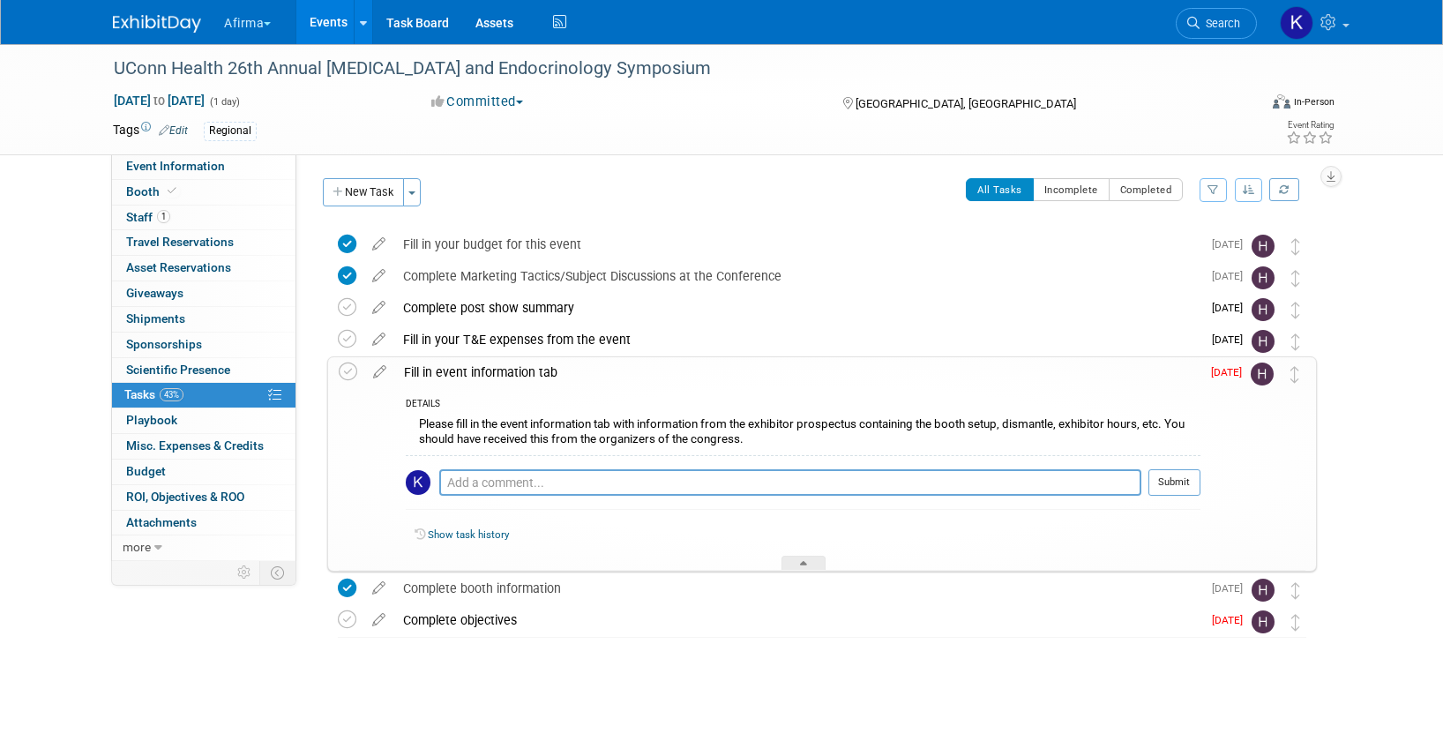
drag, startPoint x: 760, startPoint y: 438, endPoint x: 415, endPoint y: 426, distance: 345.0
click at [415, 426] on div "Please fill in the event information tab with information from the exhibitor pr…" at bounding box center [803, 433] width 795 height 41
copy div "Please fill in the event information tab with information from the exhibitor pr…"
click at [433, 372] on div "Fill in event information tab" at bounding box center [797, 372] width 805 height 30
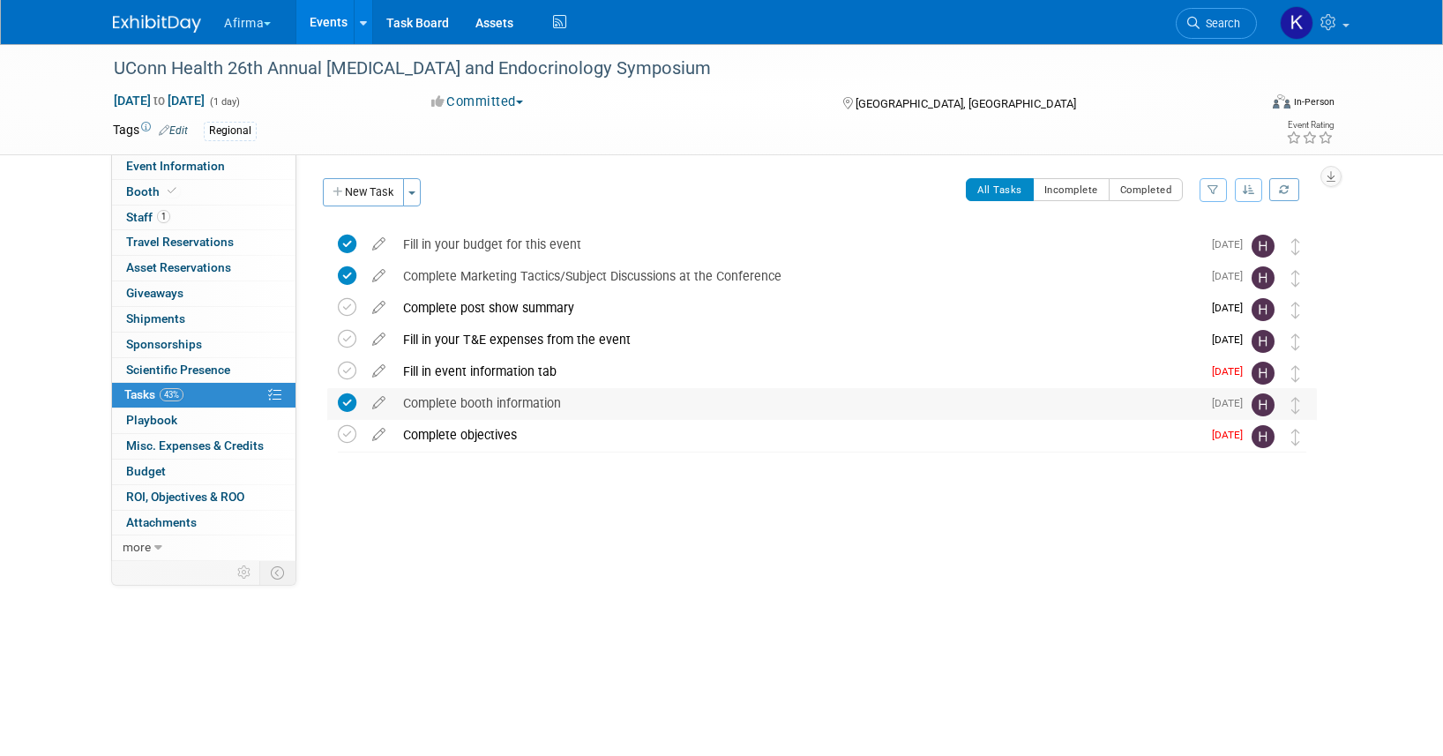
click at [445, 409] on div "Complete booth information" at bounding box center [797, 403] width 807 height 30
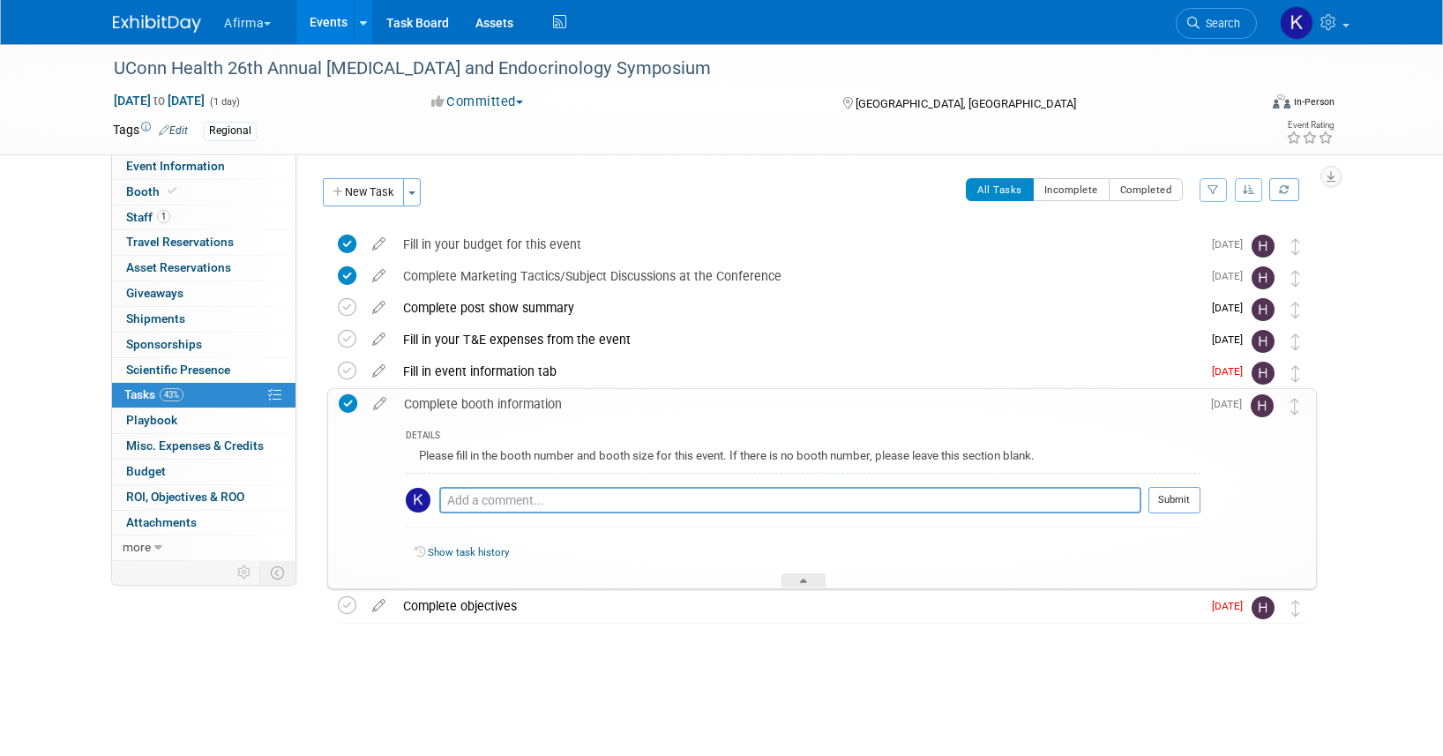
click at [478, 451] on div "Please fill in the booth number and booth size for this event. If there is no b…" at bounding box center [803, 457] width 795 height 27
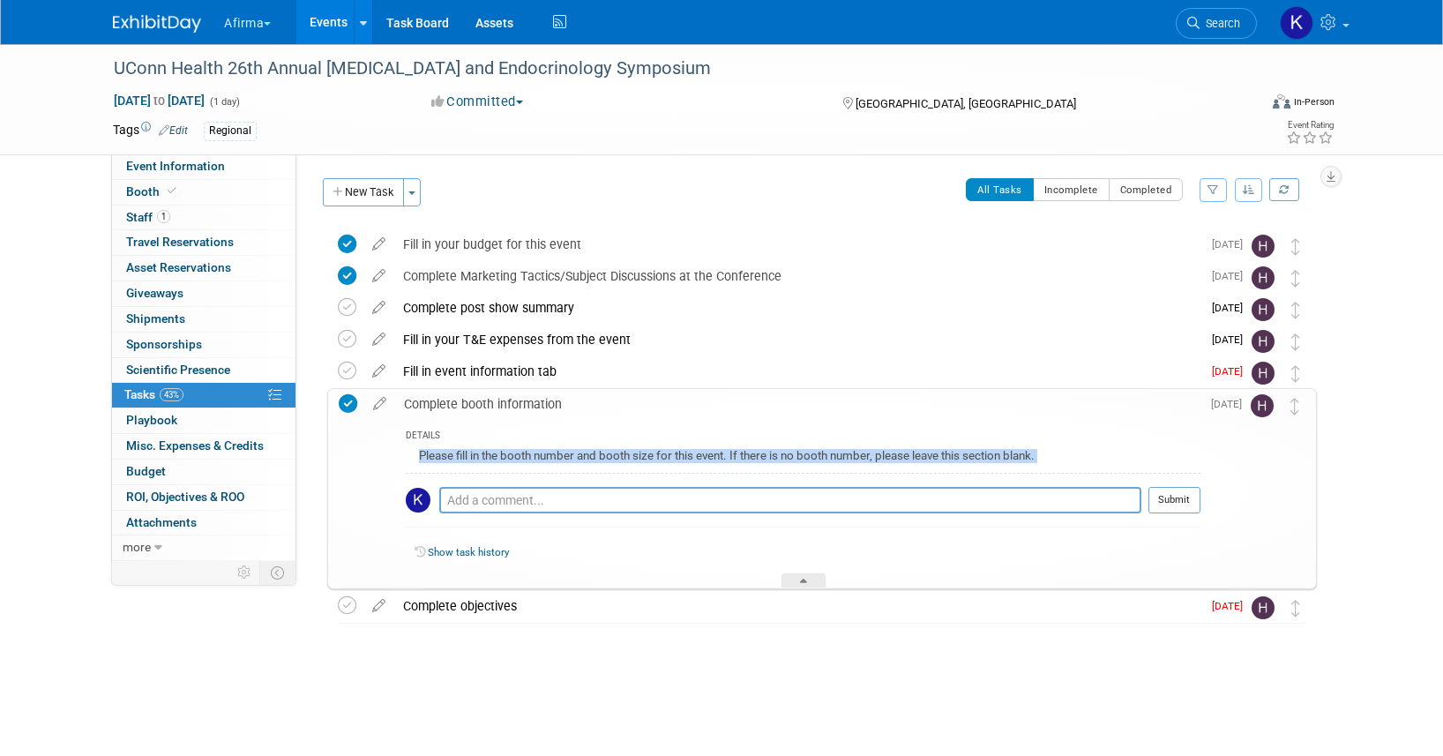
click at [478, 451] on div "Please fill in the booth number and booth size for this event. If there is no b…" at bounding box center [803, 457] width 795 height 27
copy div "Please fill in the booth number and booth size for this event. If there is no b…"
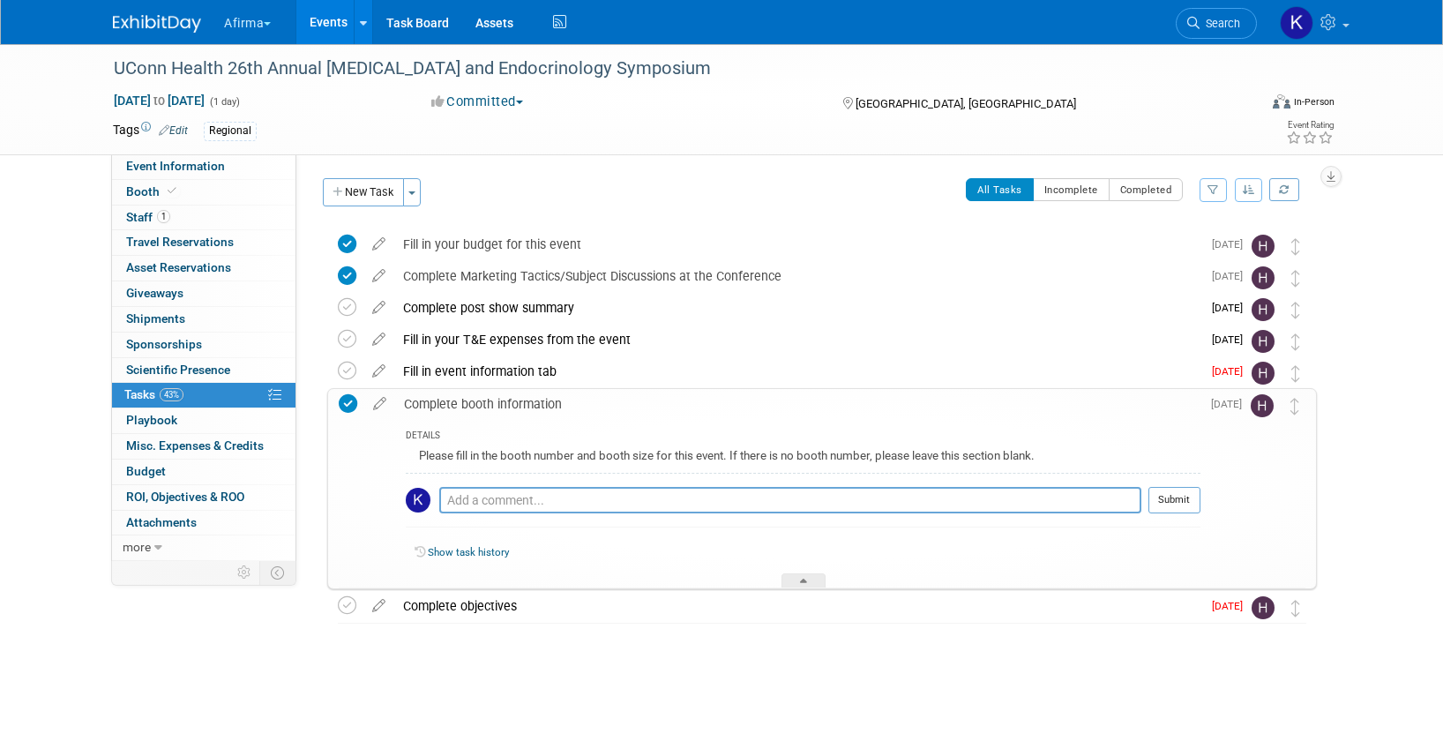
click at [429, 405] on div "Complete booth information" at bounding box center [797, 404] width 805 height 30
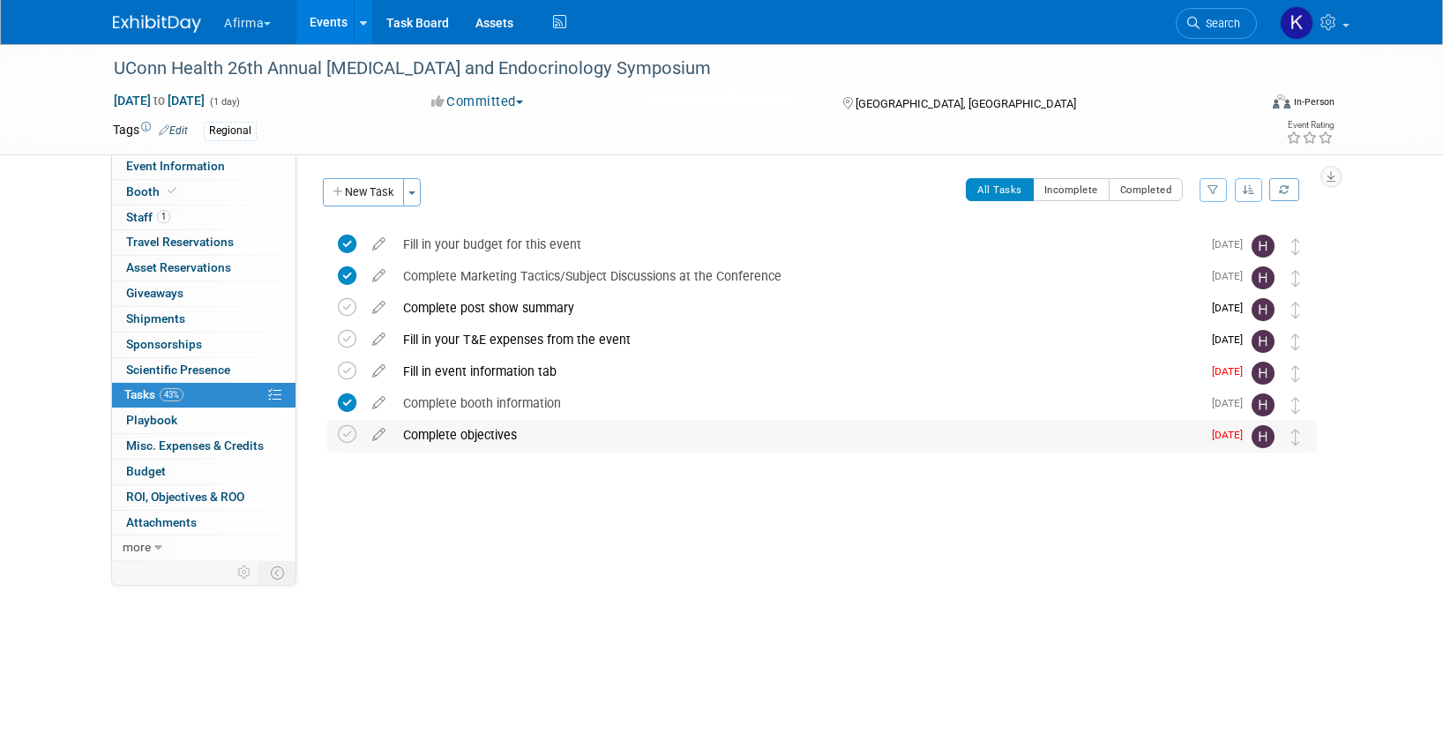
click at [448, 434] on div "Complete objectives" at bounding box center [797, 435] width 807 height 30
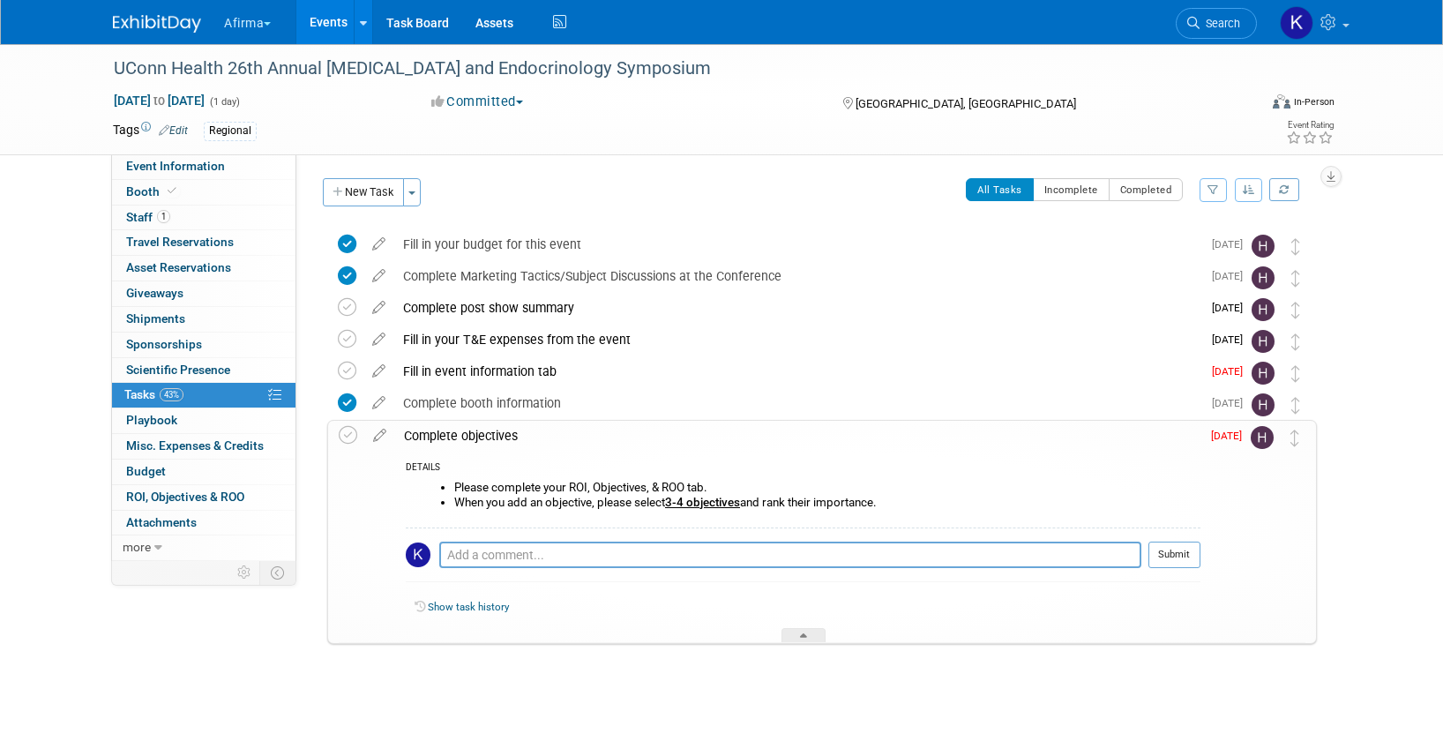
drag, startPoint x: 892, startPoint y: 506, endPoint x: 461, endPoint y: 468, distance: 432.9
click at [461, 468] on div "DETAILS Please complete your ROI, Objectives, & ROO tab. When you add an object…" at bounding box center [797, 547] width 805 height 192
copy div "Please complete your ROI, Objectives, & ROO tab. When you add an objective, ple…"
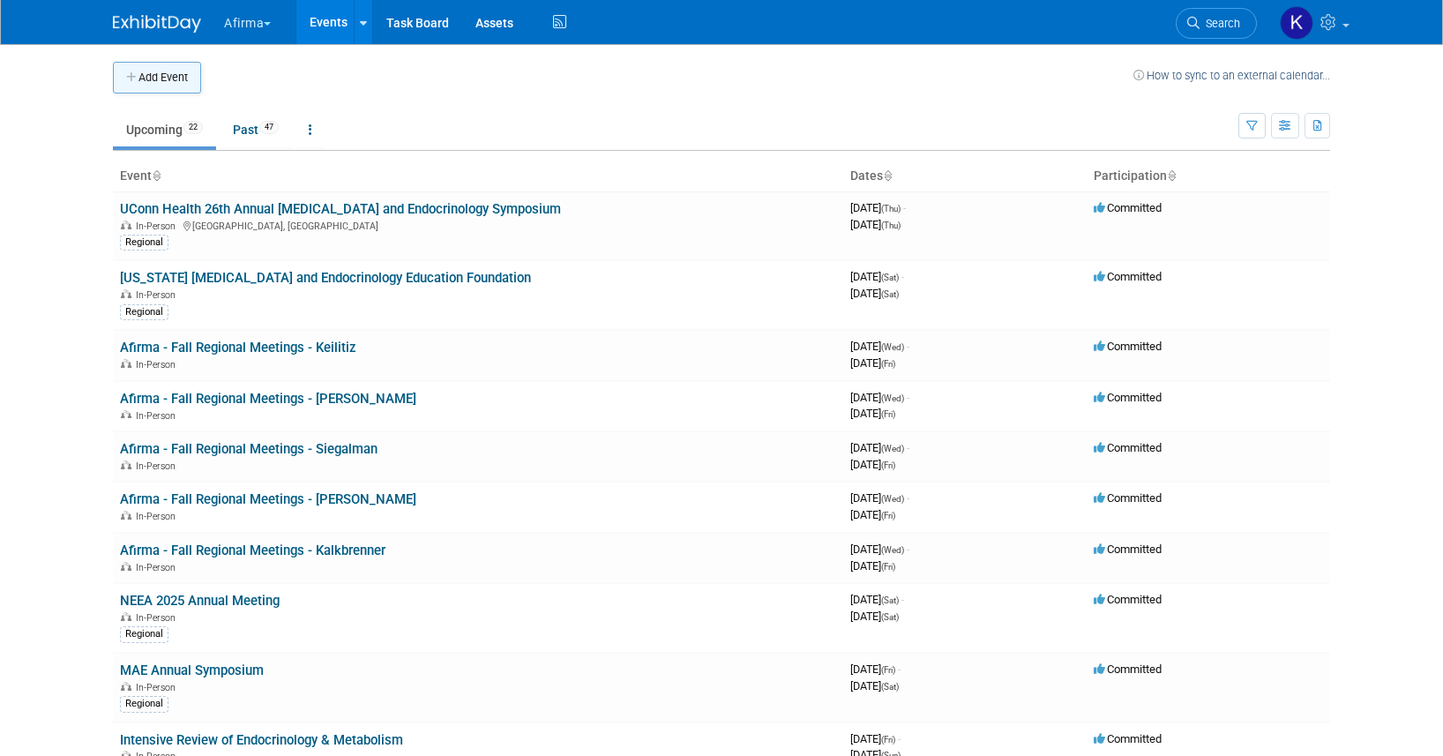
click at [179, 71] on button "Add Event" at bounding box center [157, 78] width 88 height 32
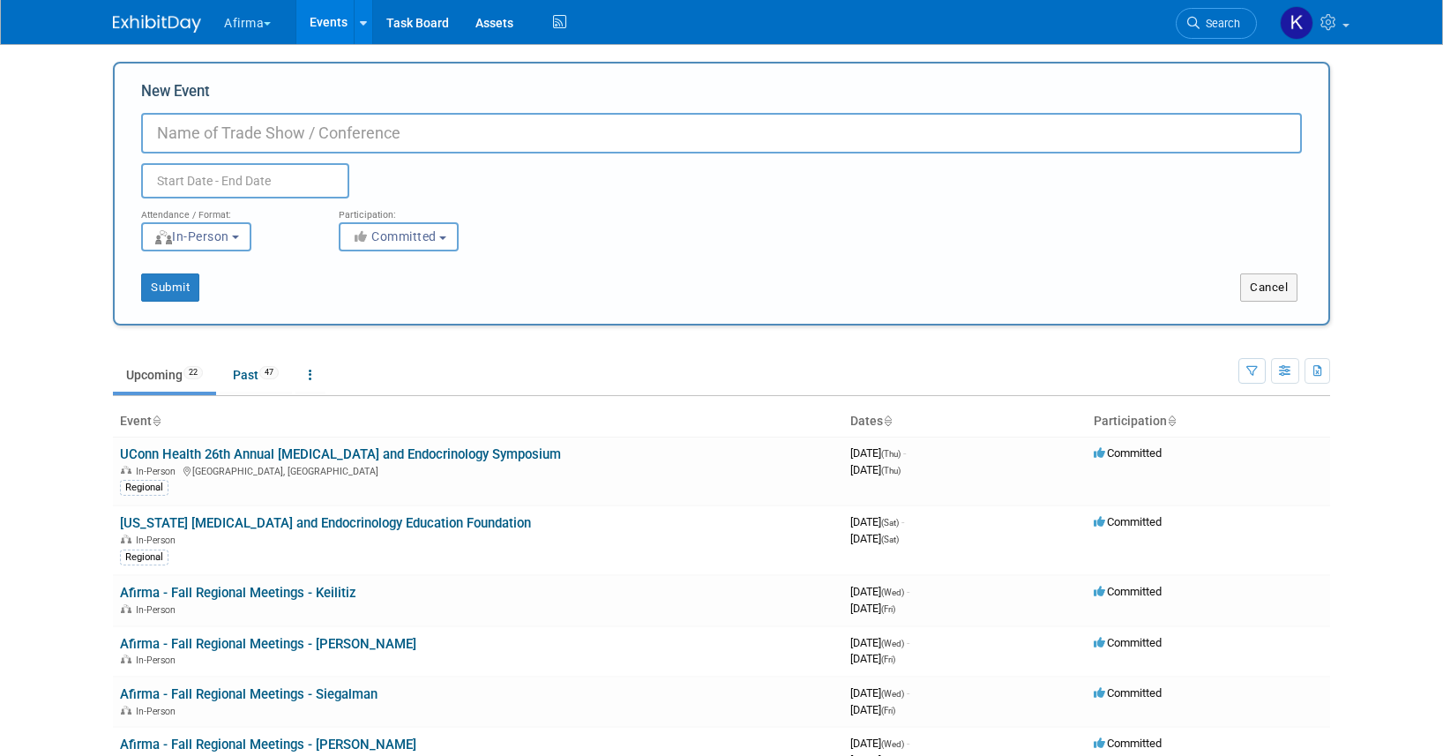
paste input "UAB Otolaryngology Clinical Practice Update"
type input "UAB Otolaryngology Clinical Practice Update"
click at [279, 175] on input "text" at bounding box center [245, 180] width 208 height 35
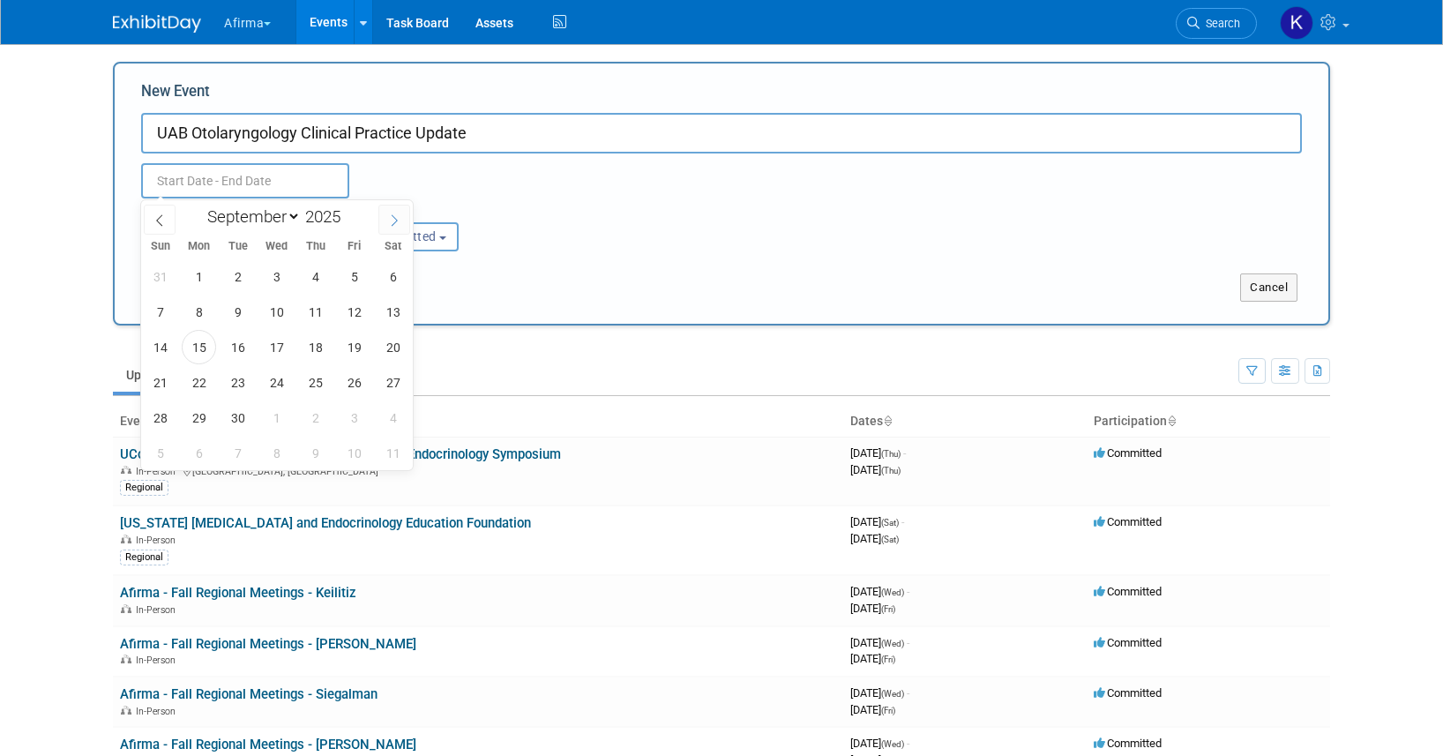
click at [394, 218] on icon at bounding box center [395, 219] width 6 height 11
select select "9"
click at [354, 408] on span "31" at bounding box center [354, 417] width 34 height 34
click at [385, 415] on span "1" at bounding box center [393, 417] width 34 height 34
type input "[DATE] to [DATE]"
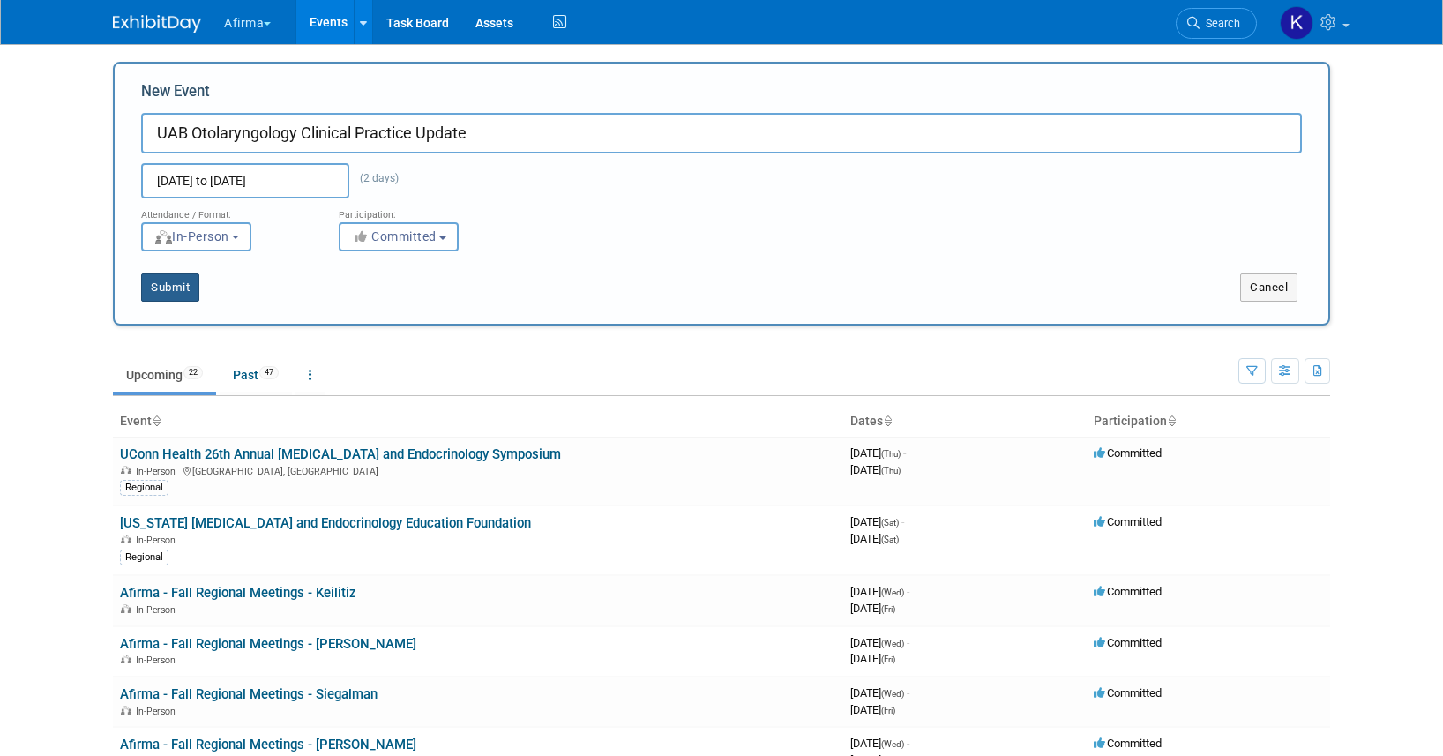
click at [183, 293] on button "Submit" at bounding box center [170, 287] width 58 height 28
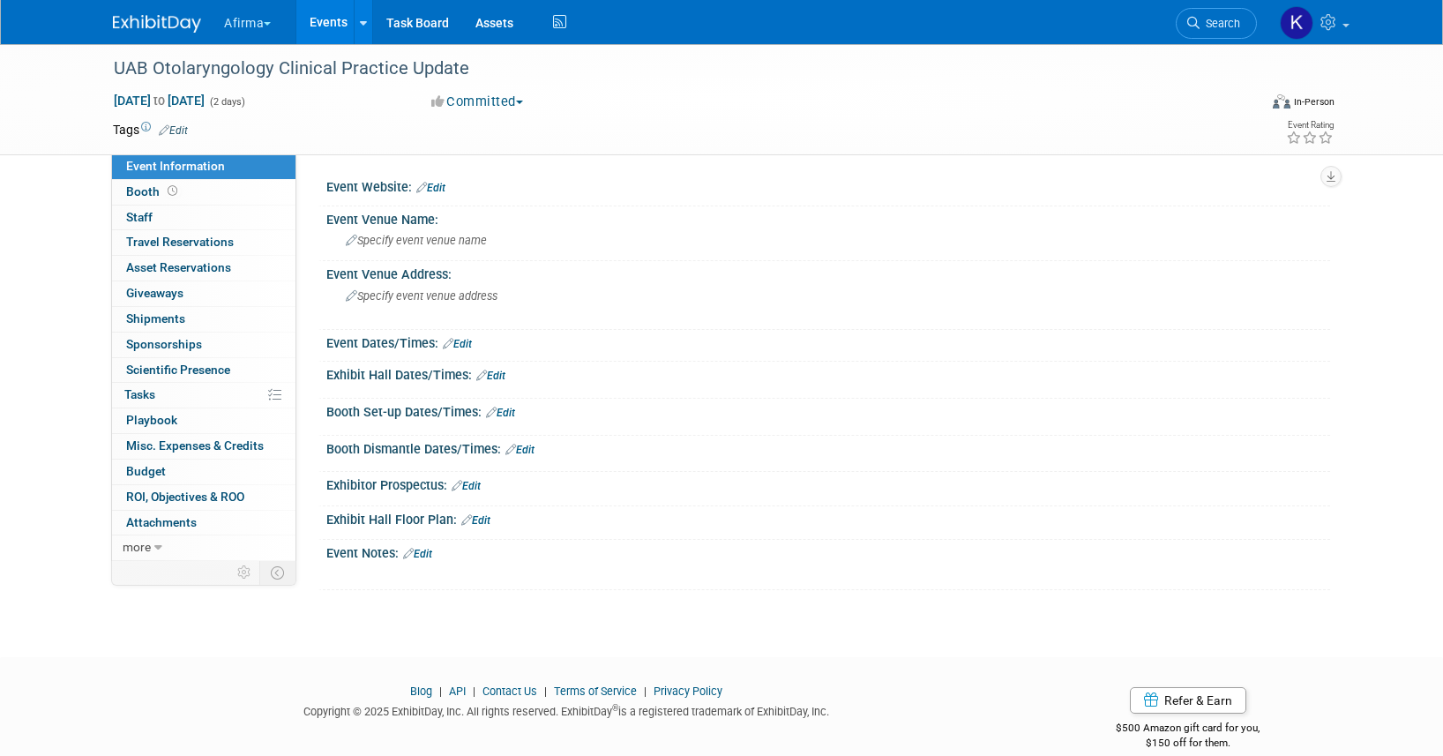
click at [183, 126] on link "Edit" at bounding box center [173, 130] width 29 height 12
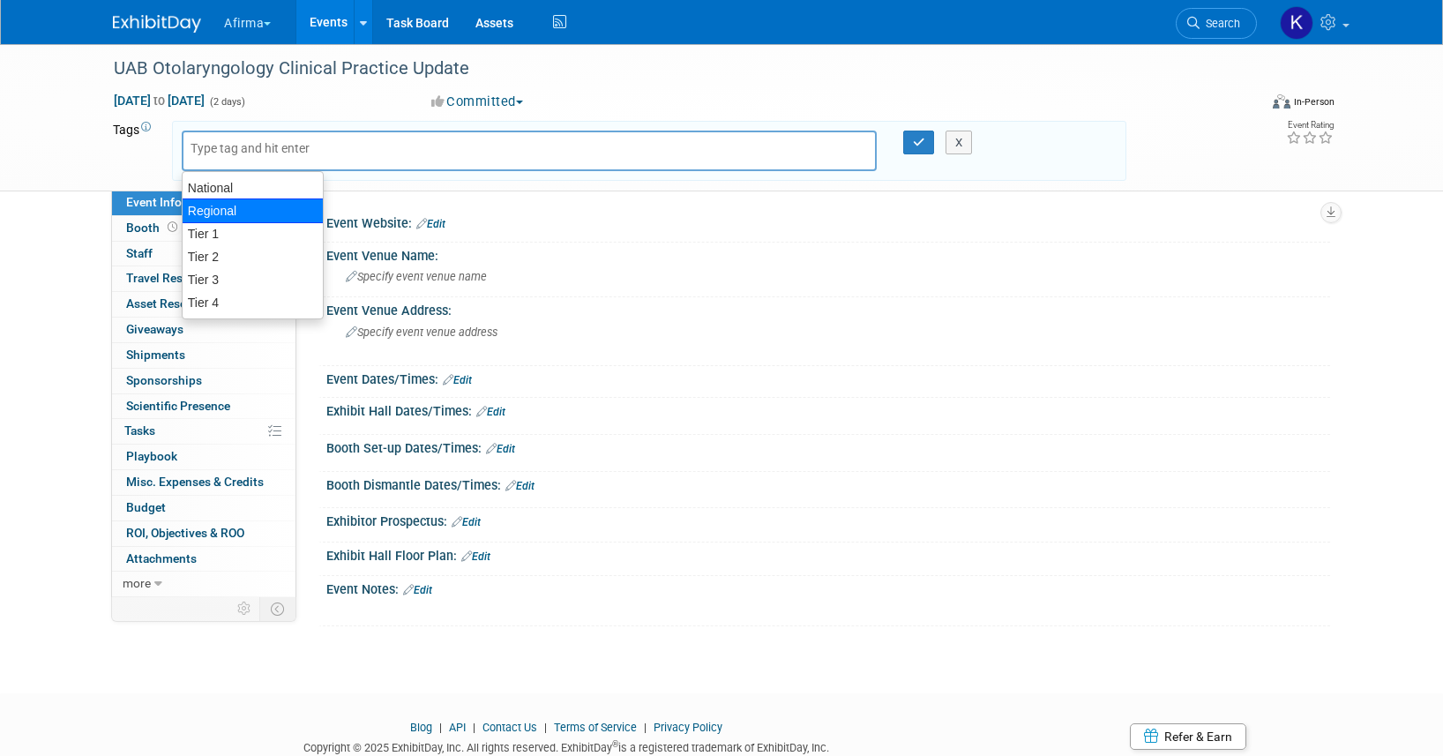
click at [226, 213] on div "Regional" at bounding box center [253, 210] width 142 height 25
type input "Regional"
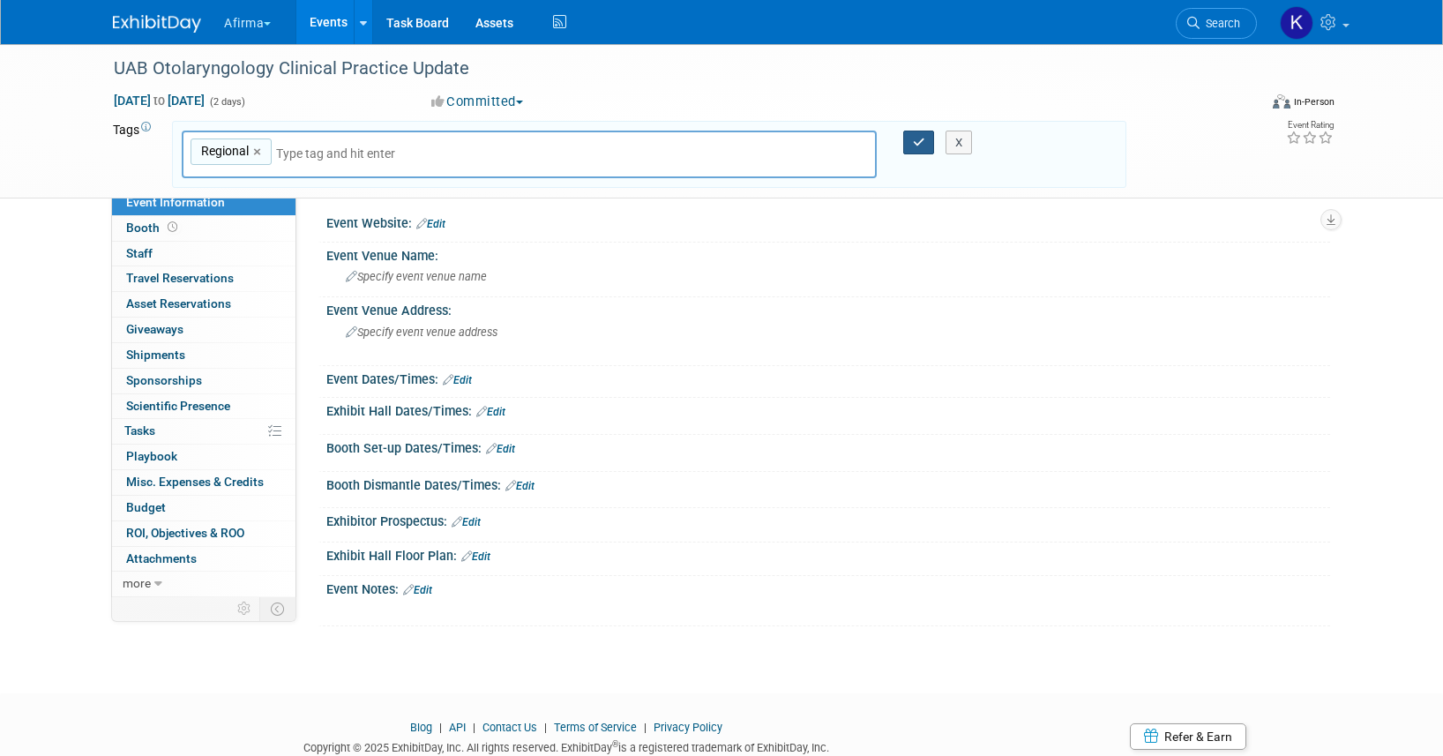
click at [914, 144] on icon "button" at bounding box center [919, 142] width 12 height 11
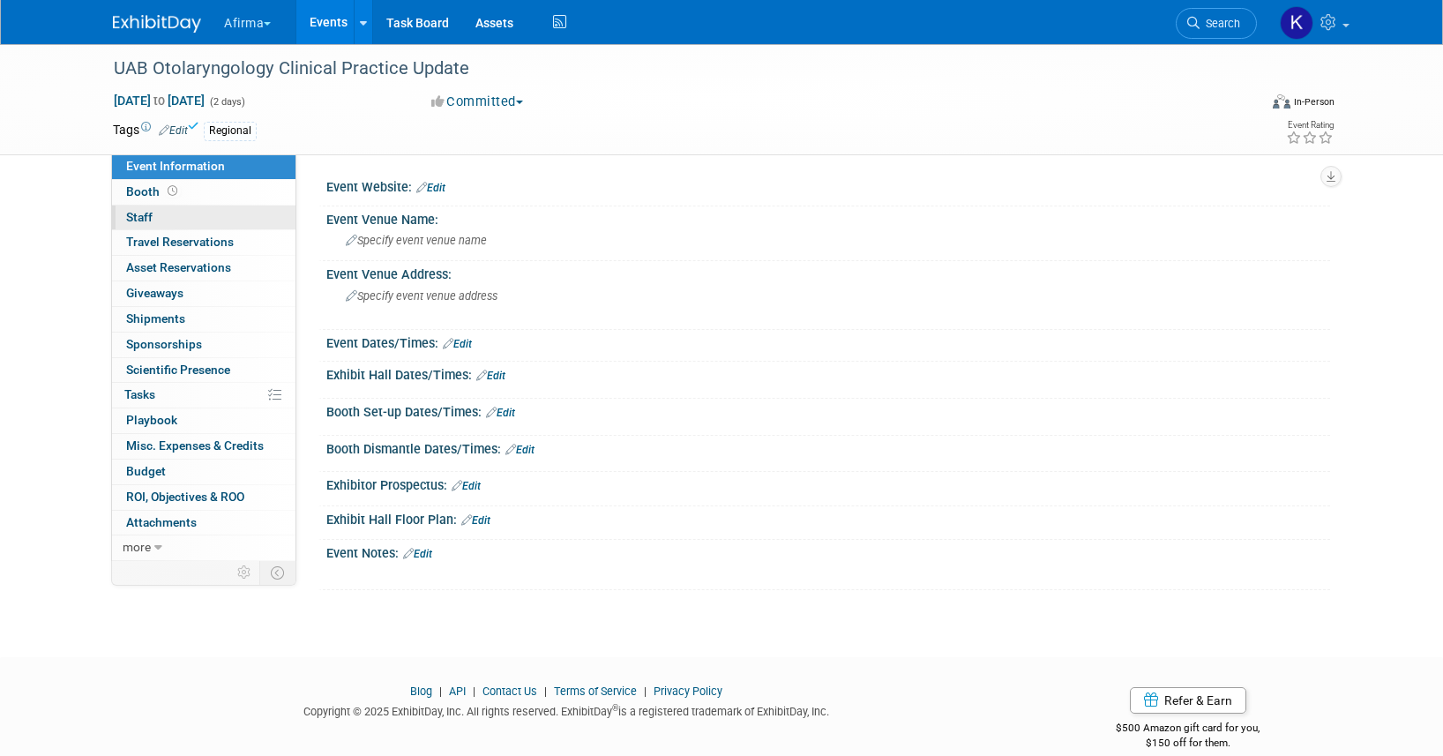
click at [266, 219] on link "0 Staff 0" at bounding box center [203, 217] width 183 height 25
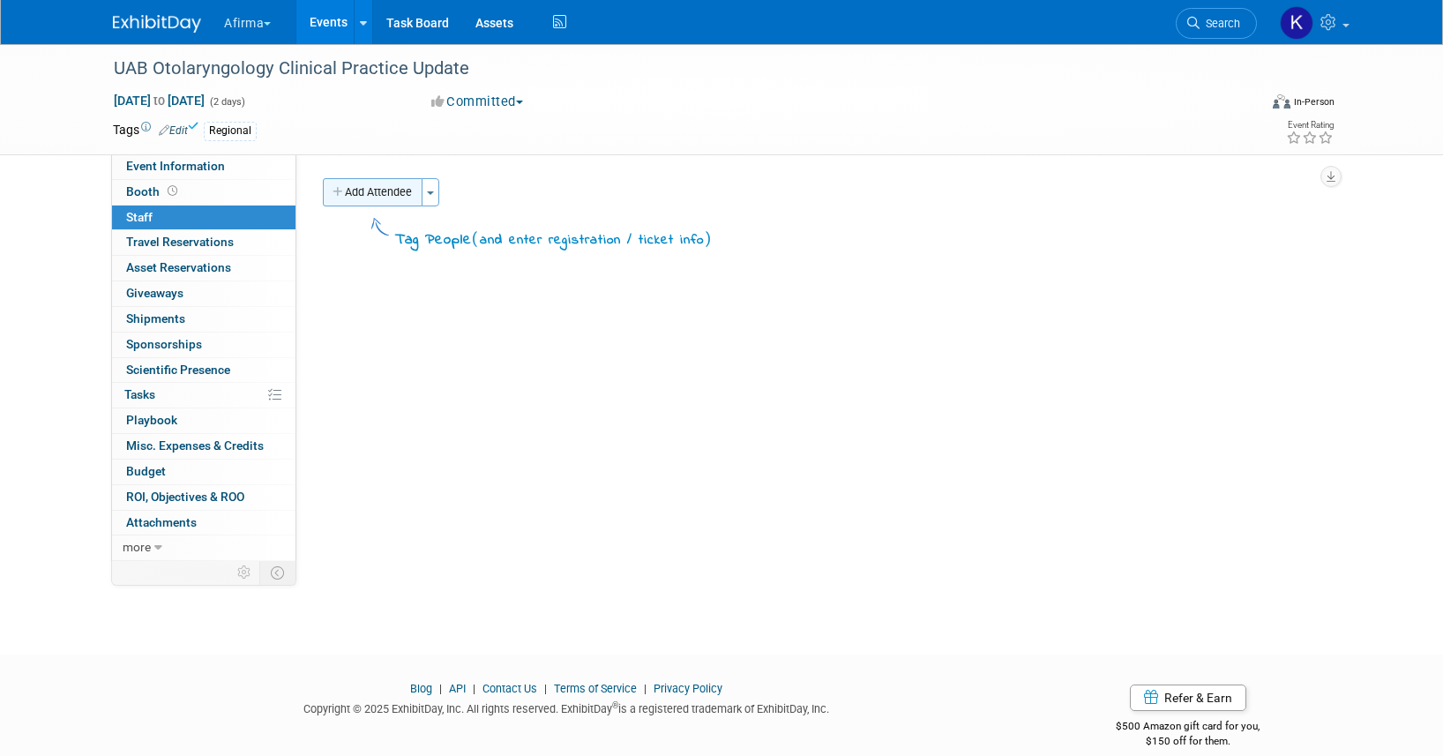
click at [387, 192] on button "Add Attendee" at bounding box center [373, 192] width 100 height 28
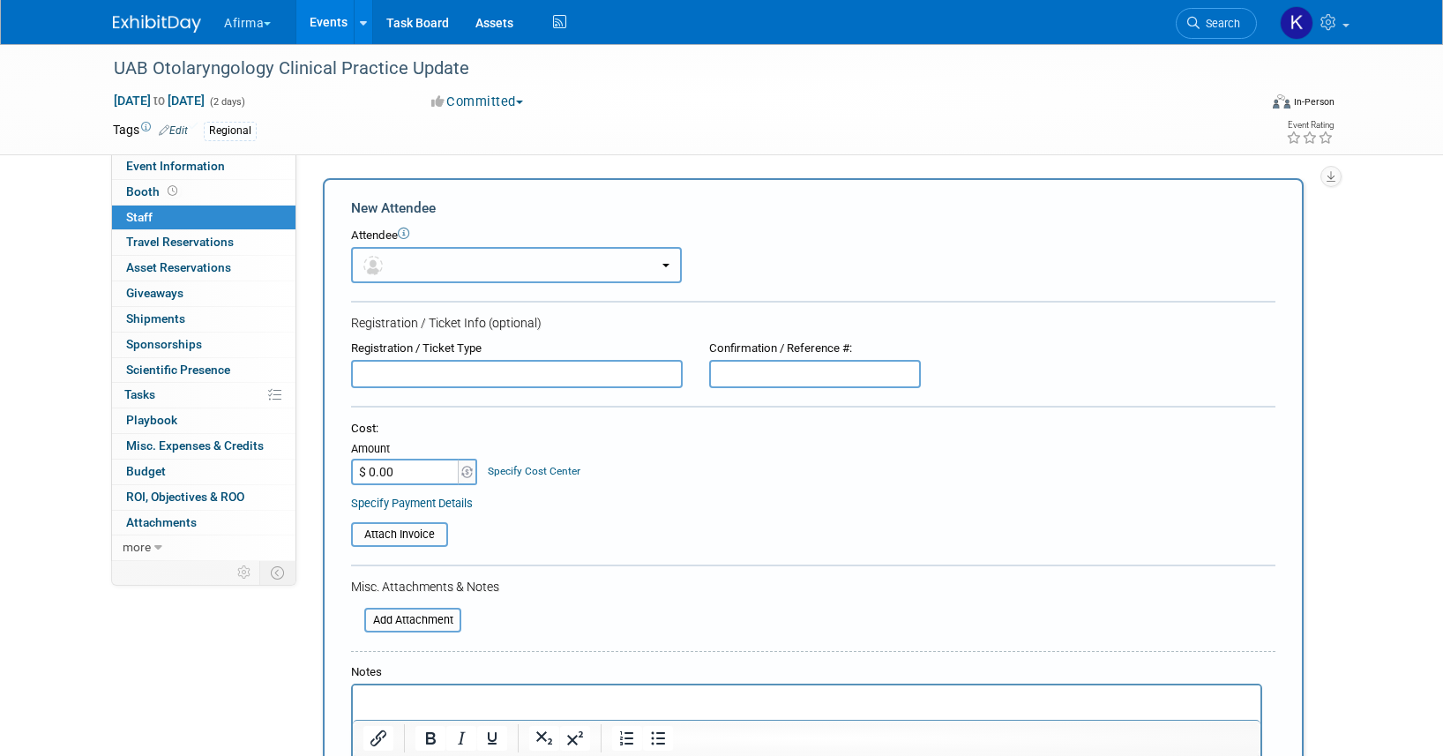
click at [387, 259] on span "button" at bounding box center [376, 264] width 26 height 14
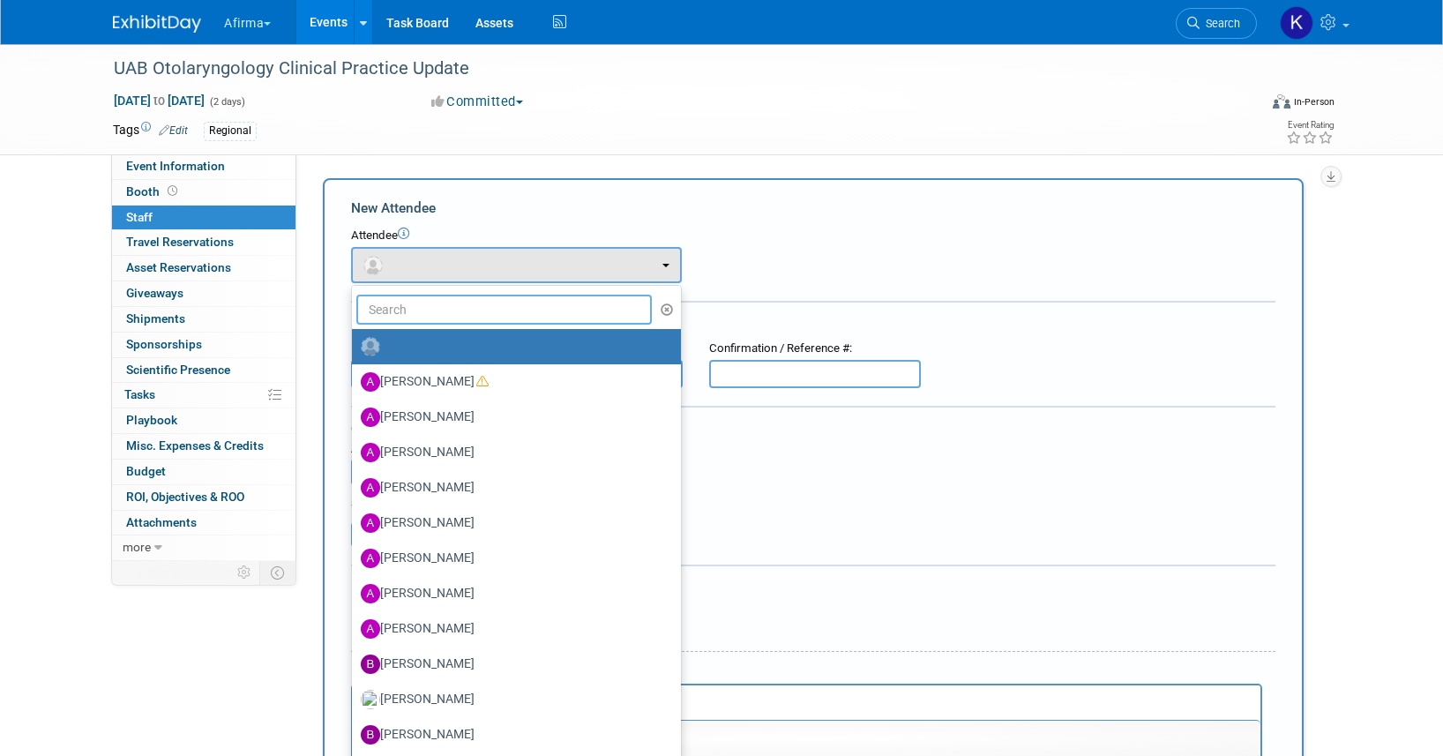
click at [399, 307] on input "text" at bounding box center [503, 310] width 295 height 30
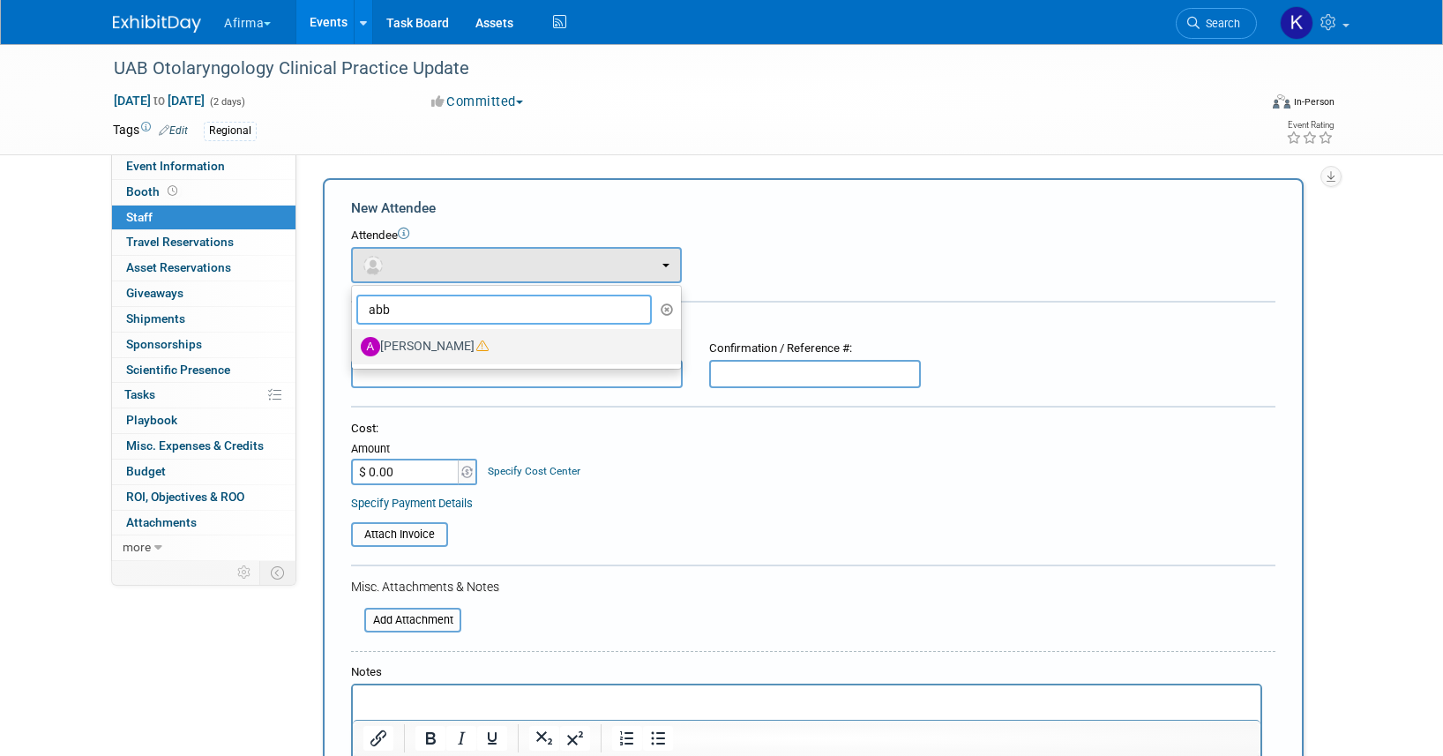
type input "abb"
click at [434, 349] on label "[PERSON_NAME]" at bounding box center [512, 346] width 302 height 28
click at [354, 349] on input "[PERSON_NAME]" at bounding box center [348, 344] width 11 height 11
select select "2b87e82e-9131-4281-8021-a6babfc842d5"
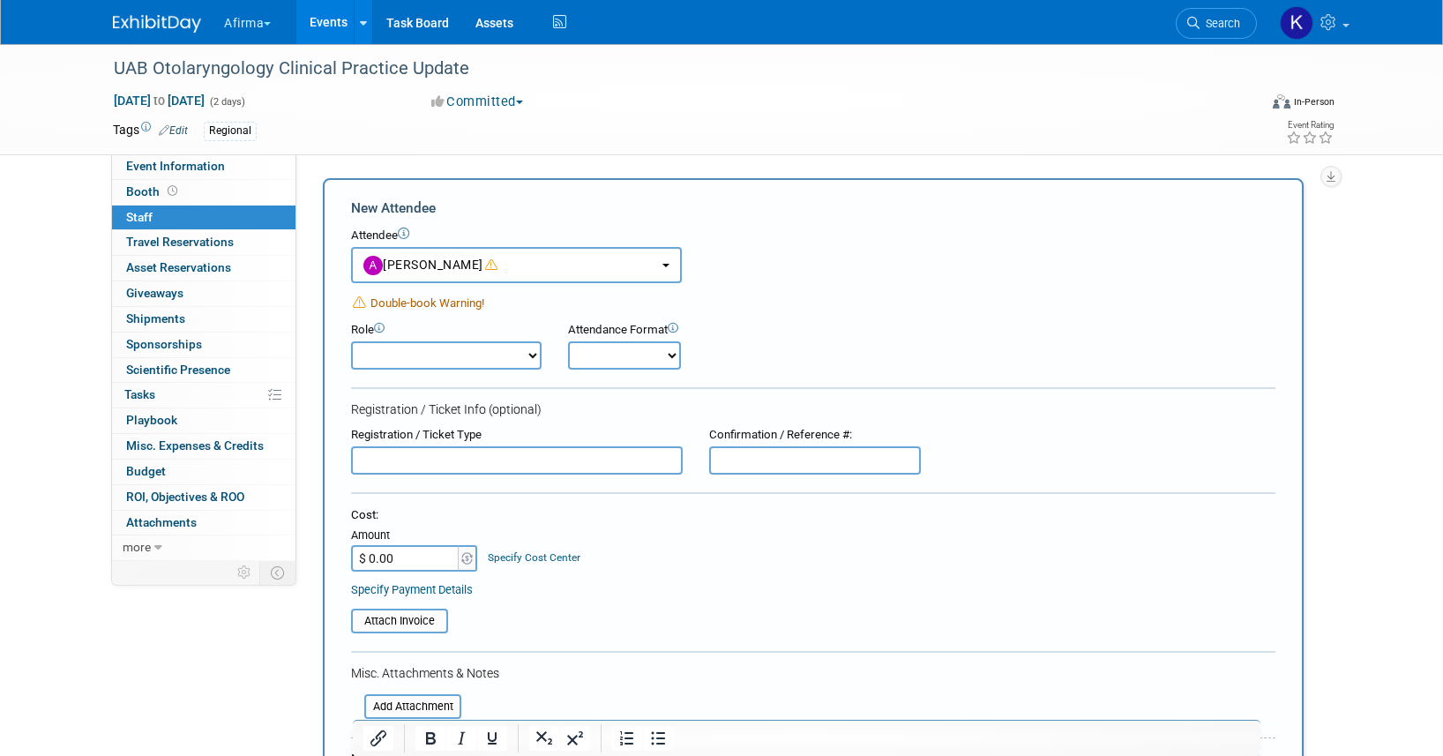
click at [608, 358] on select "Onsite Remote" at bounding box center [624, 355] width 113 height 28
click at [604, 362] on select "Onsite Remote" at bounding box center [624, 355] width 113 height 28
click at [601, 353] on select "Onsite Remote" at bounding box center [624, 355] width 113 height 28
select select "1"
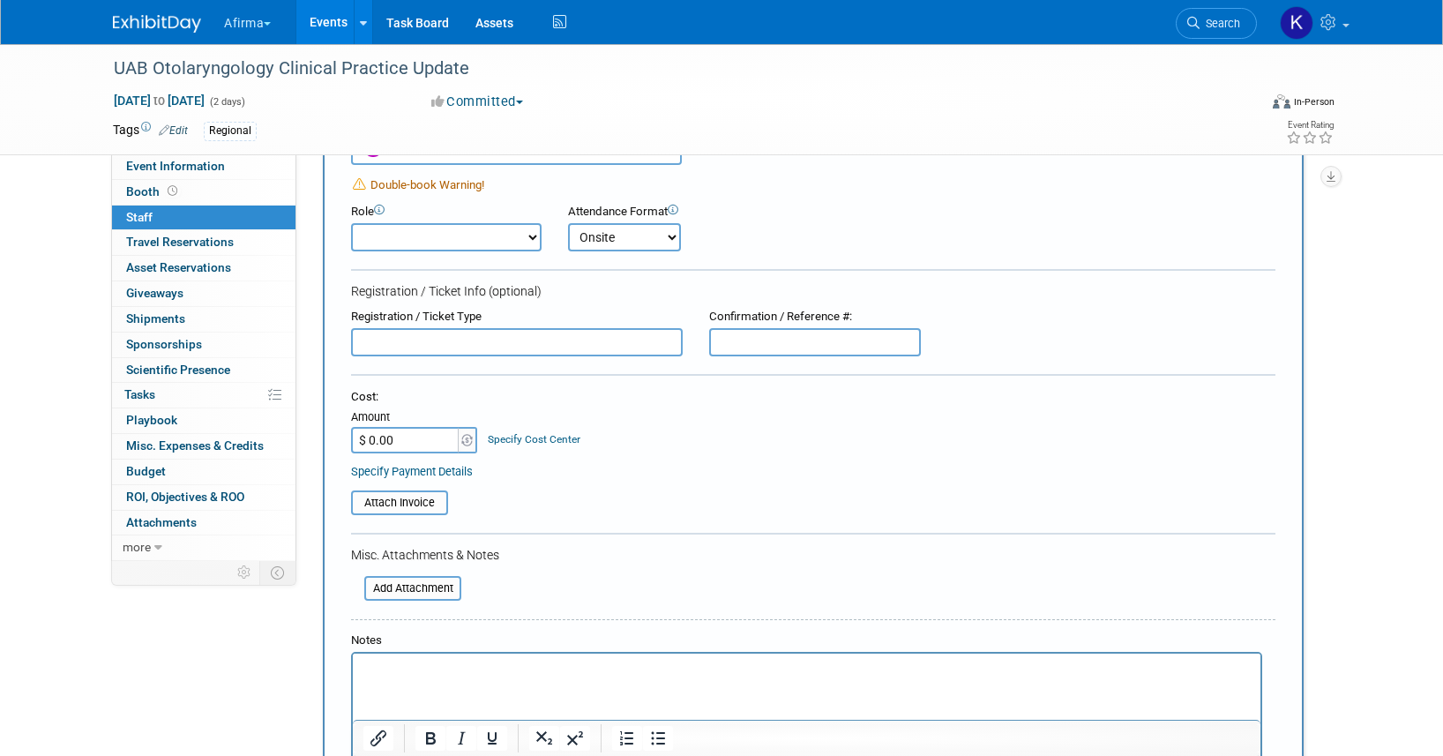
scroll to position [299, 0]
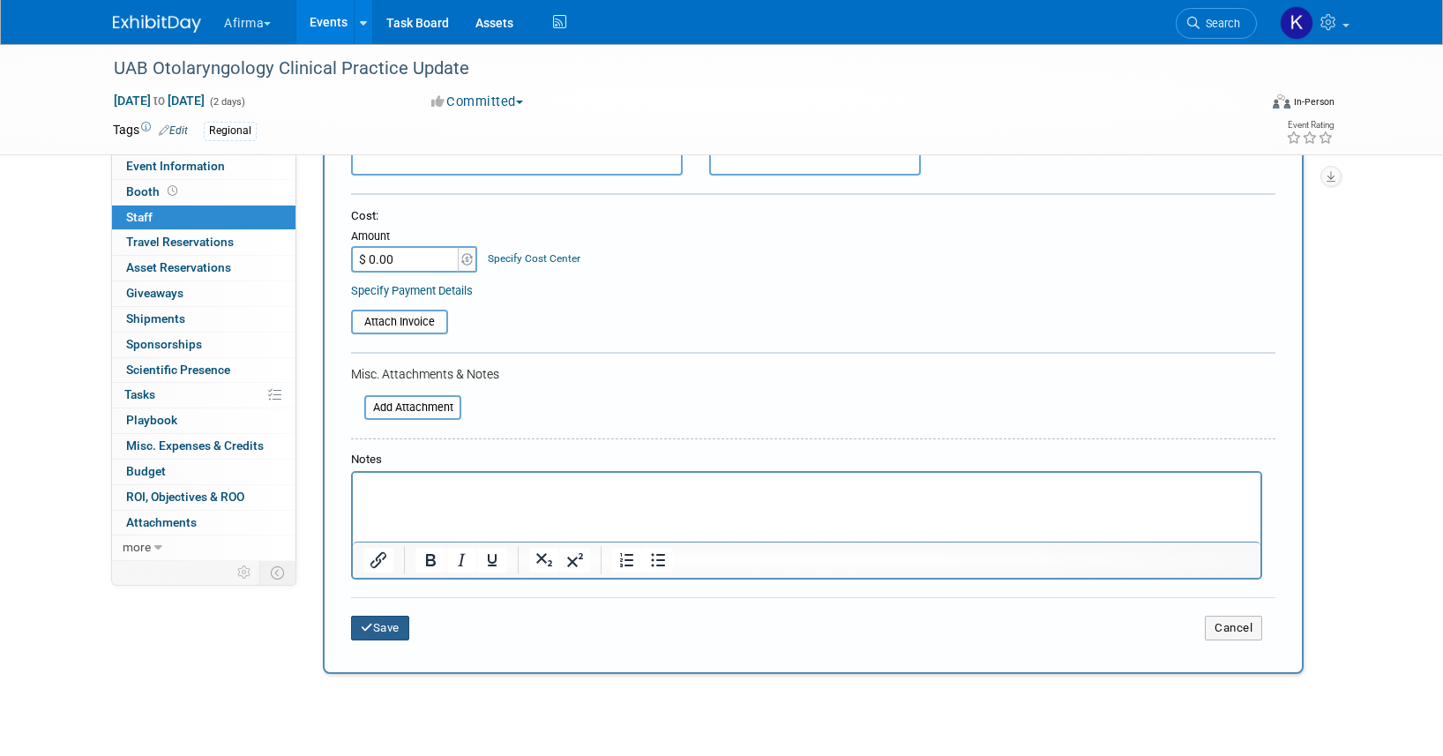
click at [368, 638] on button "Save" at bounding box center [380, 628] width 58 height 25
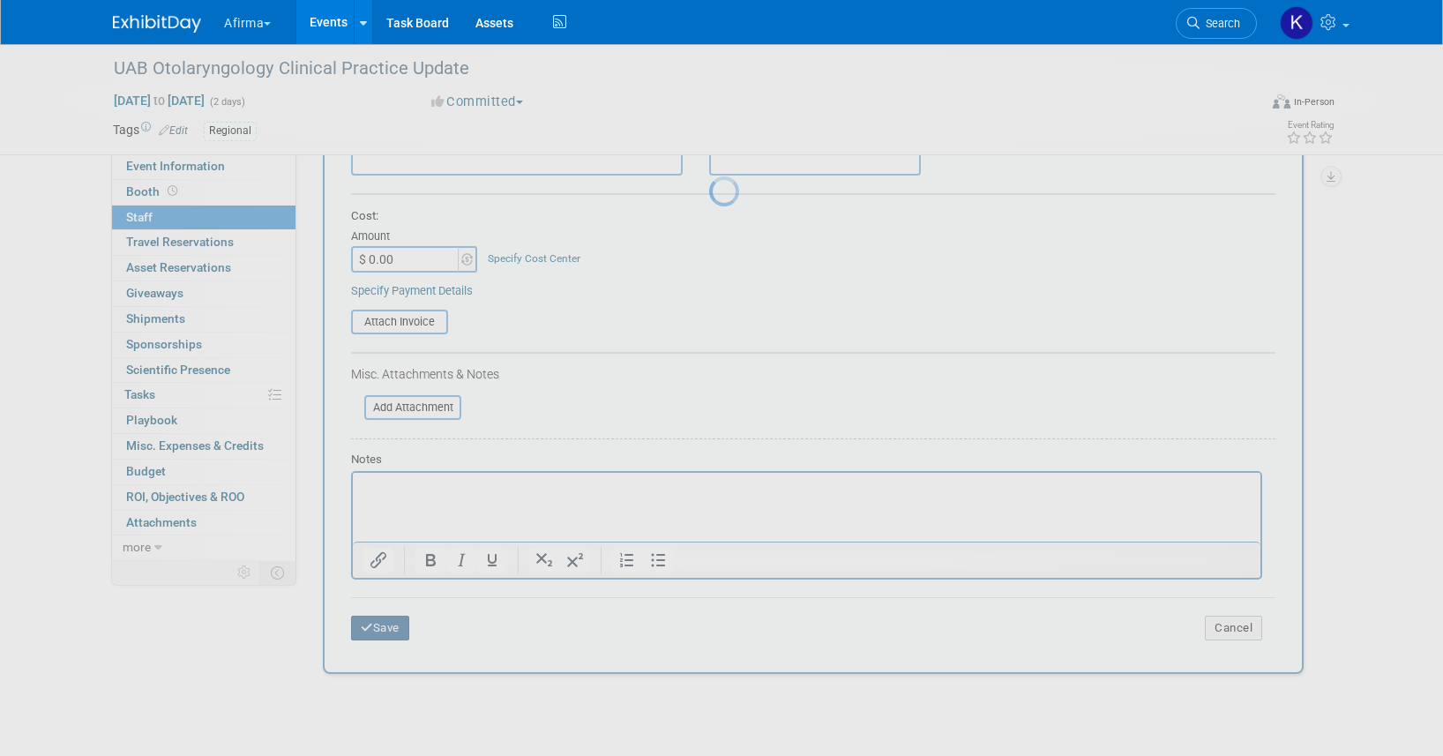
scroll to position [22, 0]
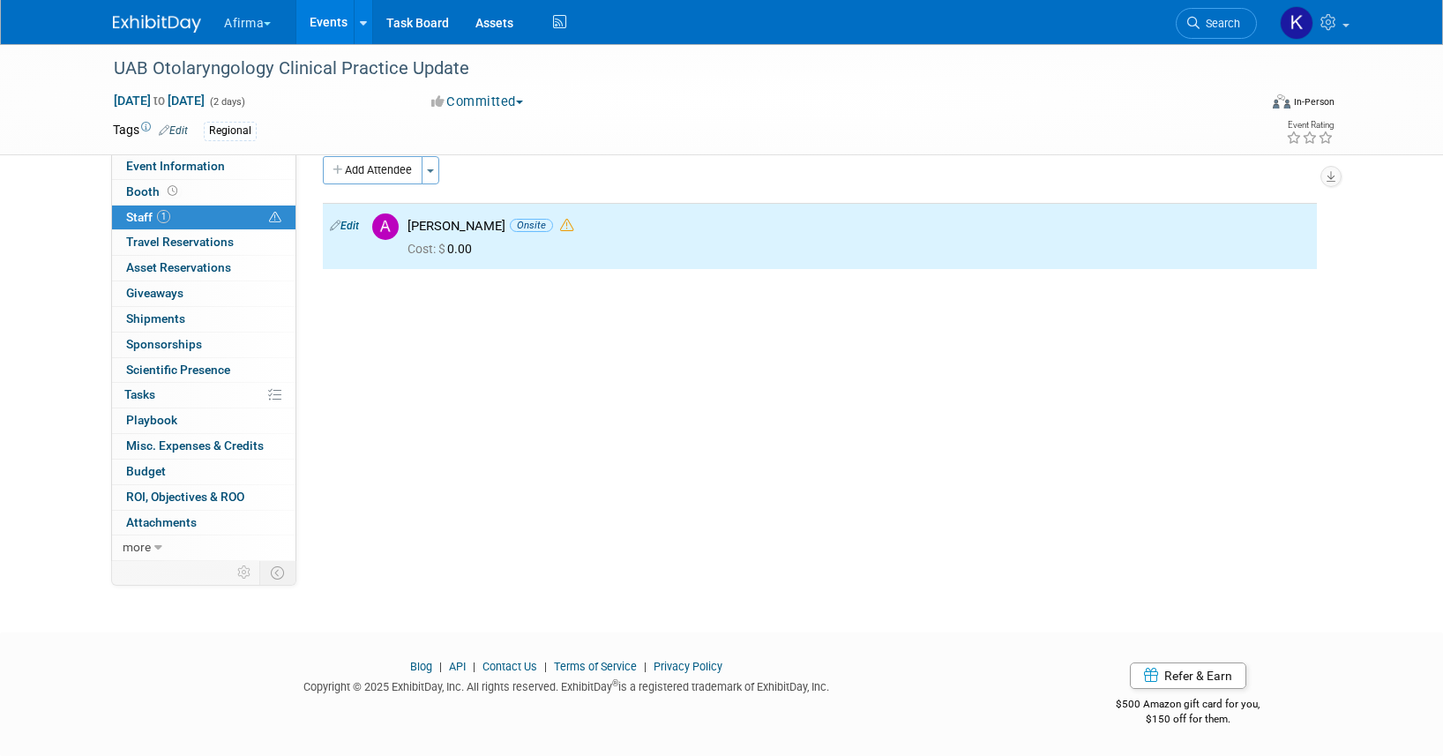
click at [325, 27] on link "Events" at bounding box center [328, 22] width 64 height 44
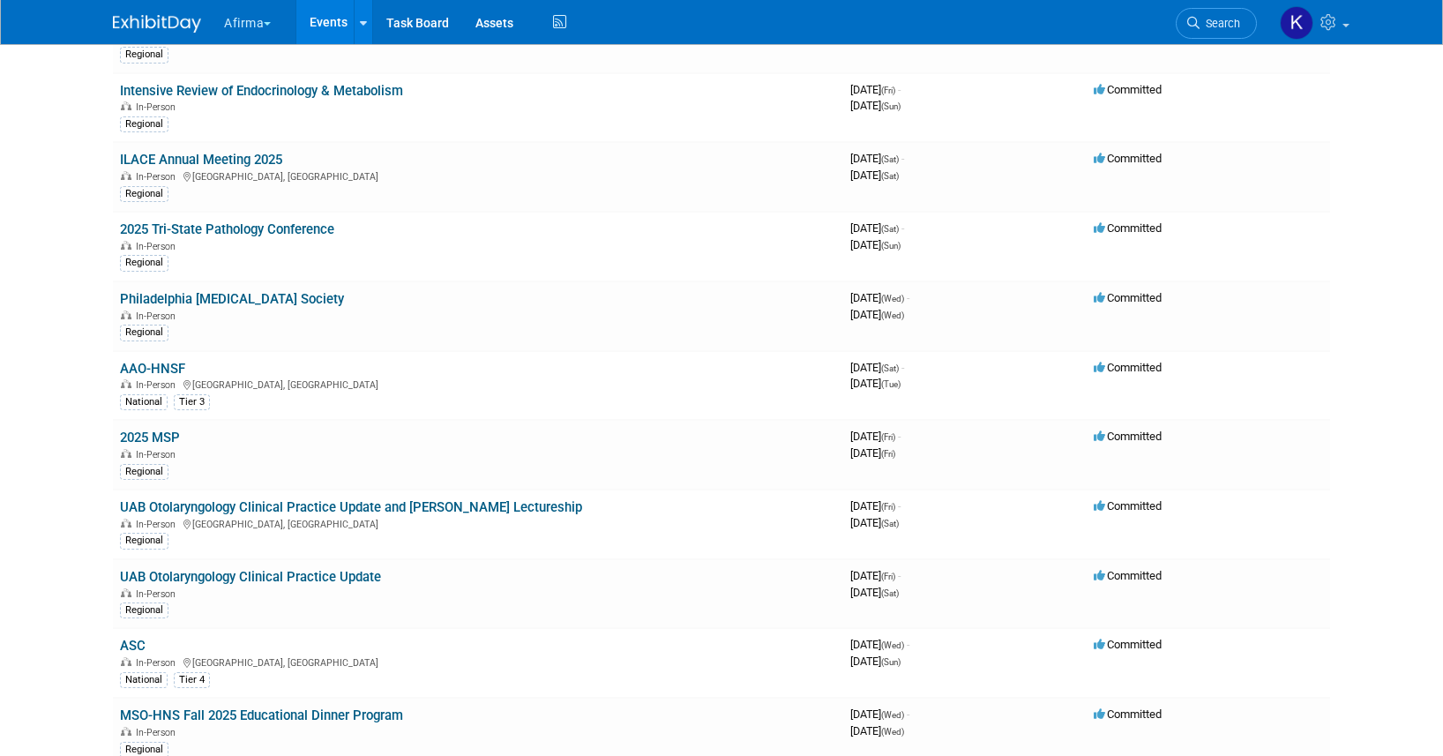
scroll to position [650, 0]
click at [269, 573] on link "UAB Otolaryngology Clinical Practice Update" at bounding box center [250, 576] width 261 height 16
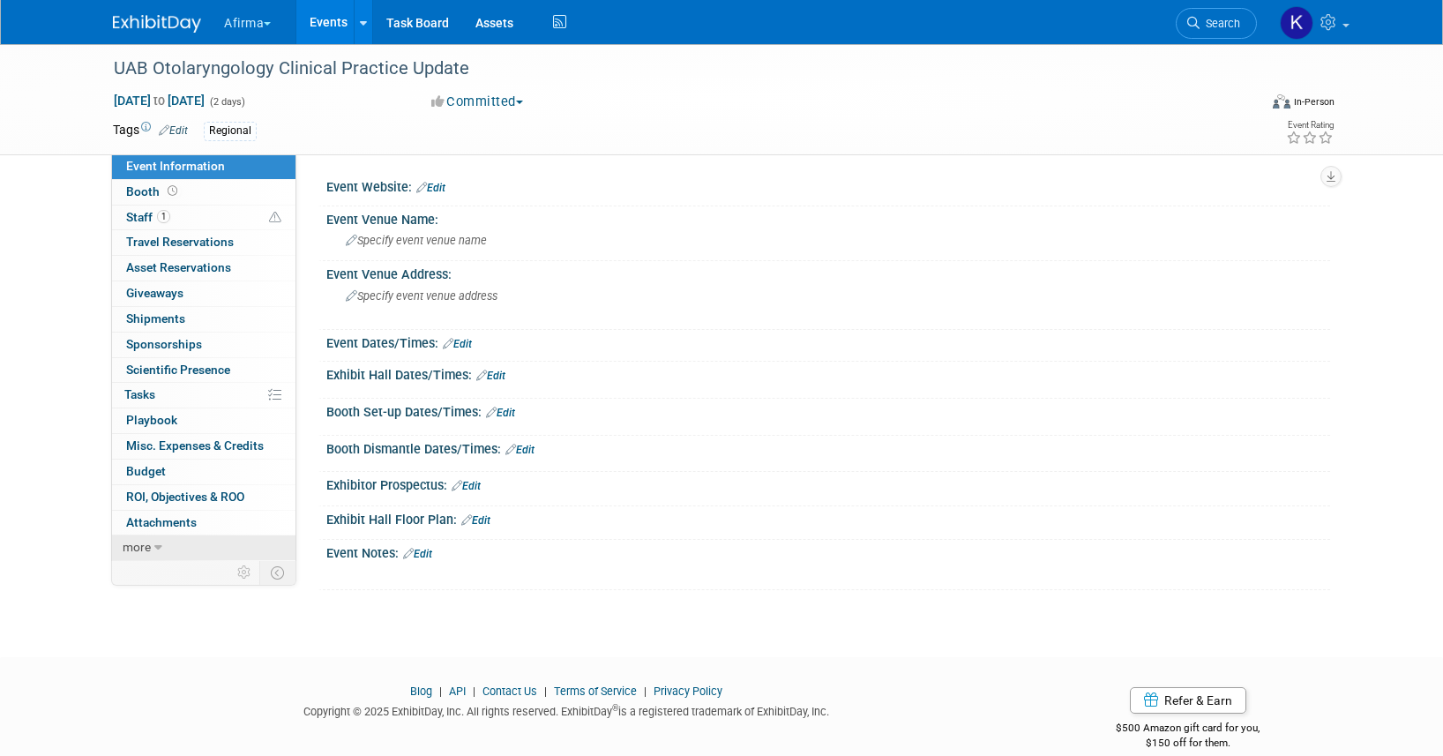
click at [170, 549] on link "more" at bounding box center [203, 547] width 183 height 25
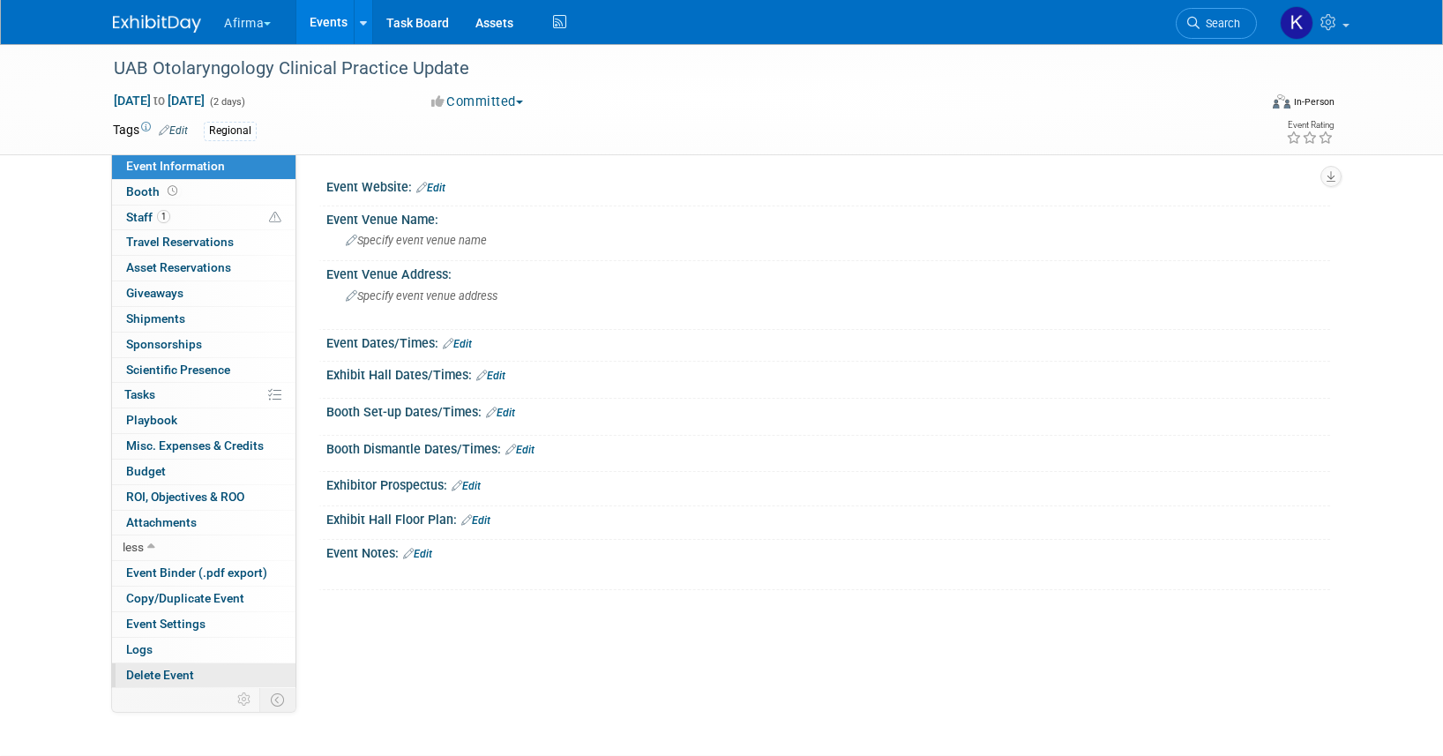
click at [158, 677] on span "Delete Event" at bounding box center [160, 675] width 68 height 14
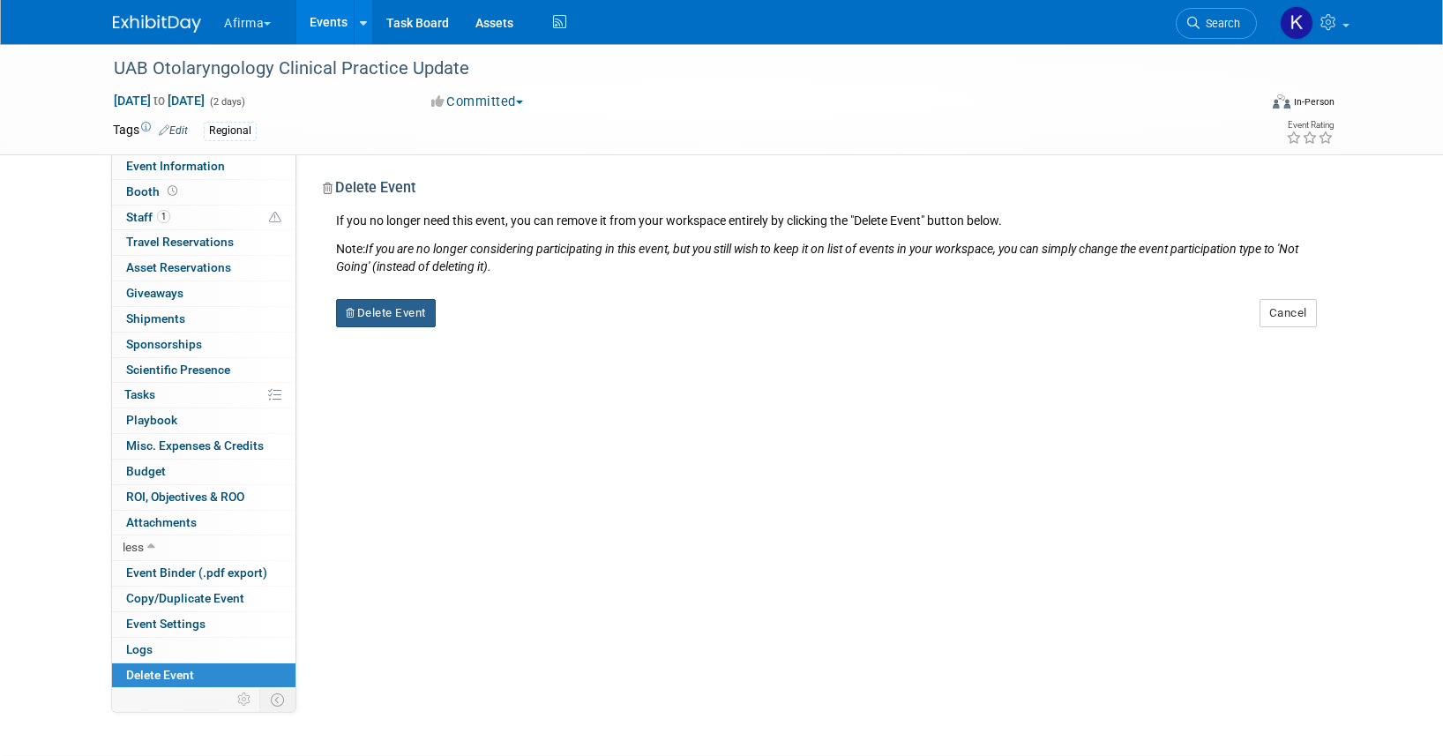
click at [394, 316] on button "Delete Event" at bounding box center [386, 313] width 100 height 28
click at [496, 331] on link "Yes" at bounding box center [497, 327] width 51 height 28
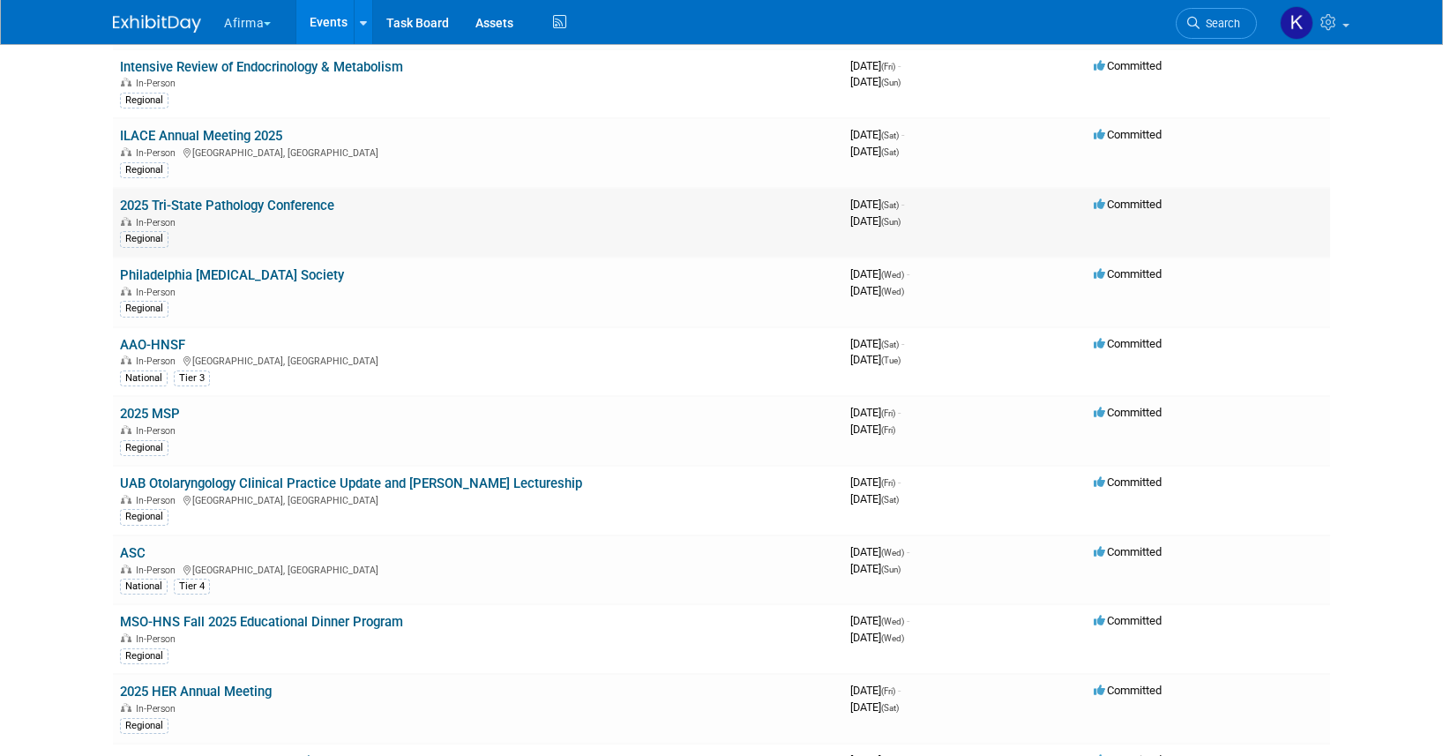
scroll to position [690, 0]
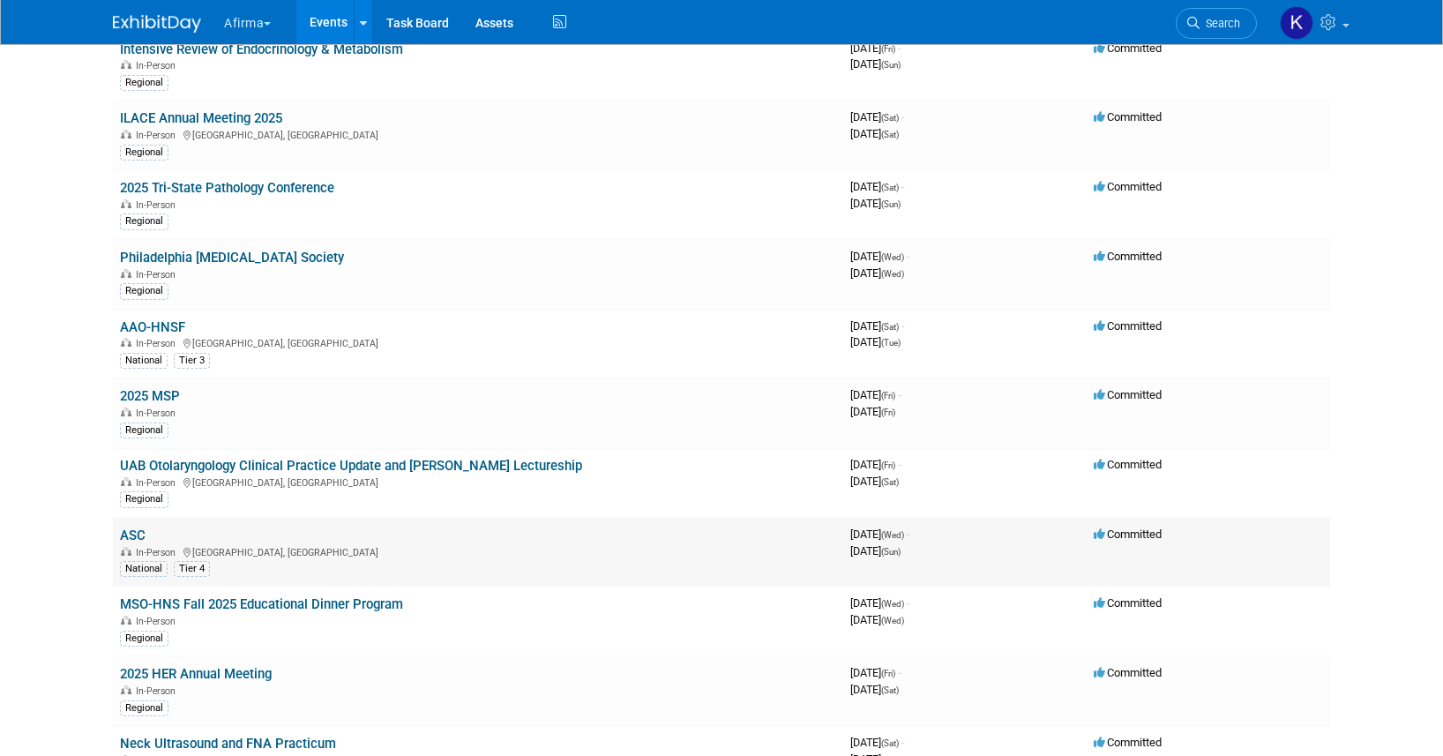
click at [138, 541] on link "ASC" at bounding box center [133, 535] width 26 height 16
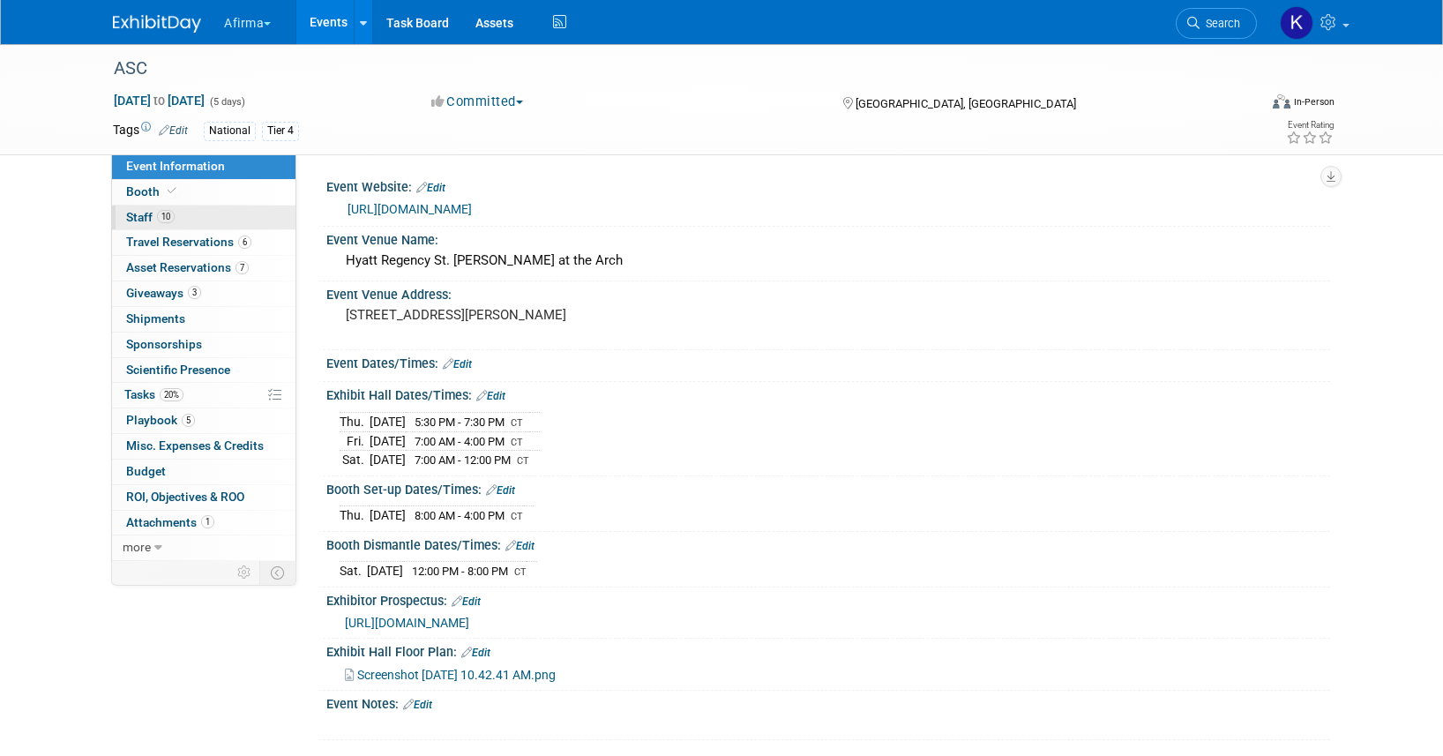
click at [202, 218] on link "10 Staff 10" at bounding box center [203, 217] width 183 height 25
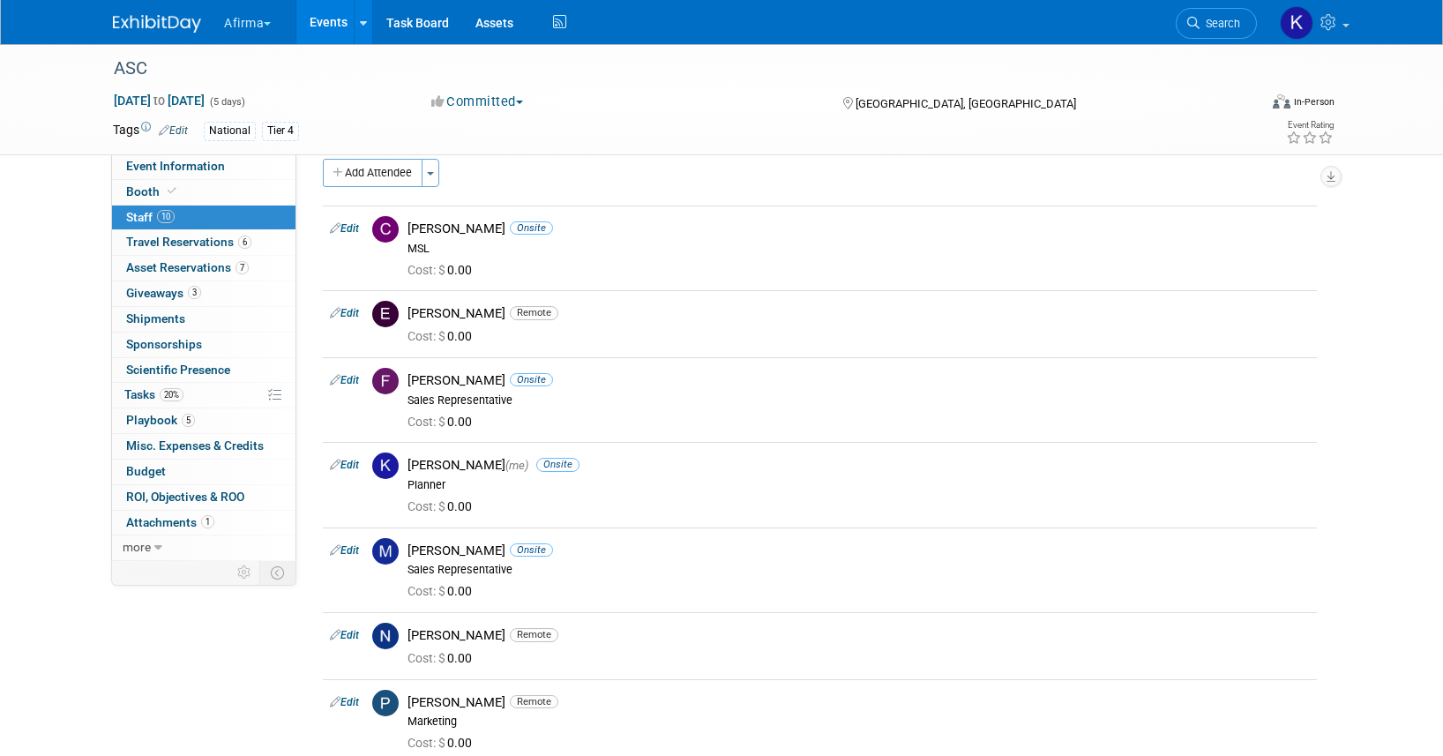
scroll to position [8, 0]
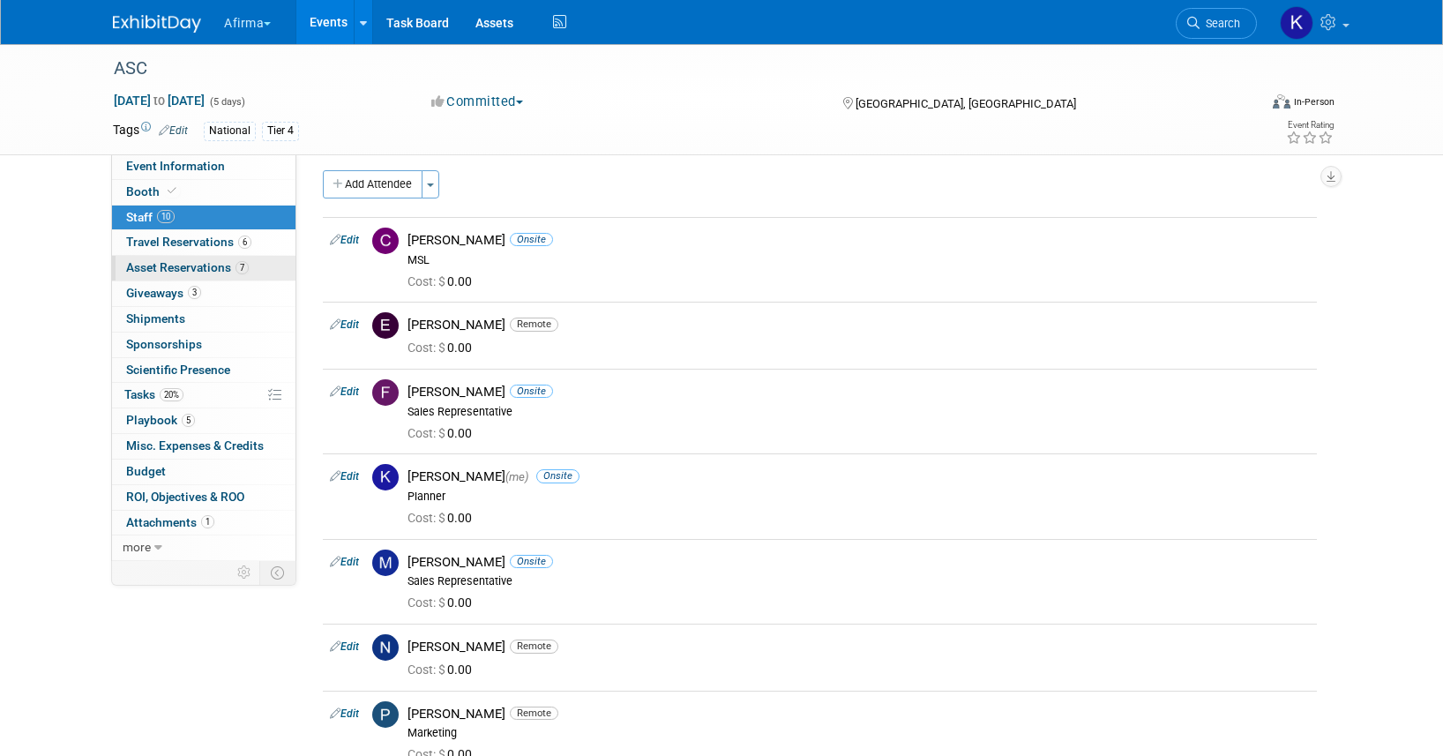
click at [225, 267] on span "Asset Reservations 7" at bounding box center [187, 267] width 123 height 14
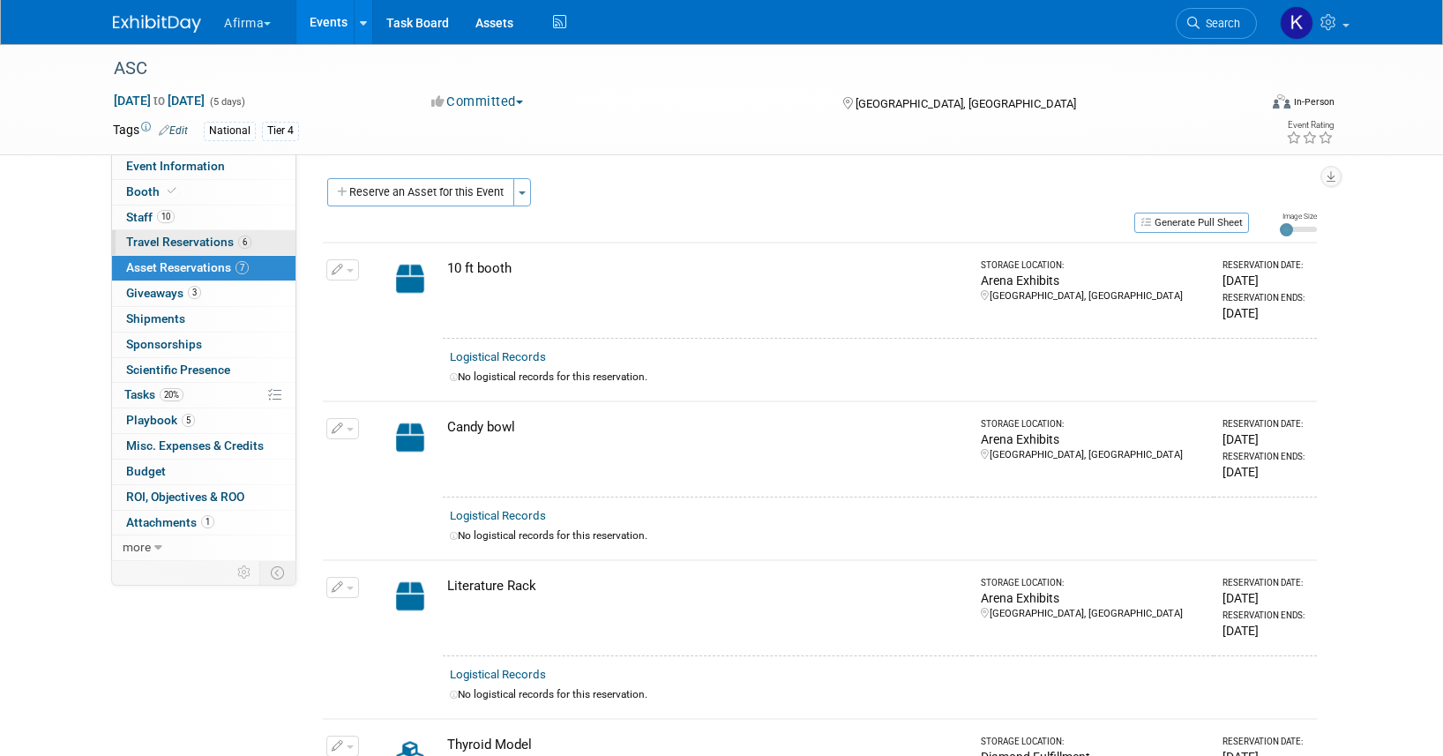
click at [213, 240] on span "Travel Reservations 6" at bounding box center [188, 242] width 125 height 14
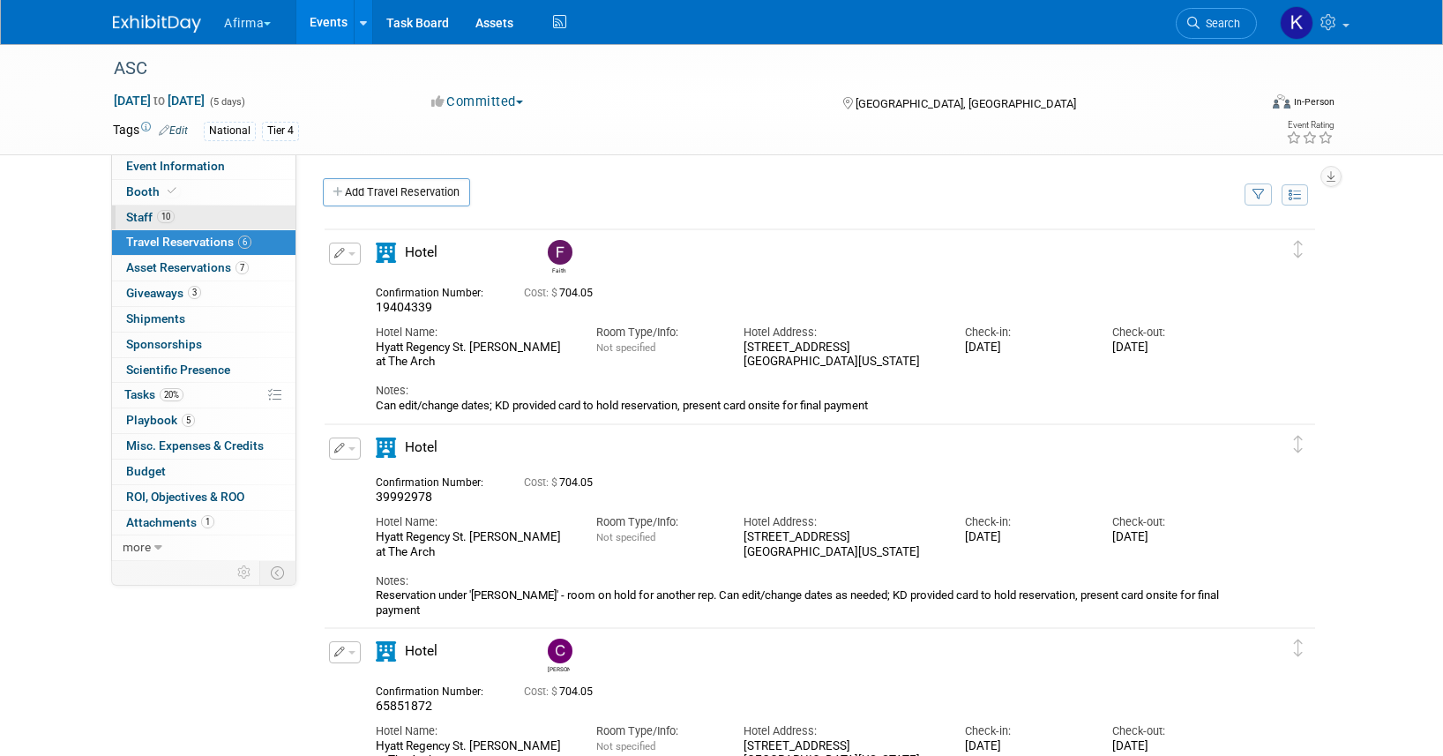
click at [227, 219] on link "10 Staff 10" at bounding box center [203, 217] width 183 height 25
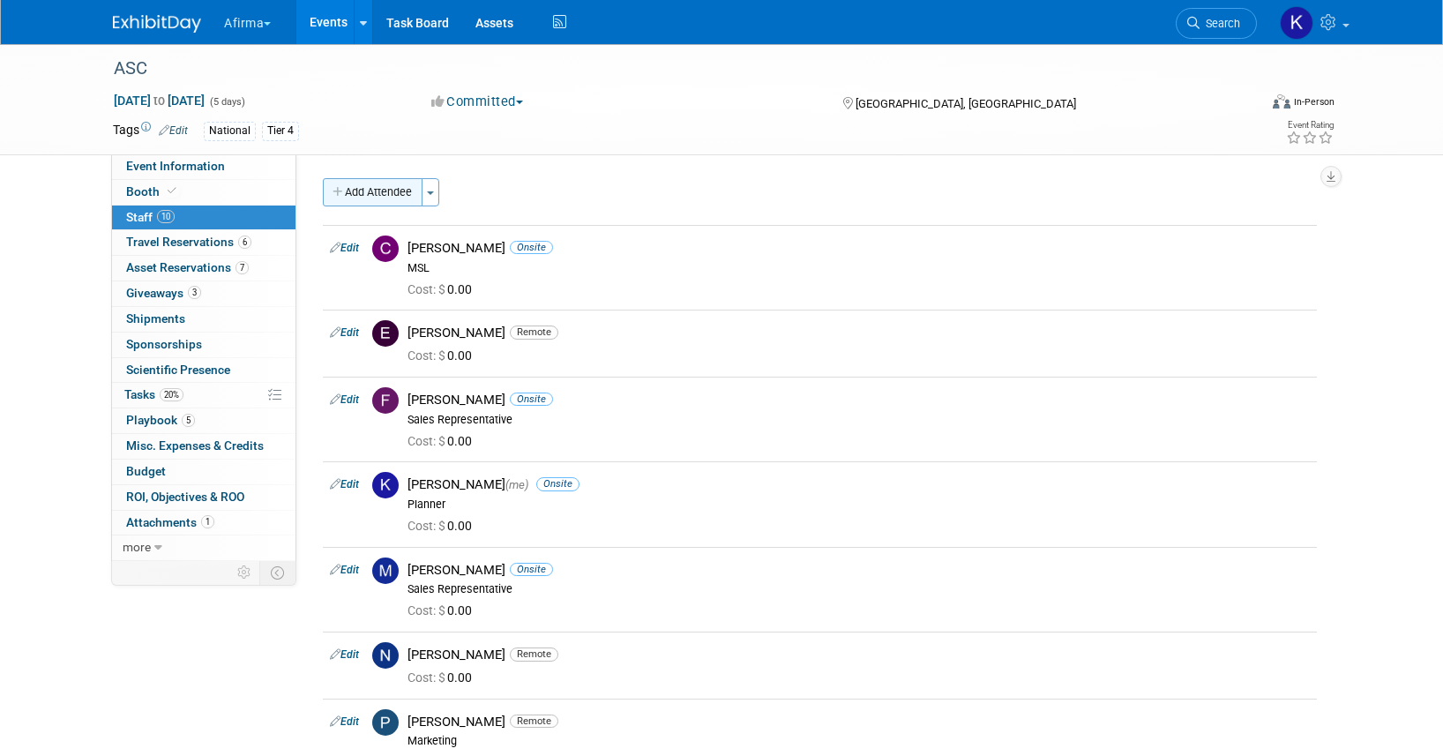
click at [354, 197] on button "Add Attendee" at bounding box center [373, 192] width 100 height 28
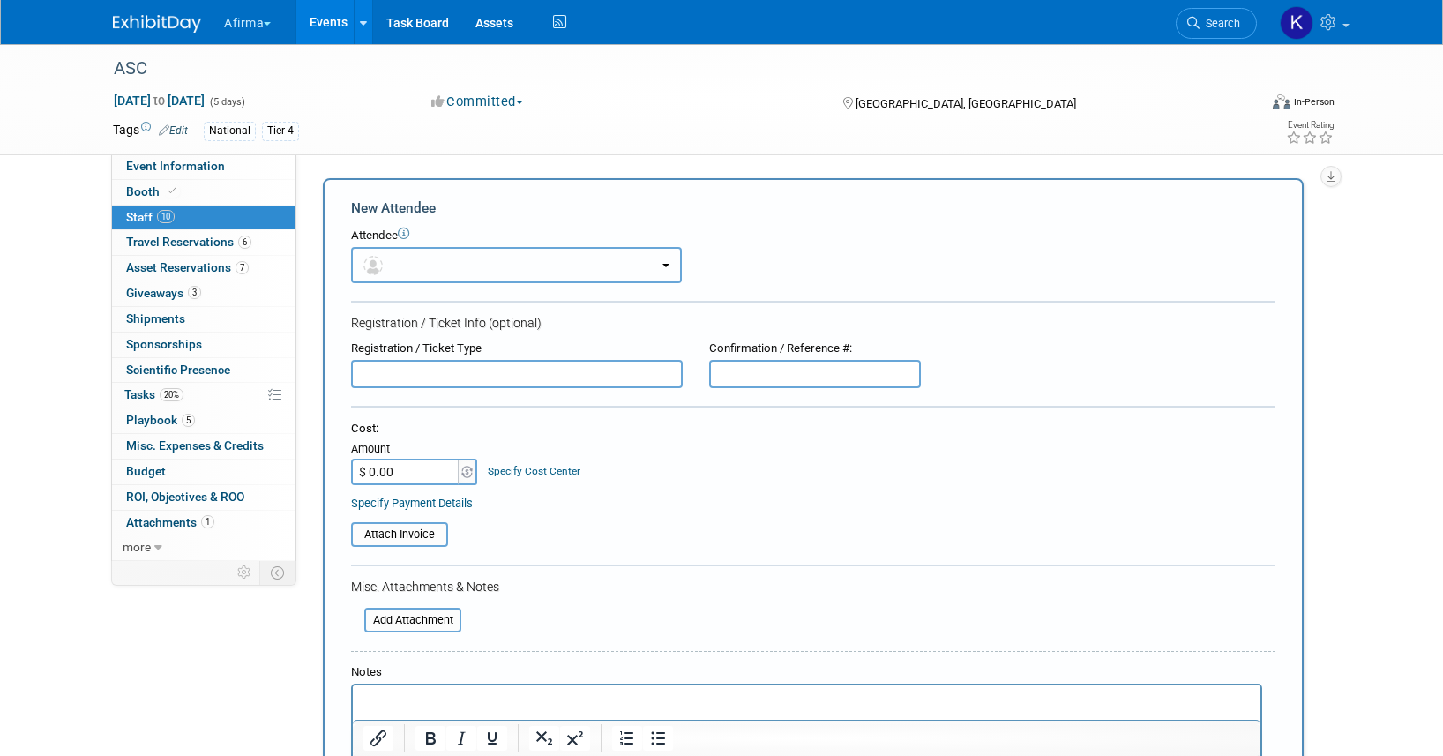
click at [401, 260] on button "button" at bounding box center [516, 265] width 331 height 36
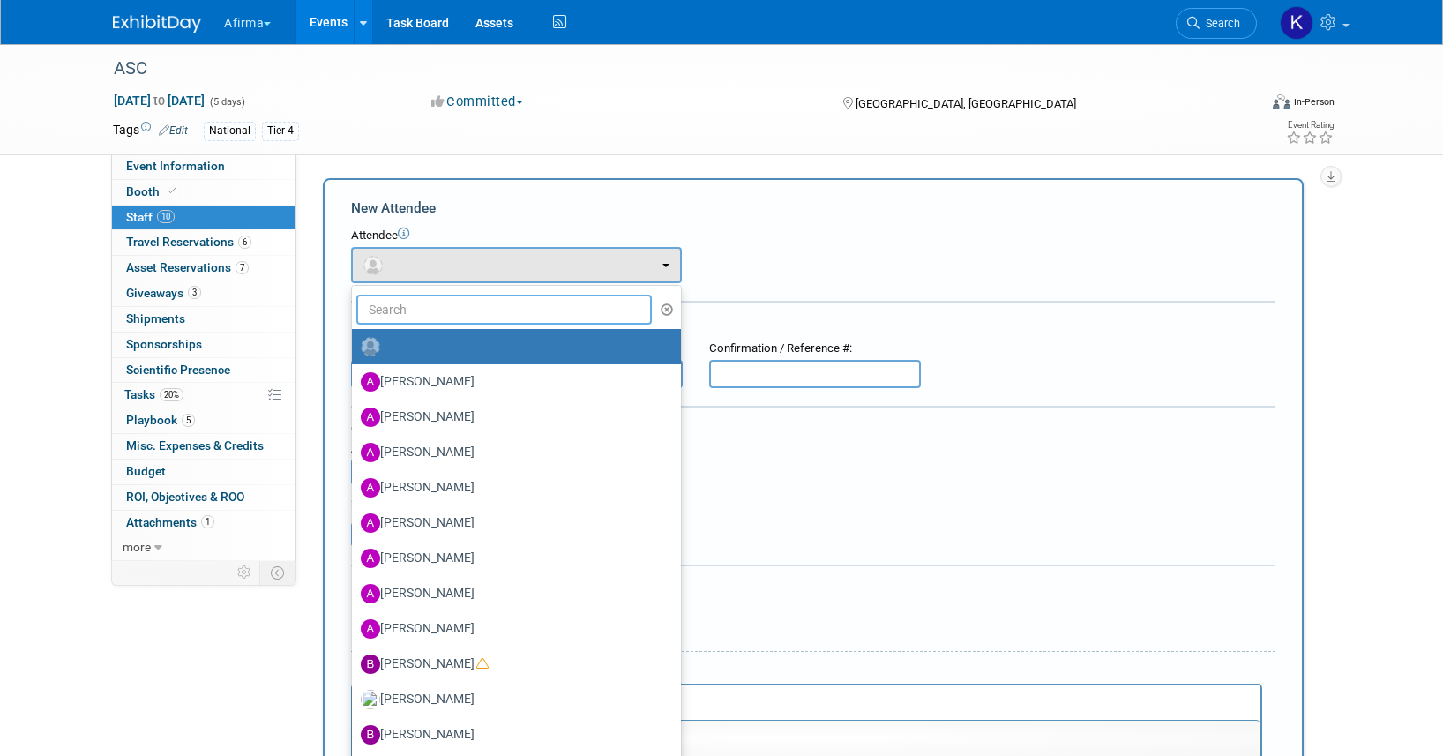
click at [428, 299] on input "text" at bounding box center [503, 310] width 295 height 30
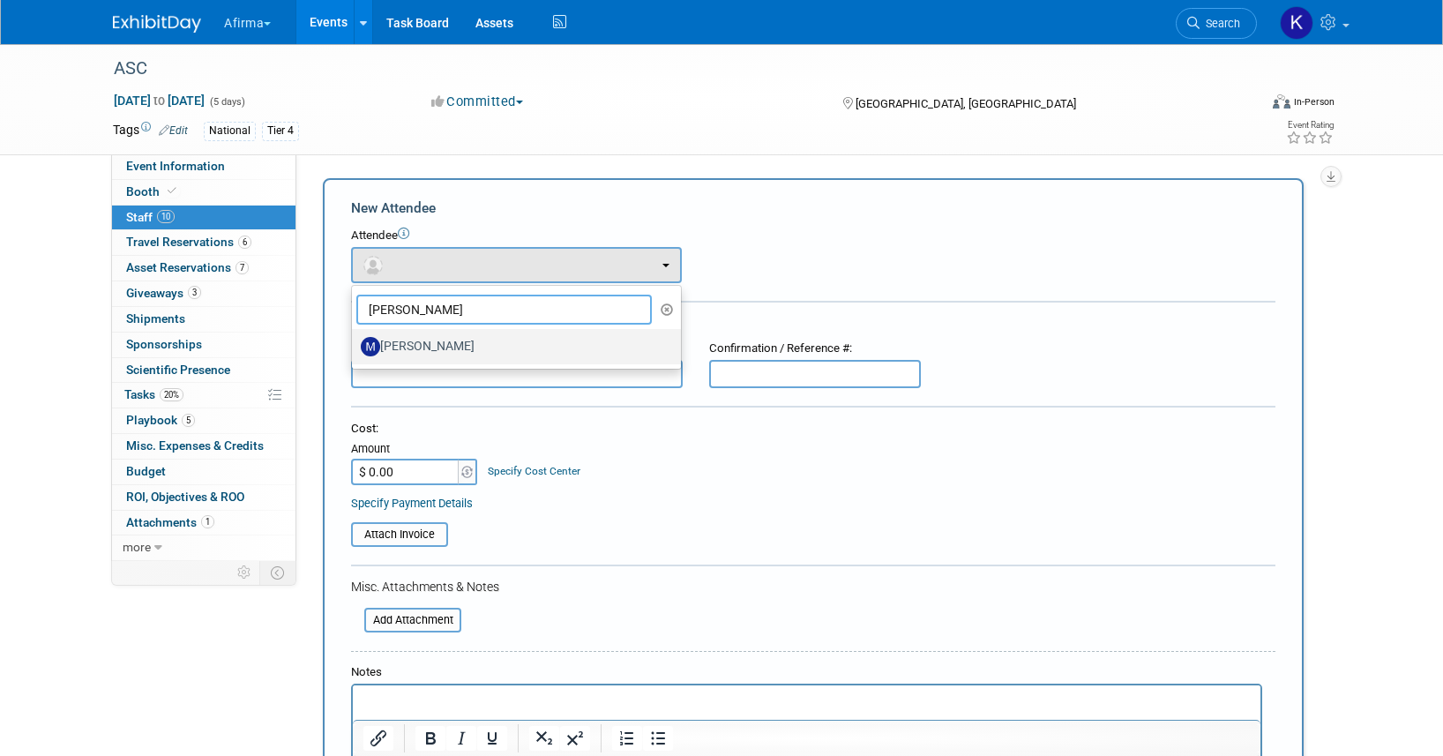
type input "michelle"
click at [433, 346] on label "Michelle Keilitz" at bounding box center [512, 346] width 302 height 28
click at [354, 346] on input "Michelle Keilitz" at bounding box center [348, 344] width 11 height 11
select select "10871cd8-615a-4366-8af0-844c74582bef"
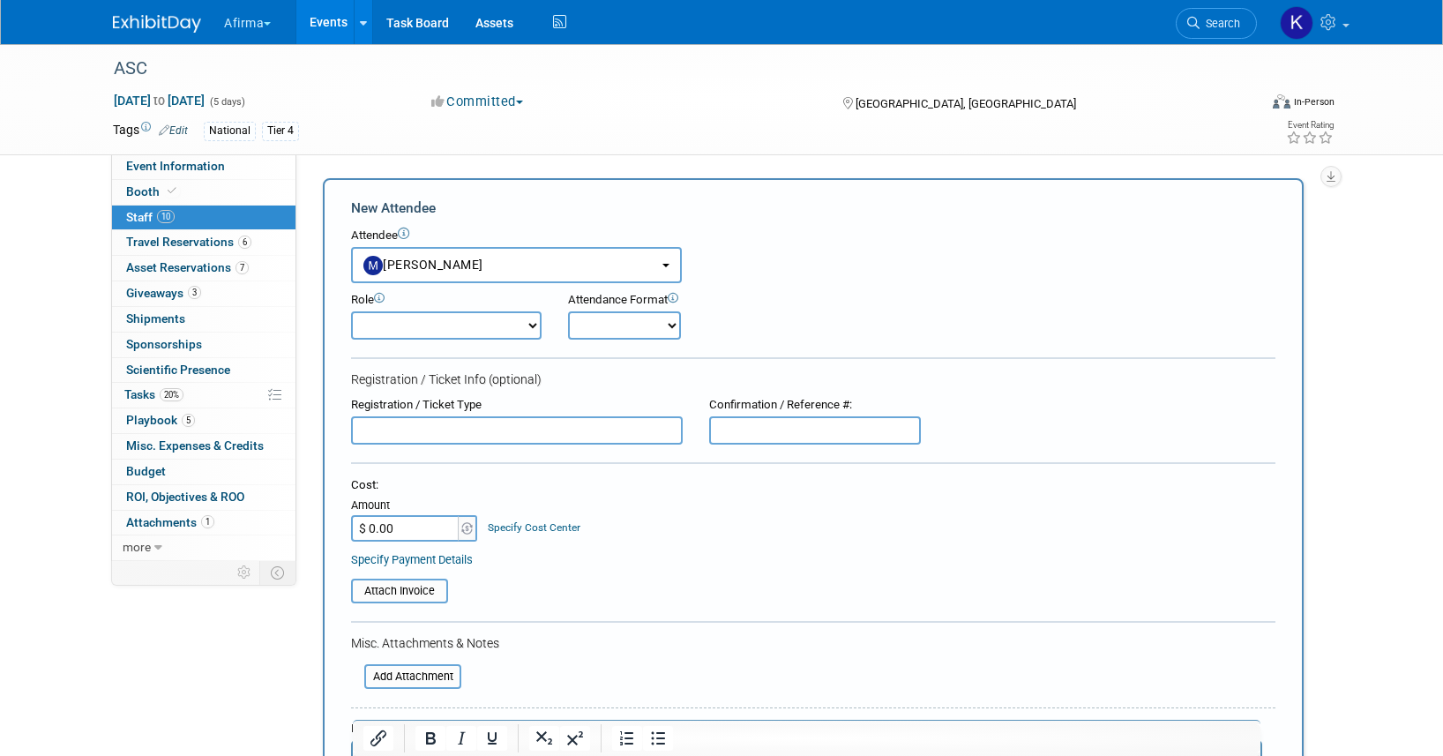
click at [603, 317] on select "Onsite Remote" at bounding box center [624, 325] width 113 height 28
select select "1"
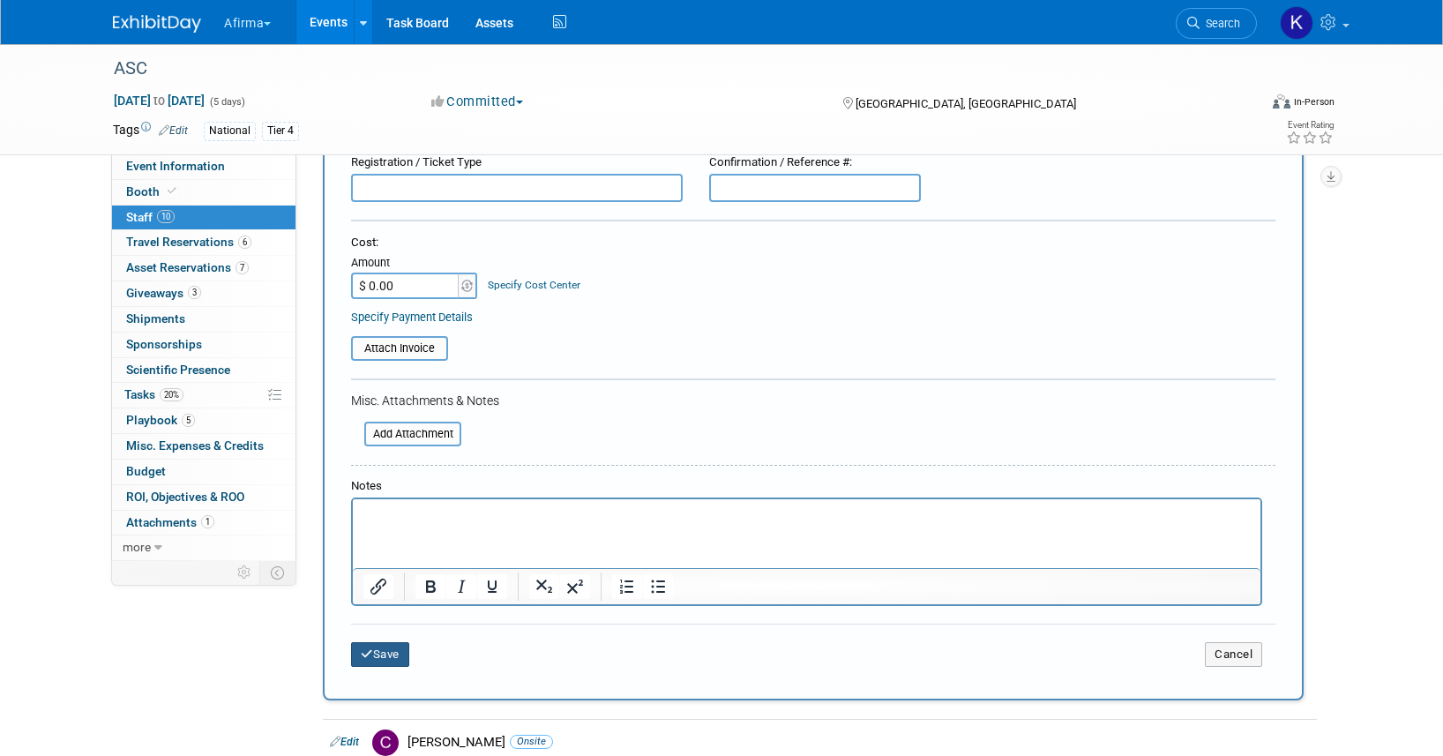
click at [366, 659] on icon "submit" at bounding box center [367, 653] width 12 height 11
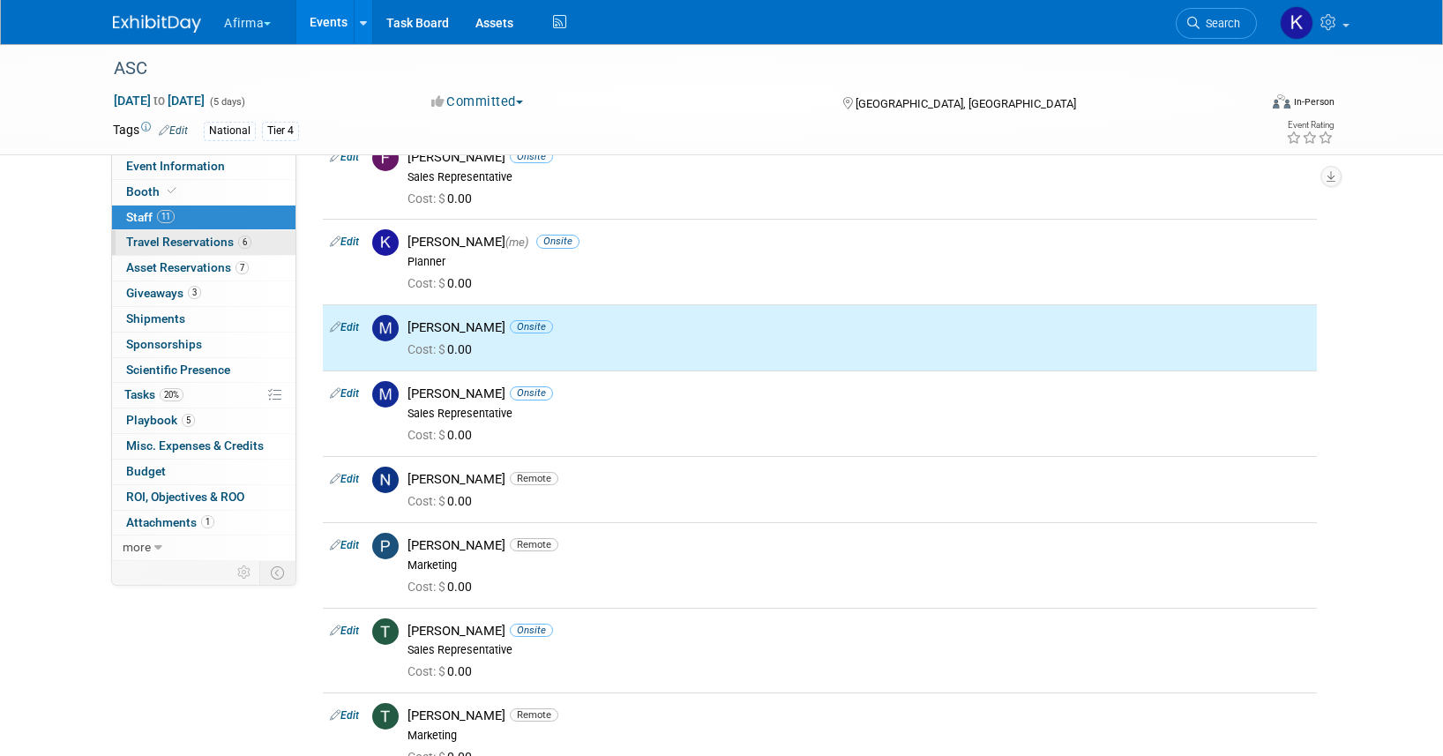
click at [217, 246] on span "Travel Reservations 6" at bounding box center [188, 242] width 125 height 14
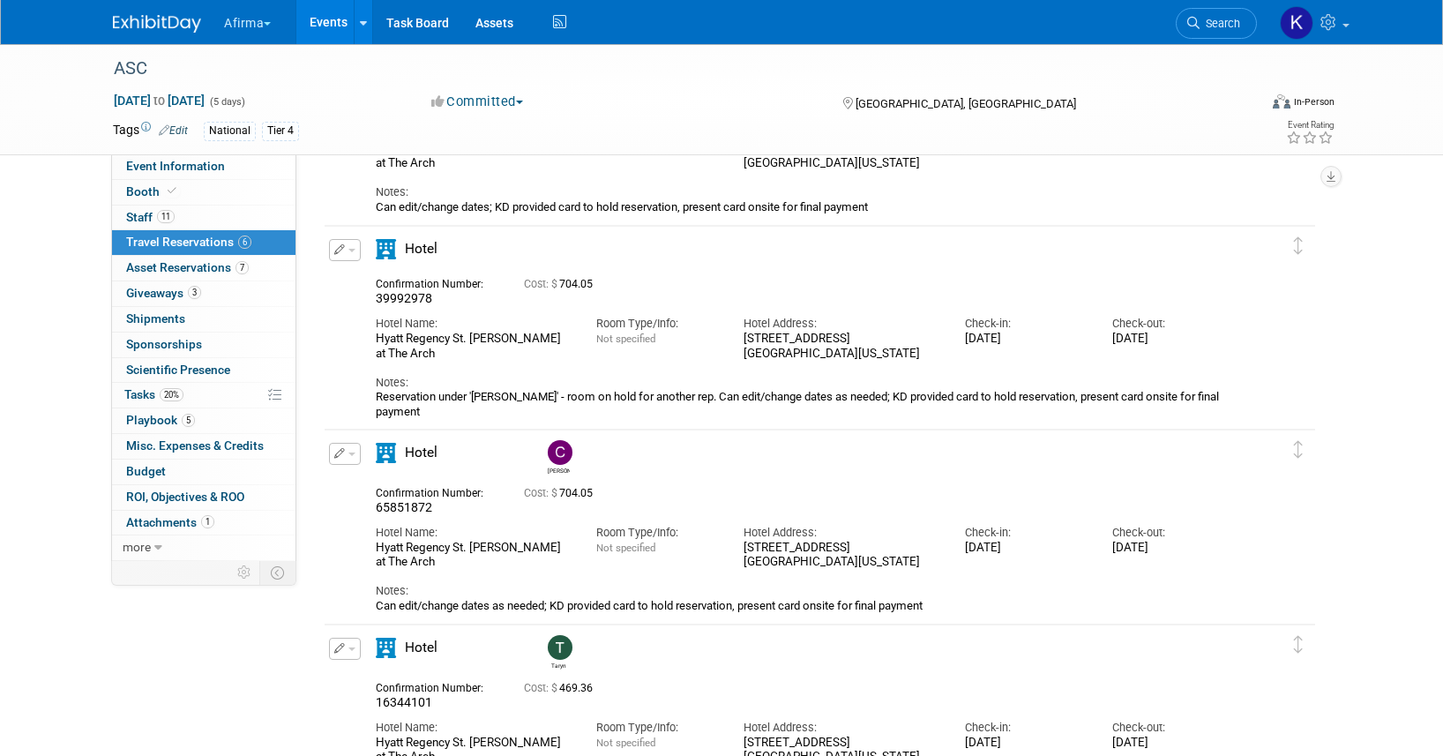
scroll to position [0, 0]
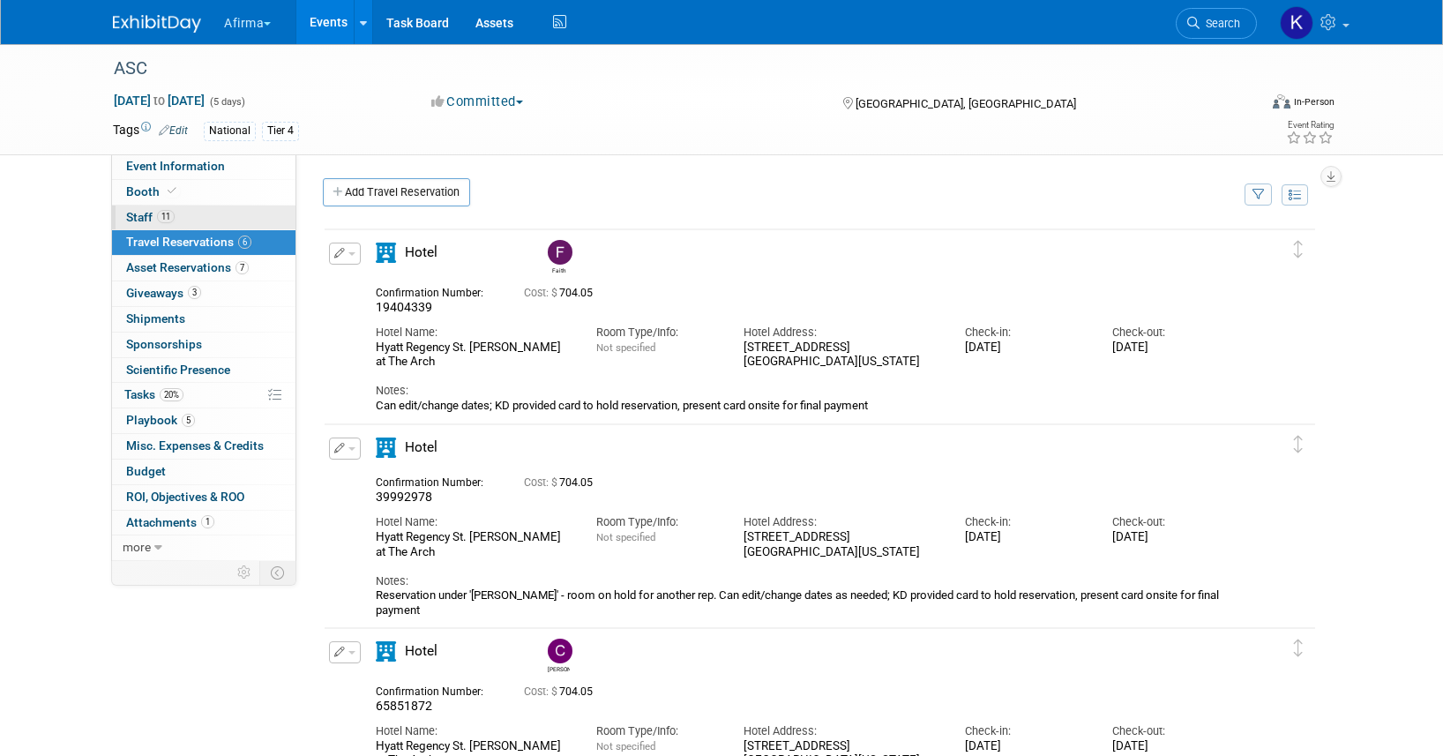
click at [239, 216] on link "11 Staff 11" at bounding box center [203, 217] width 183 height 25
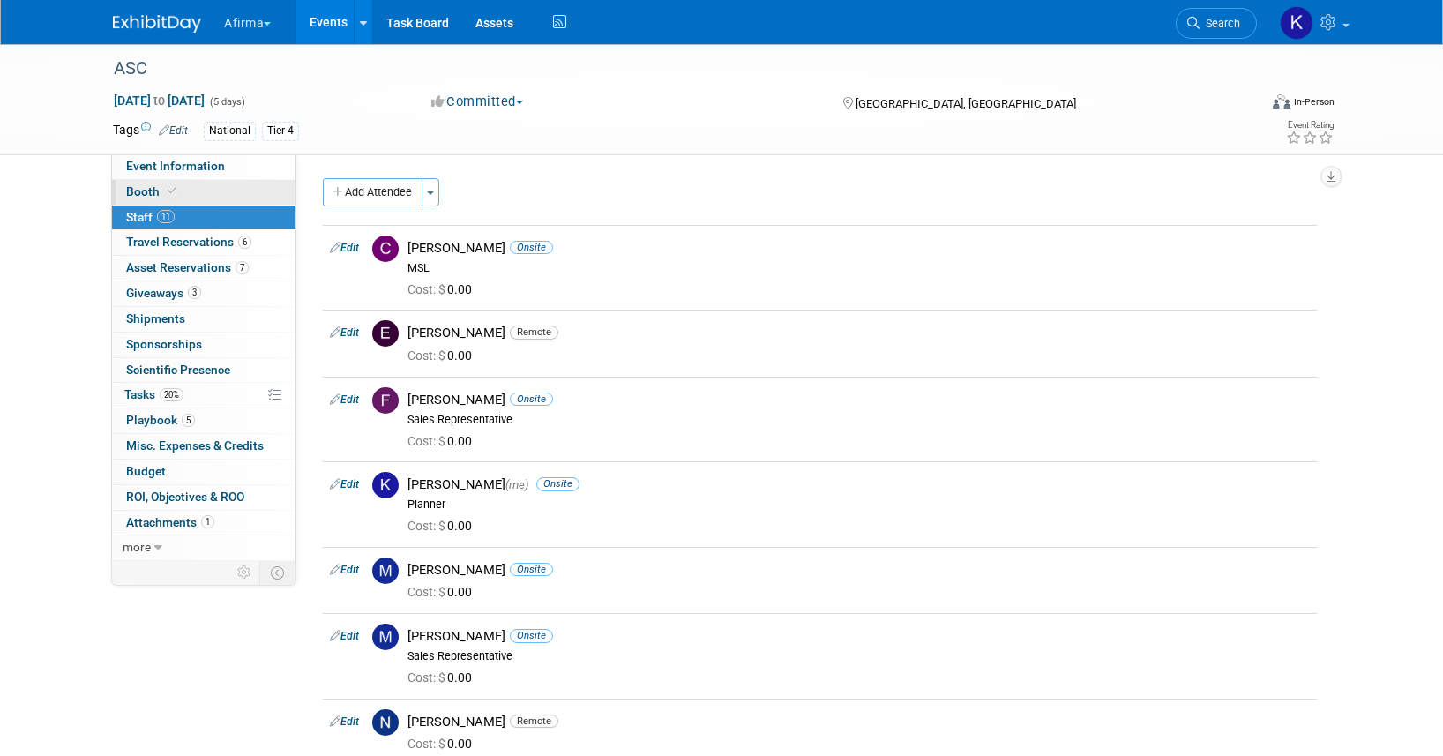
click at [221, 187] on link "Booth" at bounding box center [203, 192] width 183 height 25
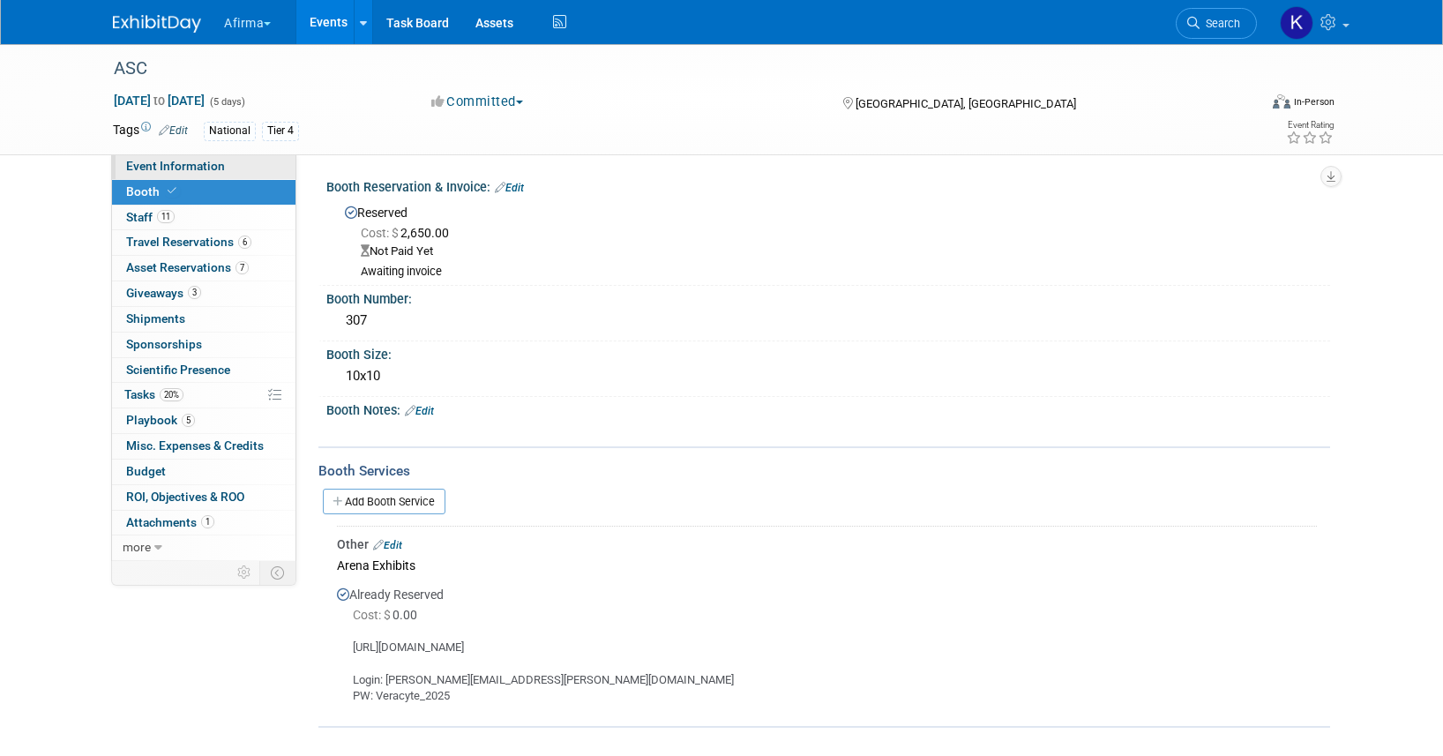
click at [218, 161] on span "Event Information" at bounding box center [175, 166] width 99 height 14
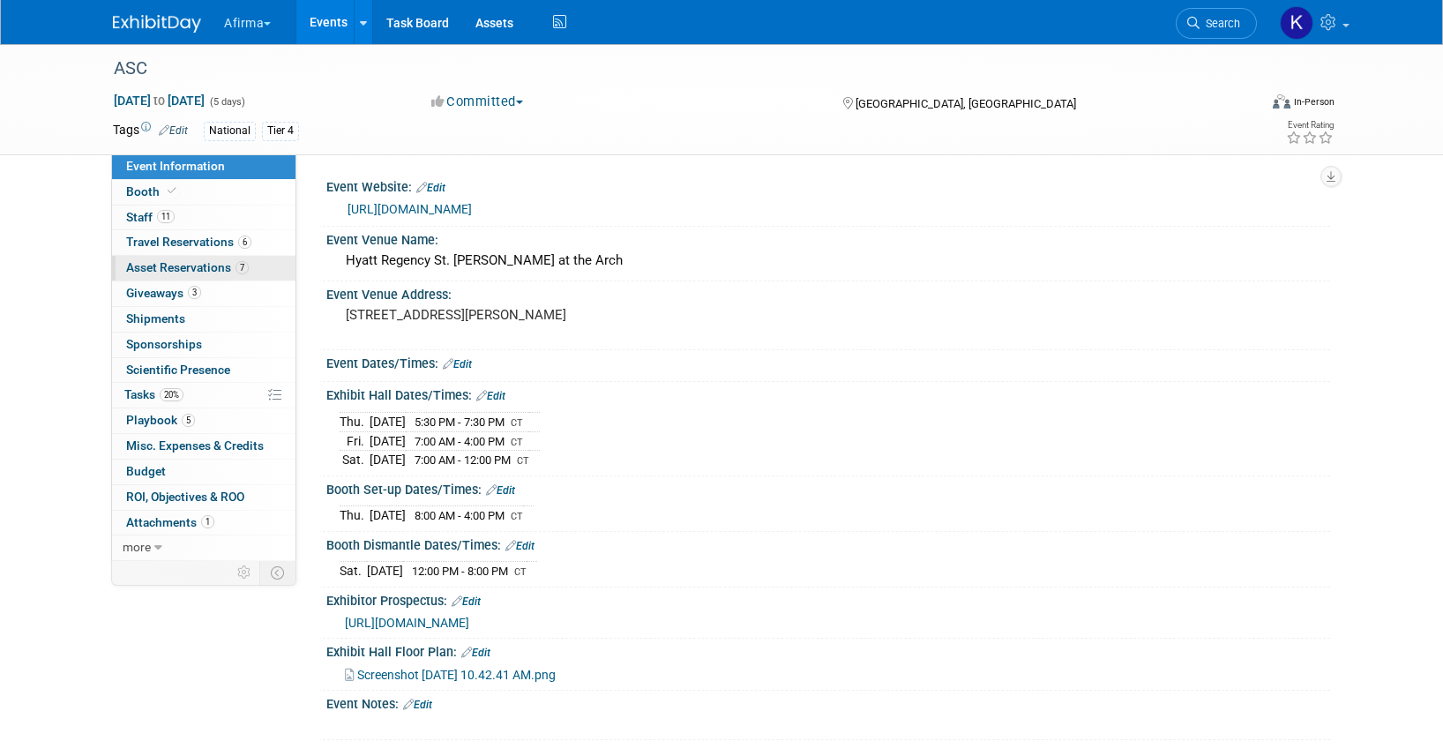
click at [202, 265] on span "Asset Reservations 7" at bounding box center [187, 267] width 123 height 14
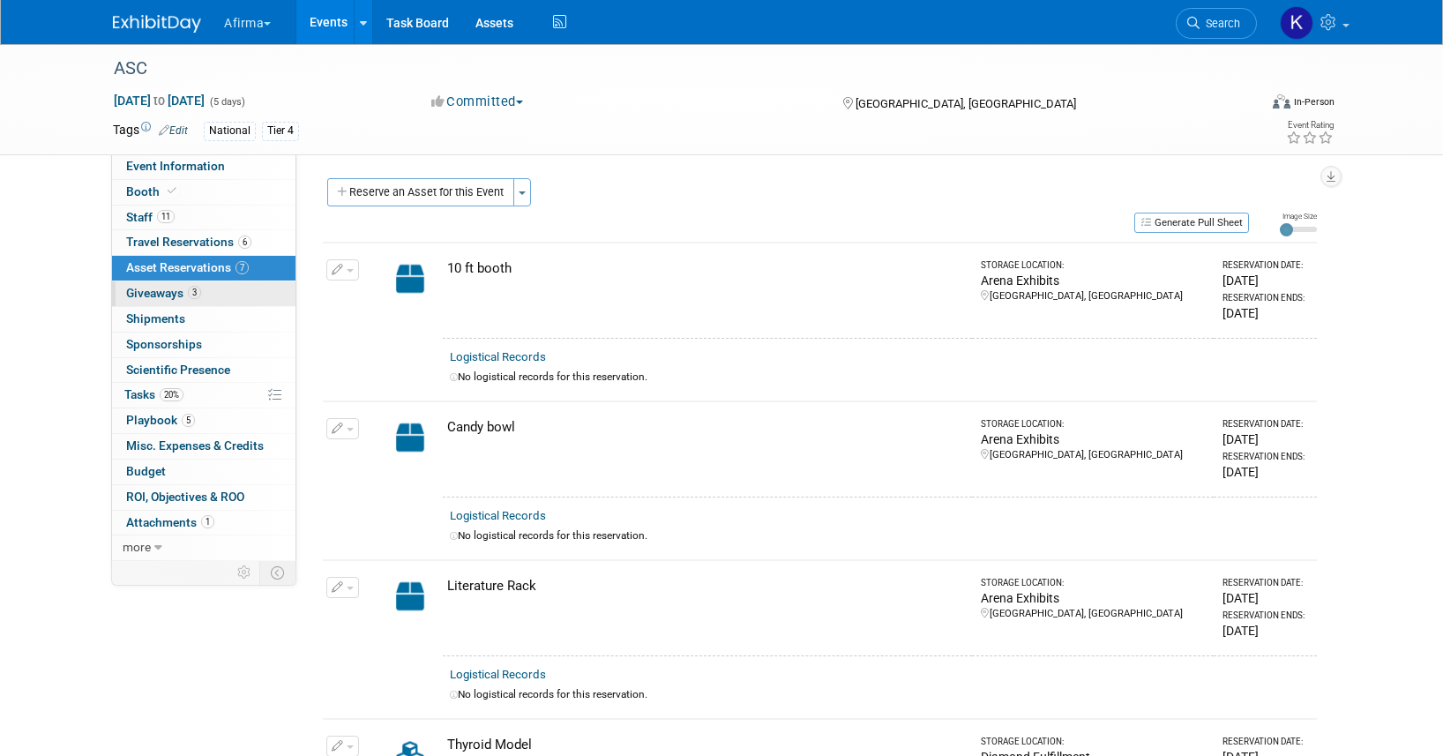
click at [199, 290] on span "3" at bounding box center [194, 292] width 13 height 13
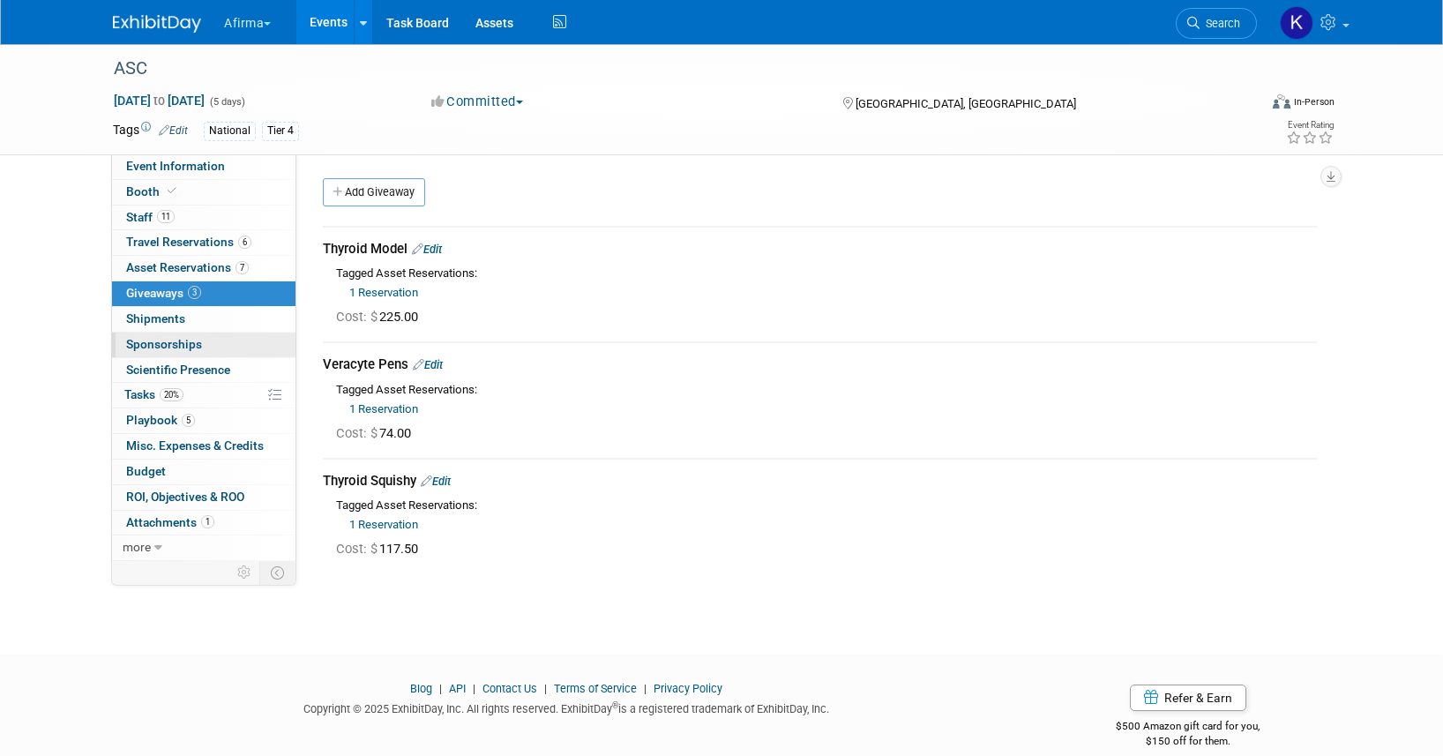
click at [198, 333] on link "0 Sponsorships 0" at bounding box center [203, 344] width 183 height 25
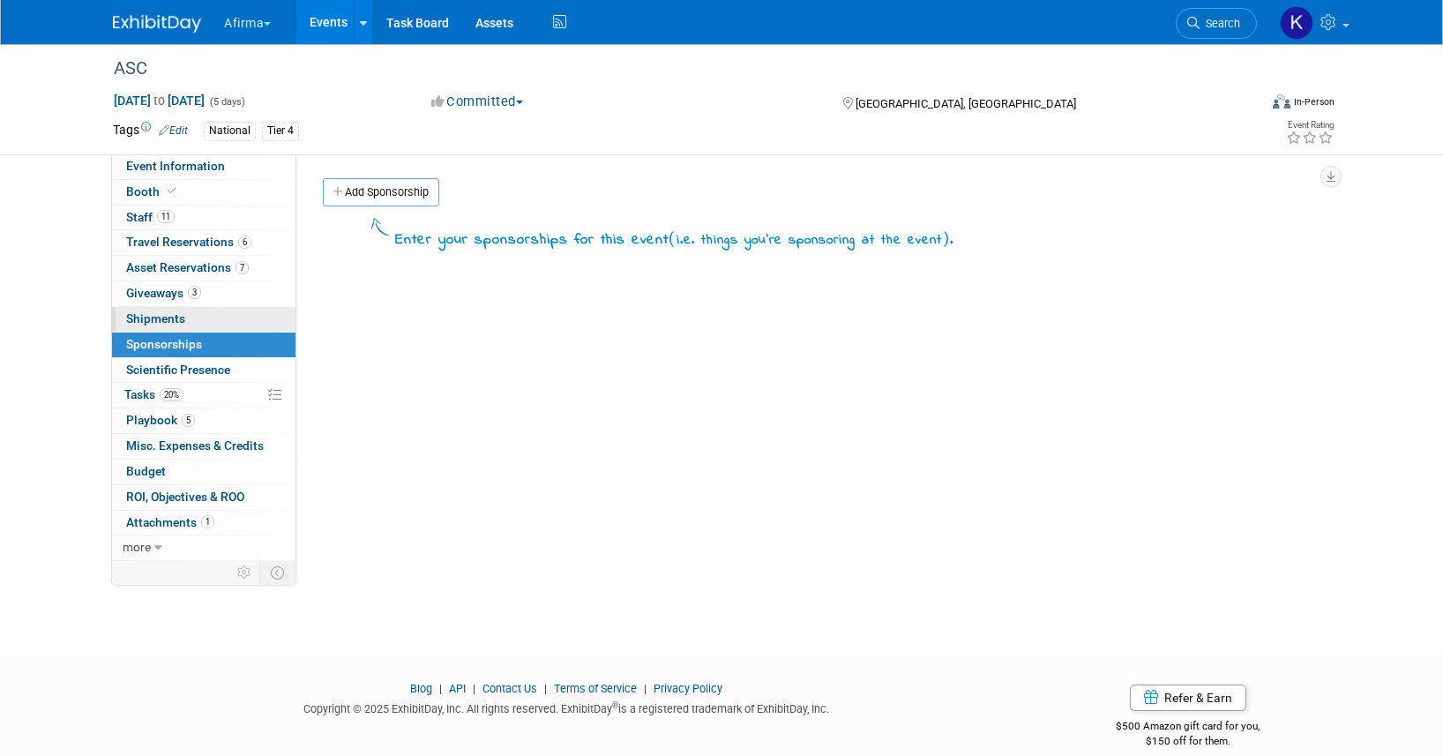
click at [192, 325] on link "0 Shipments 0" at bounding box center [203, 319] width 183 height 25
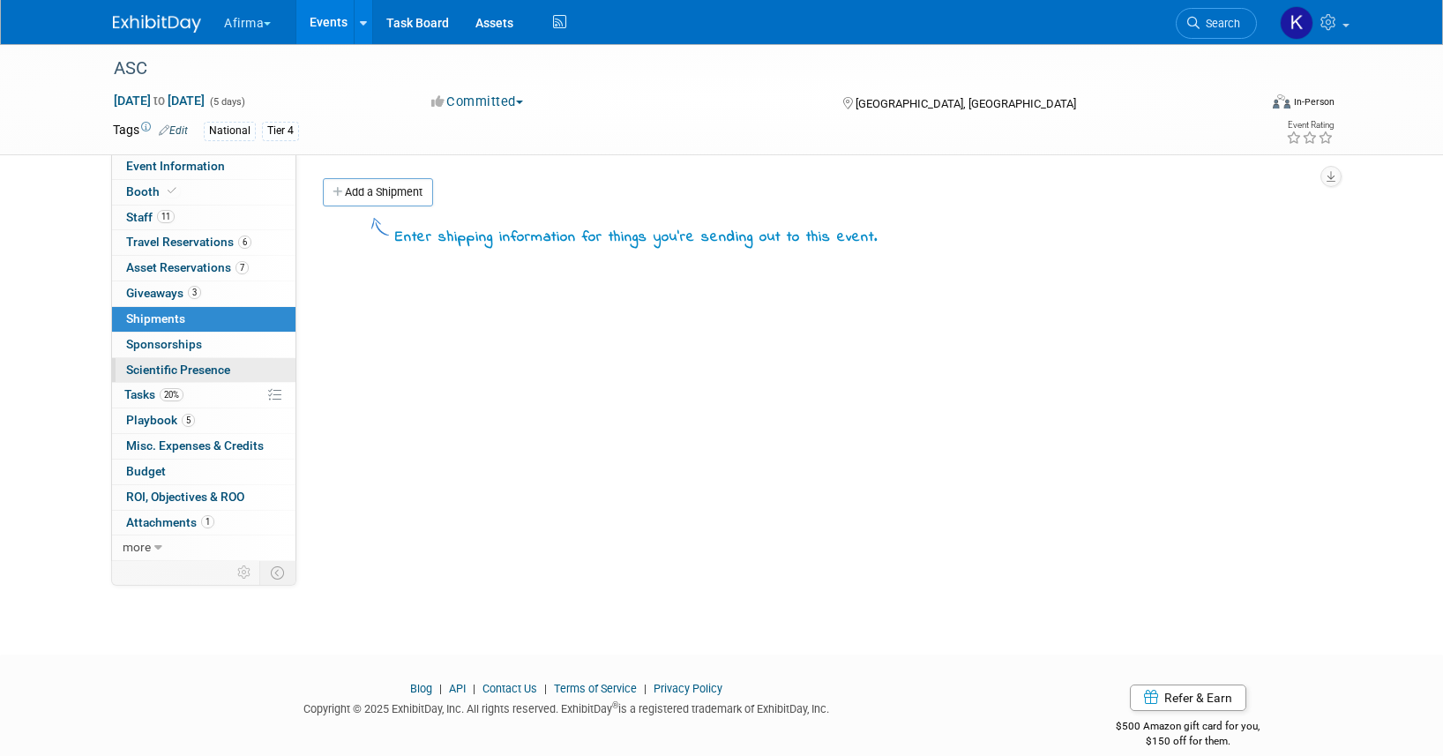
click at [196, 363] on span "Scientific Presence" at bounding box center [178, 369] width 104 height 14
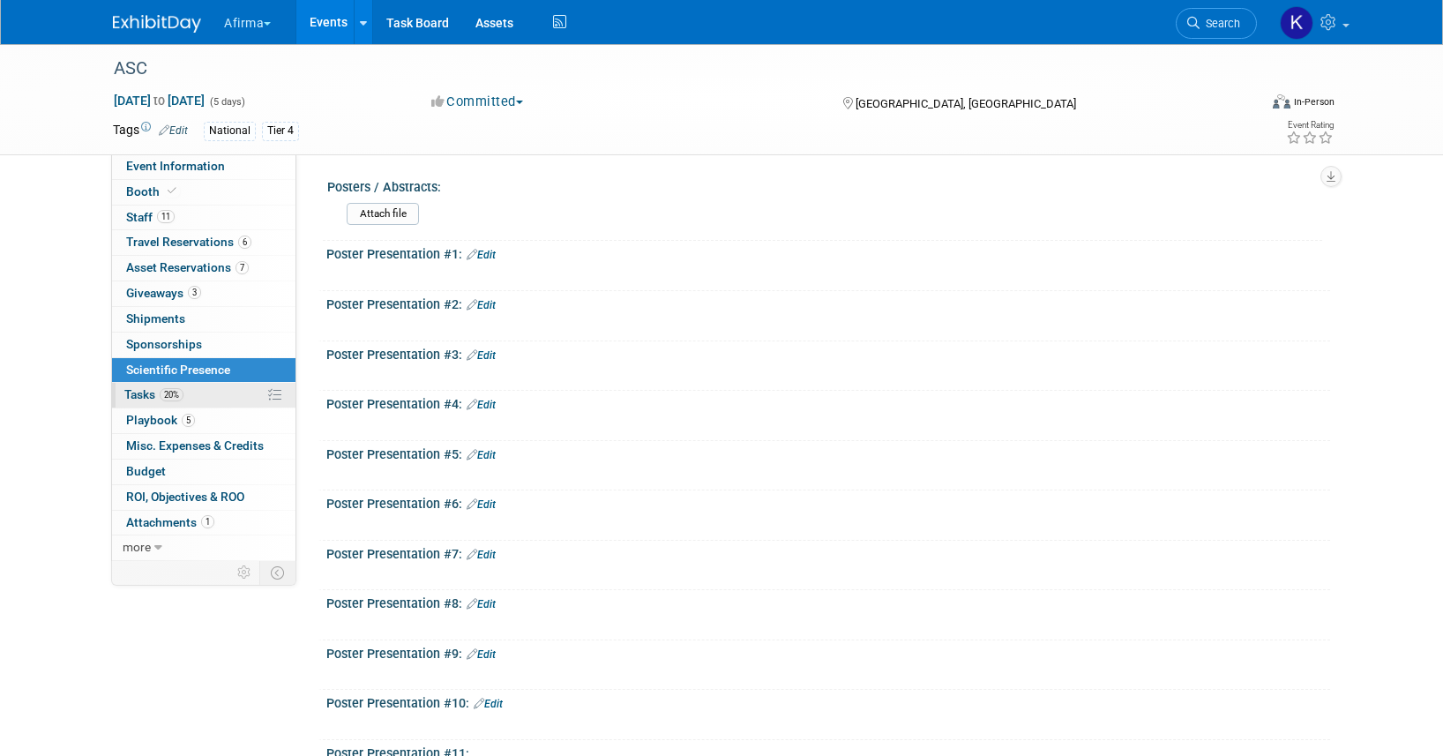
click at [197, 393] on link "20% Tasks 20%" at bounding box center [203, 395] width 183 height 25
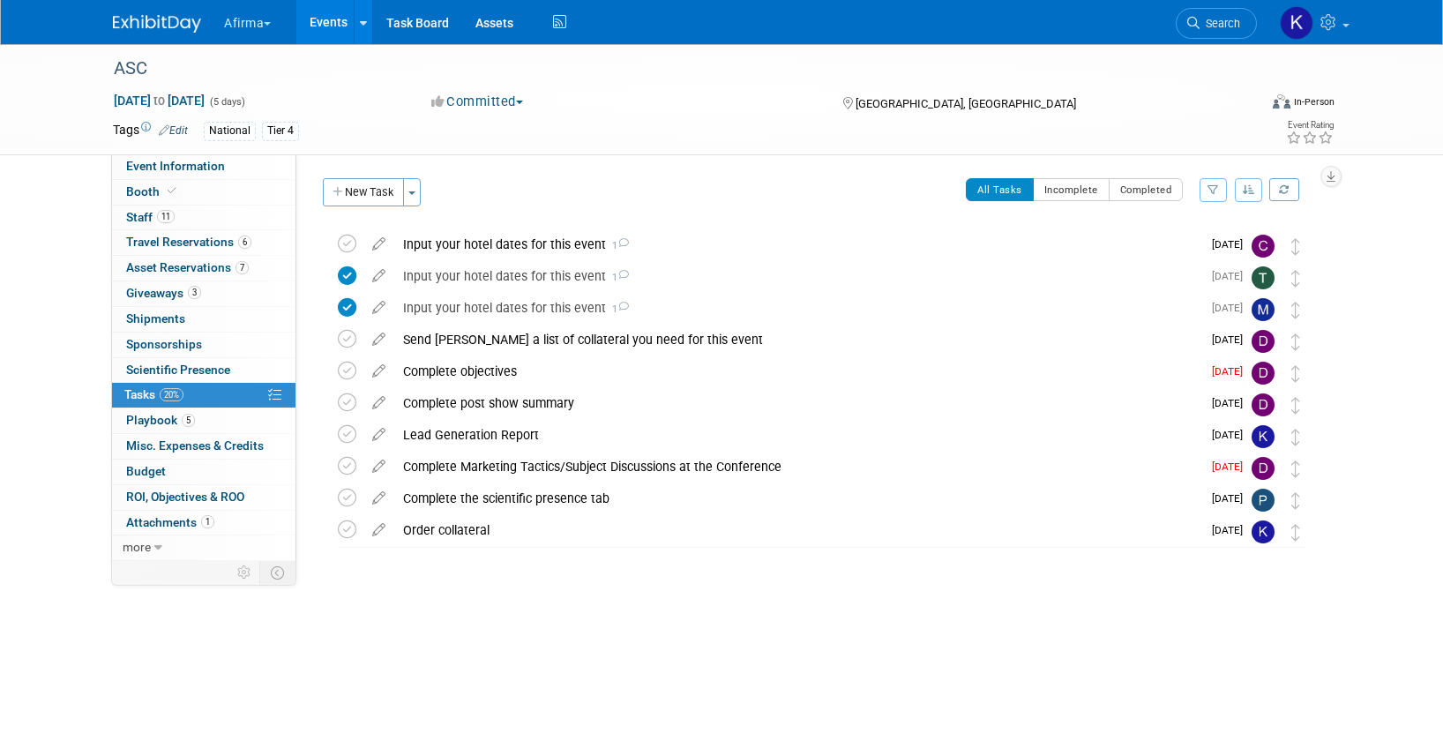
click at [341, 25] on link "Events" at bounding box center [328, 22] width 64 height 44
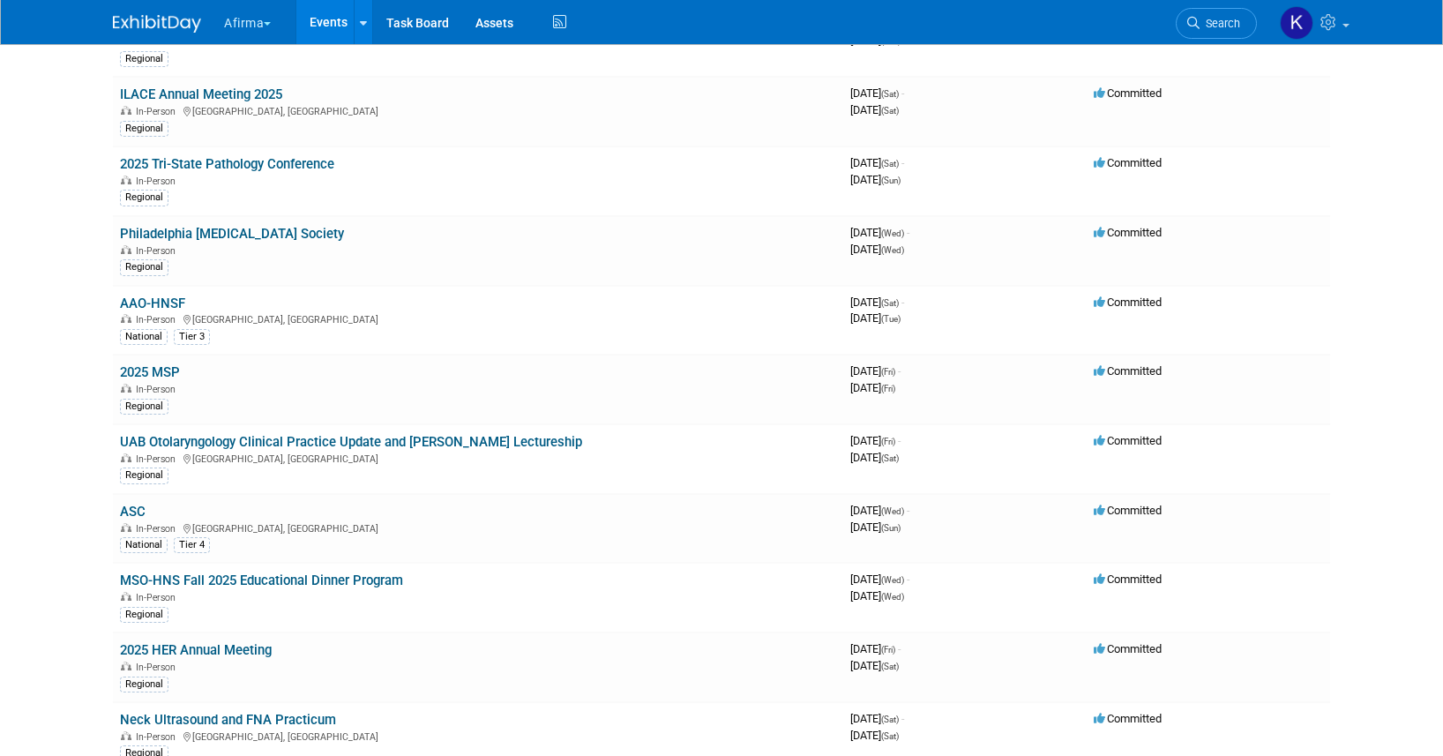
scroll to position [724, 0]
